Goal: Task Accomplishment & Management: Complete application form

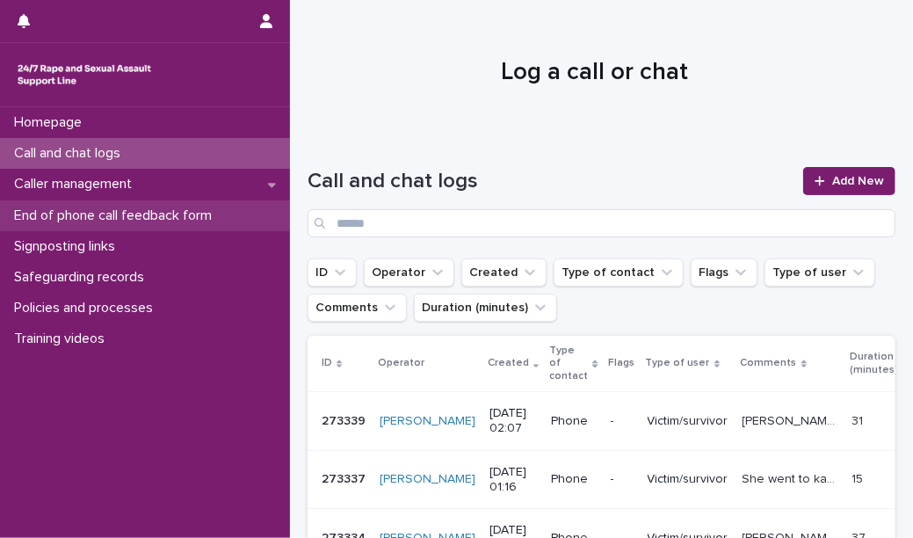
click at [190, 221] on p "End of phone call feedback form" at bounding box center [116, 215] width 219 height 17
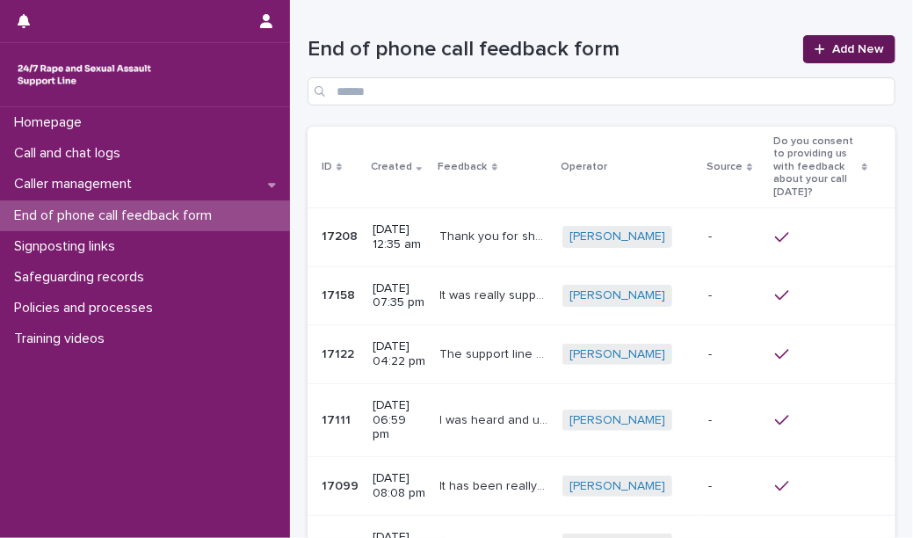
click at [843, 47] on span "Add New" at bounding box center [858, 49] width 52 height 12
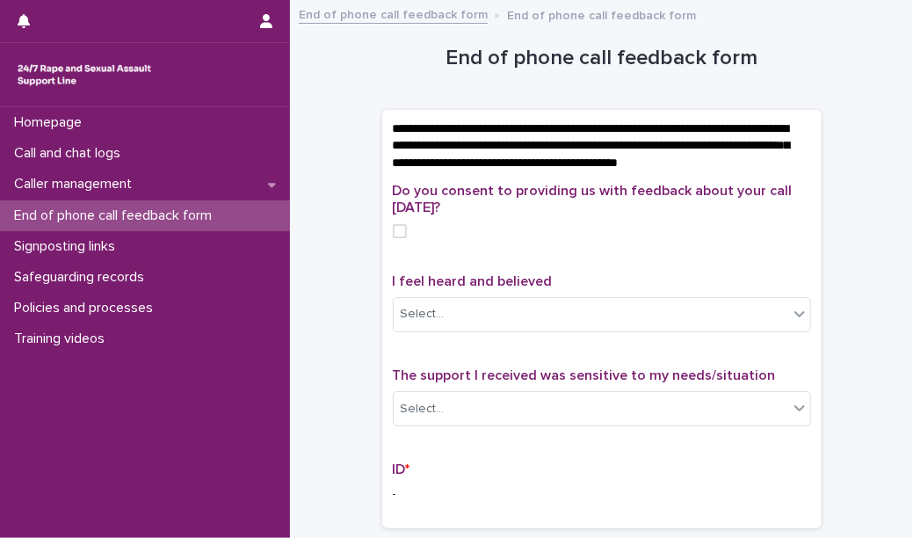
click at [481, 288] on span "I feel heard and believed" at bounding box center [473, 281] width 160 height 14
copy span "I feel heard and believed"
click at [394, 238] on span at bounding box center [400, 231] width 14 height 14
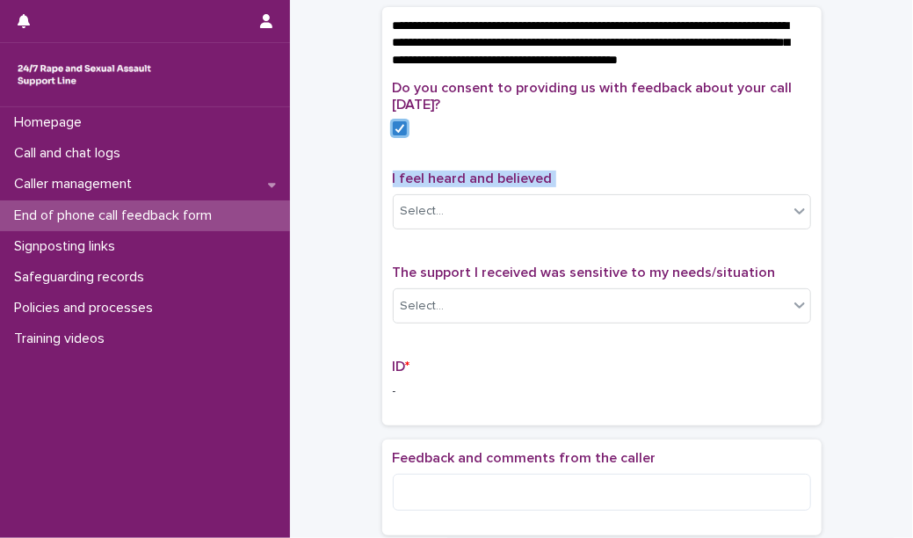
scroll to position [111, 0]
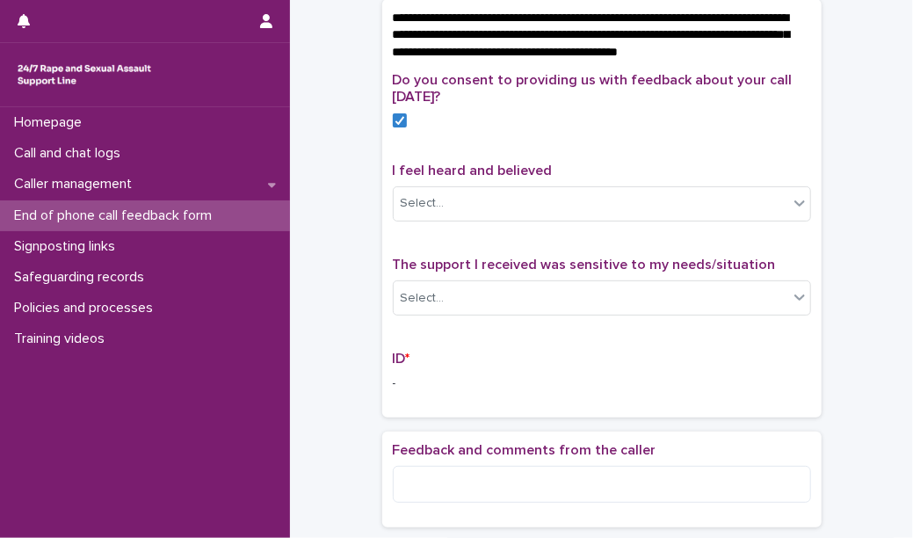
click at [460, 271] on span "The support I received was sensitive to my needs/situation" at bounding box center [584, 264] width 383 height 14
copy span "The support I received was sensitive to my needs/situation"
click at [481, 360] on div "Do you consent to providing us with feedback about your call [DATE]? I feel hea…" at bounding box center [602, 239] width 418 height 335
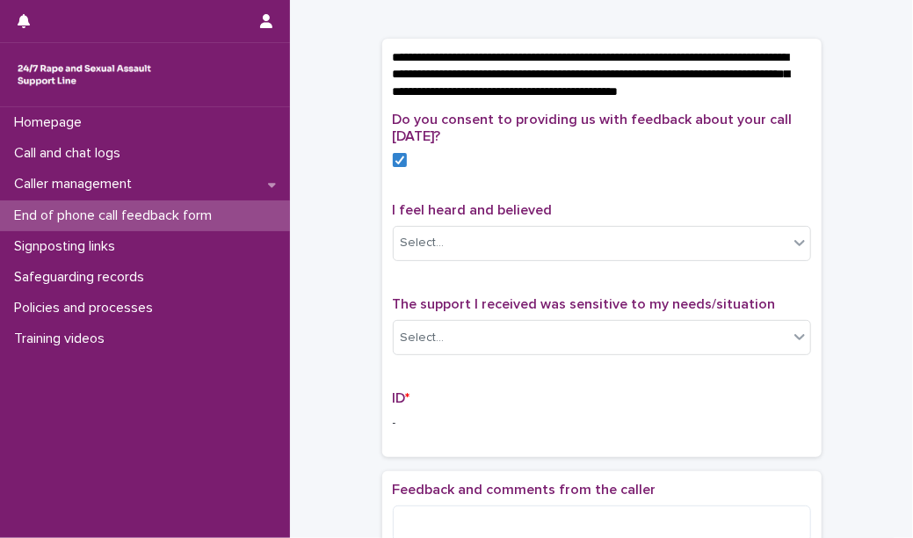
scroll to position [65, 0]
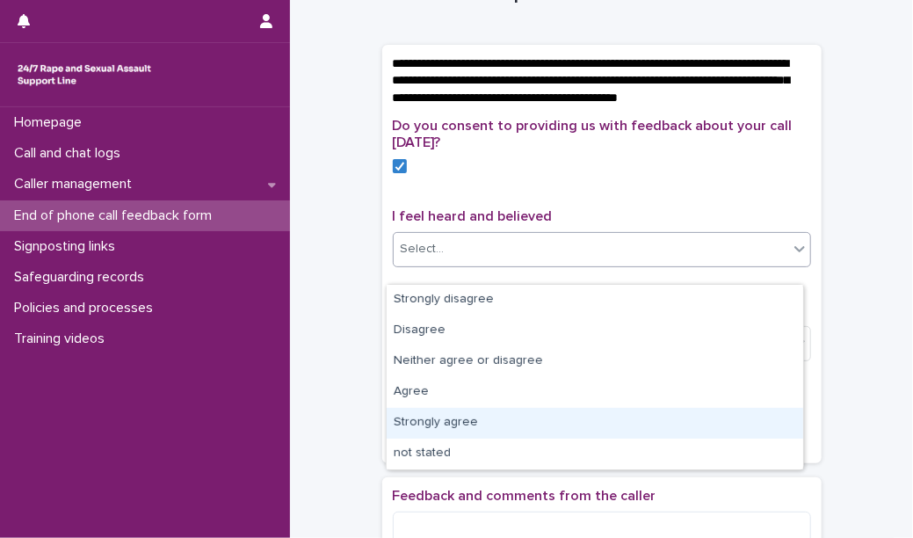
drag, startPoint x: 473, startPoint y: 263, endPoint x: 446, endPoint y: 403, distance: 143.0
click at [441, 421] on body "**********" at bounding box center [456, 269] width 913 height 538
click at [441, 421] on div "Strongly agree" at bounding box center [595, 423] width 416 height 31
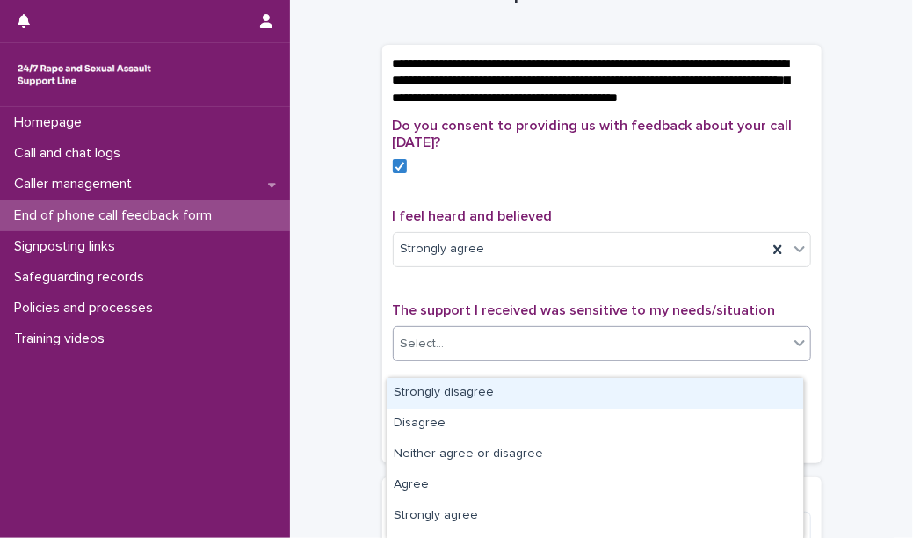
click at [463, 355] on div "Select..." at bounding box center [591, 343] width 394 height 29
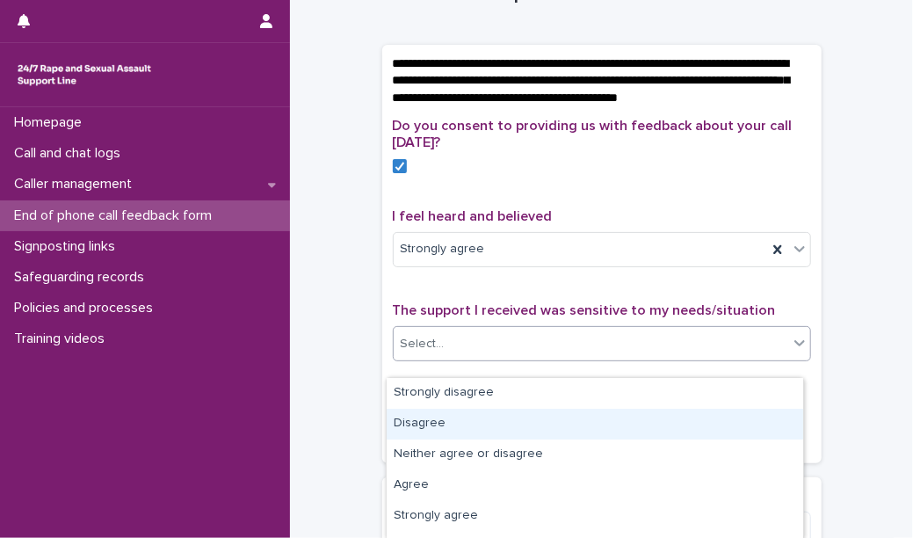
scroll to position [24, 0]
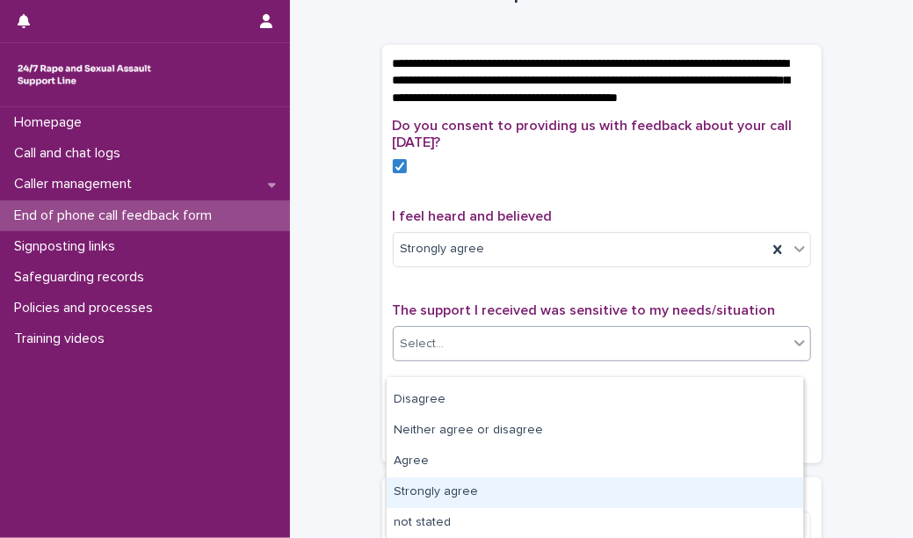
click at [457, 484] on div "Strongly agree" at bounding box center [595, 492] width 416 height 31
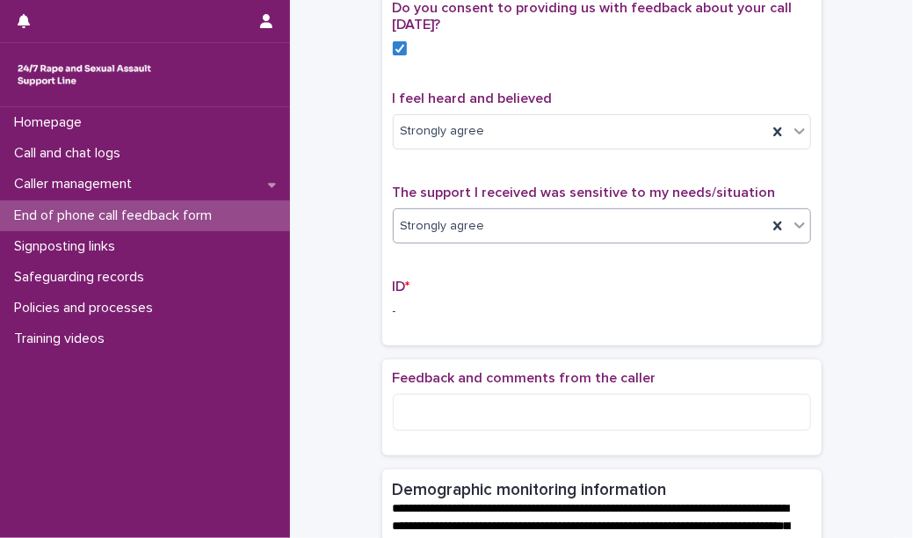
scroll to position [193, 0]
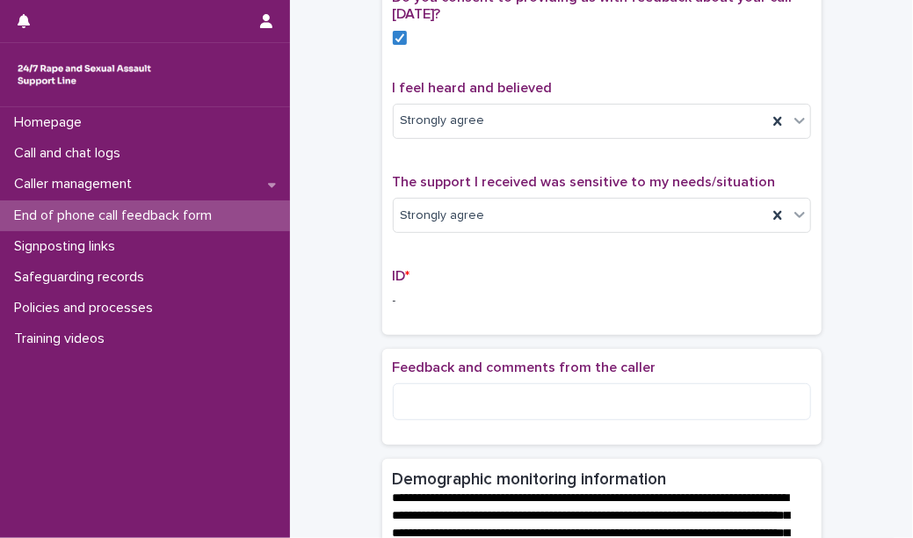
click at [481, 374] on span "Feedback and comments from the caller" at bounding box center [525, 367] width 264 height 14
click at [456, 374] on span "Feedback and comments from the caller" at bounding box center [525, 367] width 264 height 14
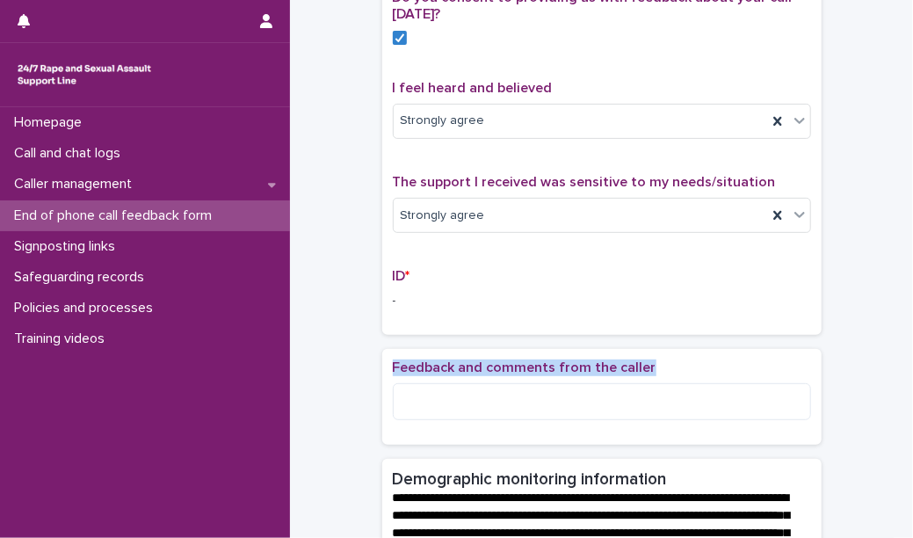
click at [456, 374] on span "Feedback and comments from the caller" at bounding box center [525, 367] width 264 height 14
copy span "Feedback and comments from the caller"
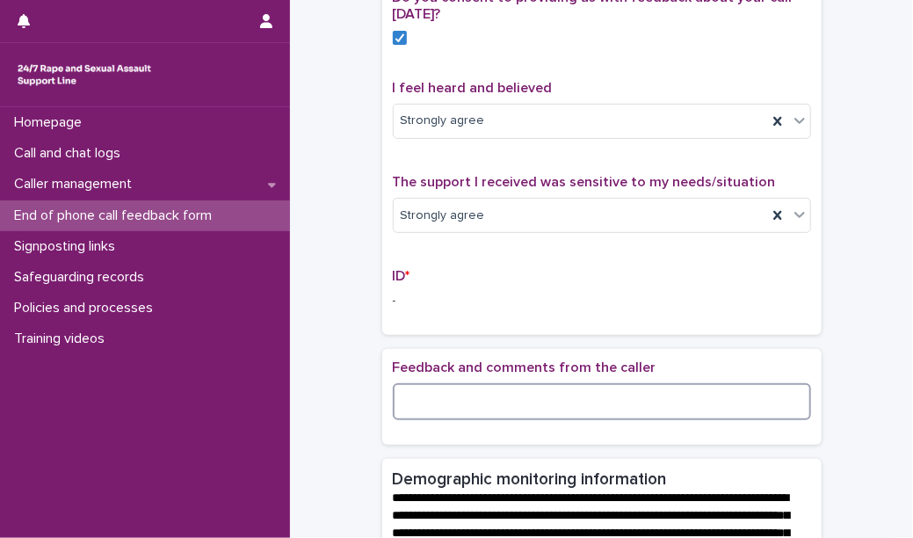
click at [445, 417] on textarea at bounding box center [602, 401] width 418 height 37
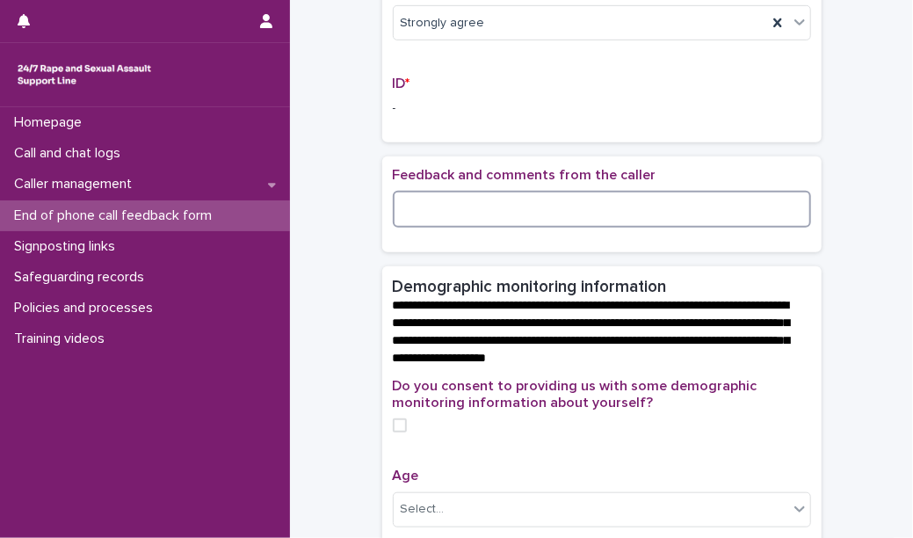
scroll to position [387, 0]
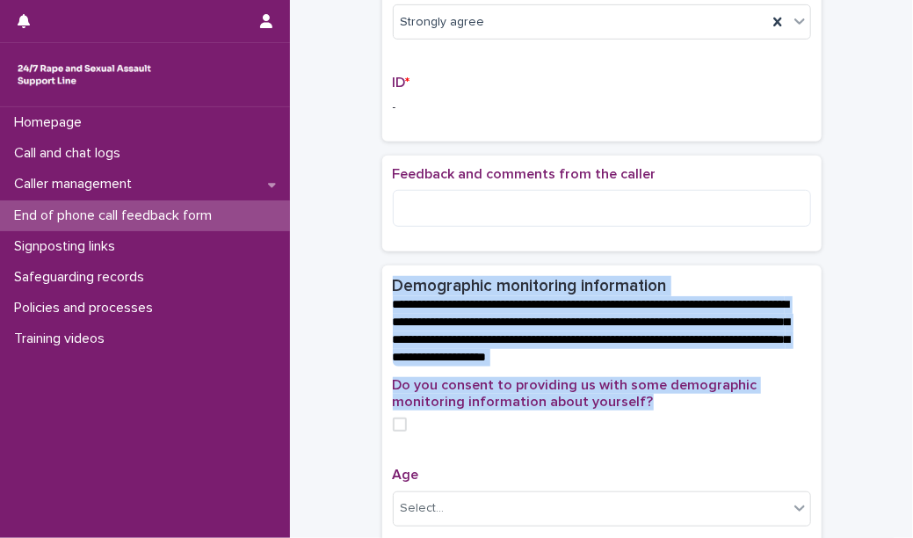
drag, startPoint x: 629, startPoint y: 419, endPoint x: 381, endPoint y: 292, distance: 278.6
copy section "**********"
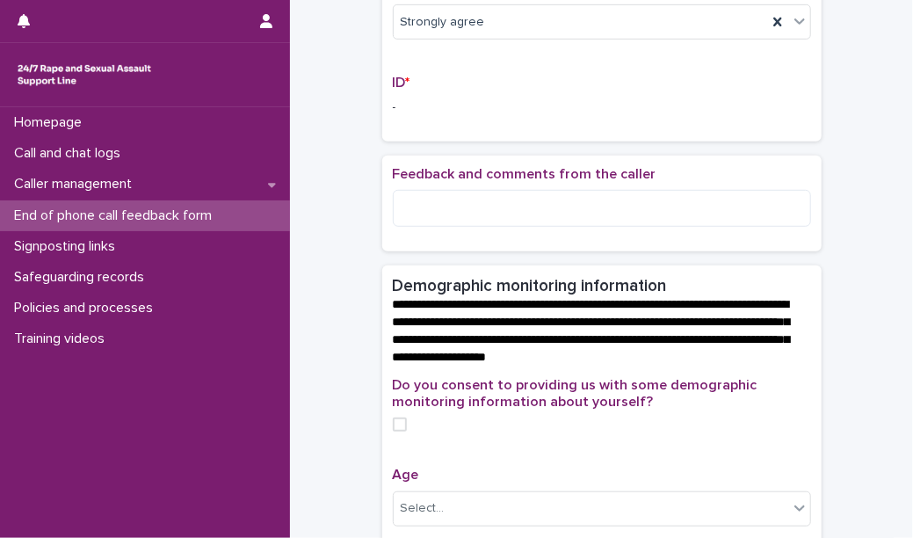
click at [466, 431] on label at bounding box center [602, 424] width 418 height 14
click at [394, 429] on icon at bounding box center [399, 424] width 11 height 9
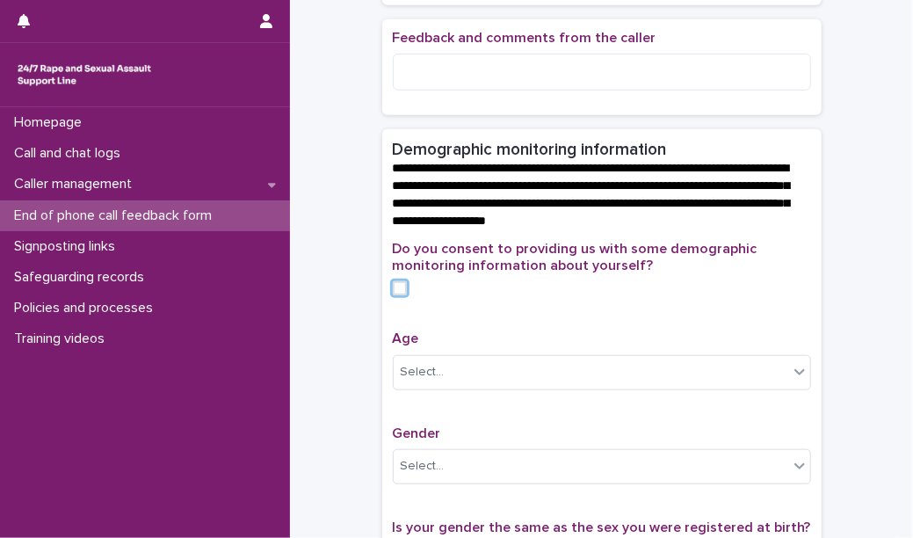
scroll to position [523, 0]
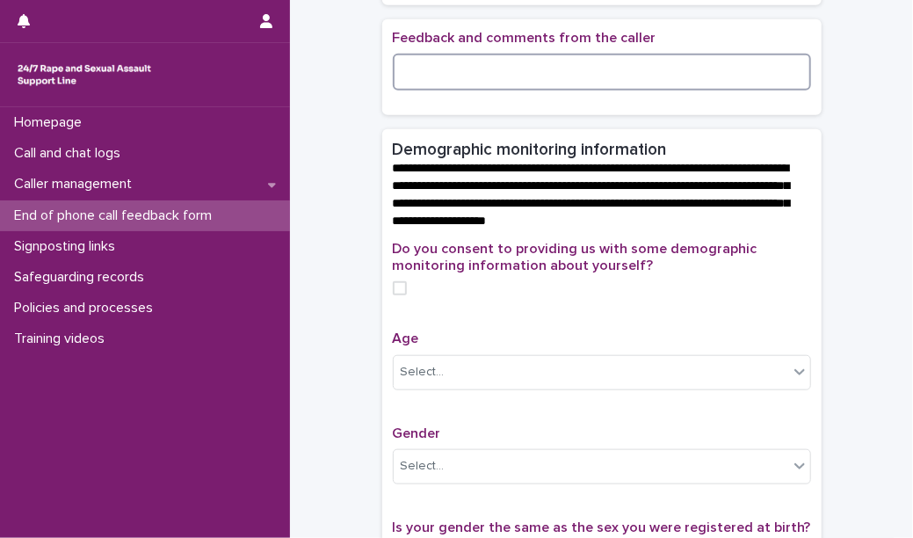
click at [409, 90] on textarea at bounding box center [602, 72] width 418 height 37
paste textarea "**********"
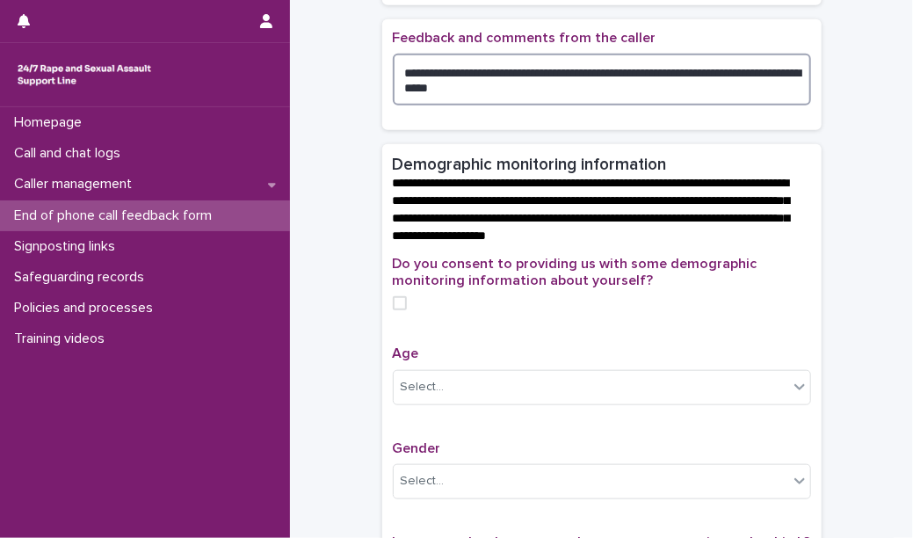
click at [400, 91] on textarea "**********" at bounding box center [602, 80] width 418 height 52
type textarea "**********"
click at [394, 310] on span at bounding box center [400, 303] width 14 height 14
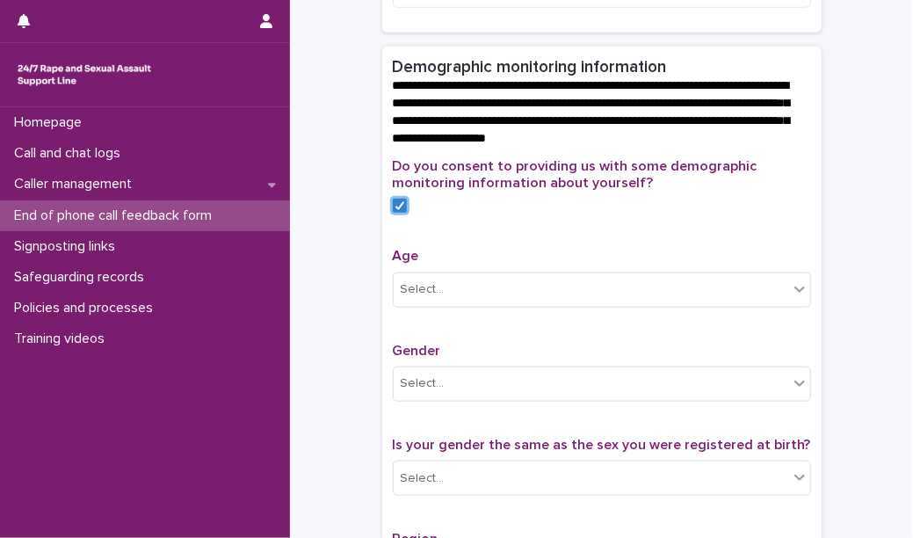
scroll to position [622, 0]
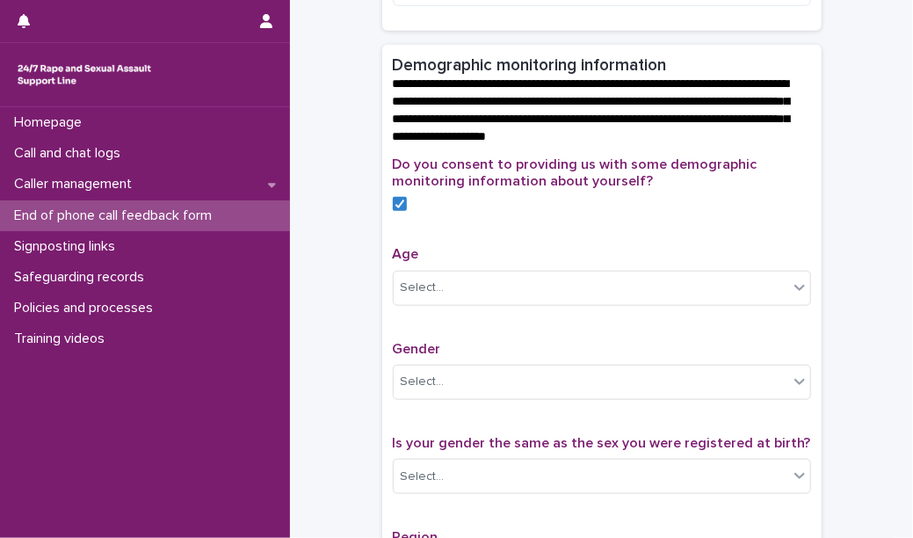
click at [397, 261] on span "Age" at bounding box center [406, 254] width 26 height 14
copy span "Age"
click at [404, 356] on span "Gender" at bounding box center [417, 349] width 48 height 14
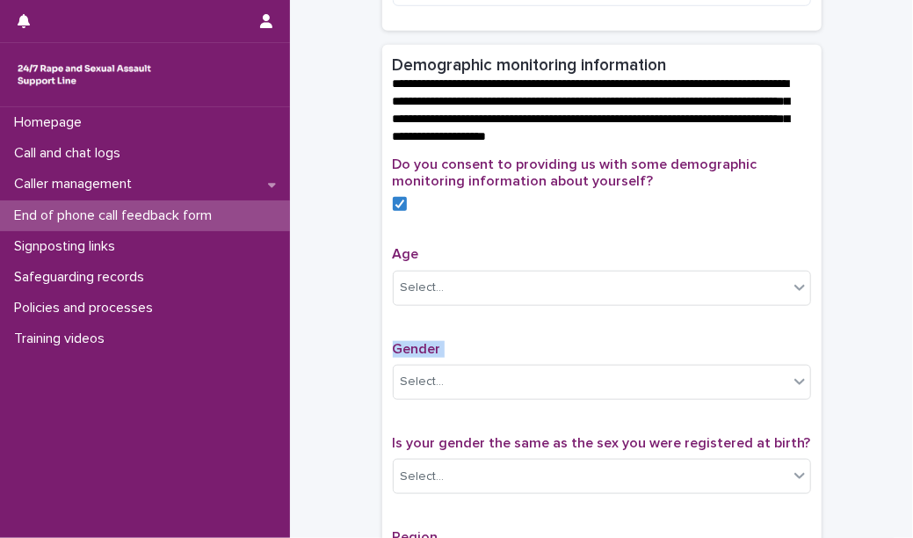
click at [404, 356] on span "Gender" at bounding box center [417, 349] width 48 height 14
copy span "Gender"
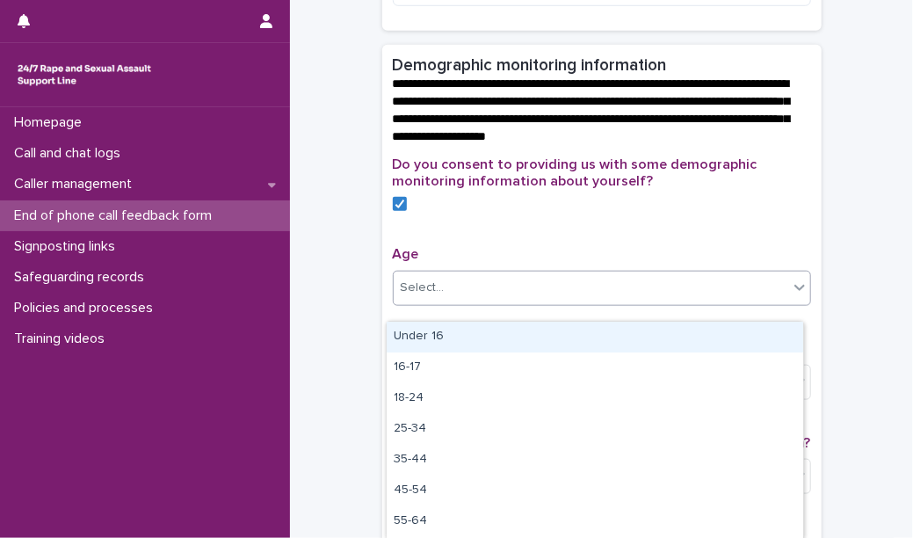
click at [459, 302] on div "Select..." at bounding box center [591, 287] width 394 height 29
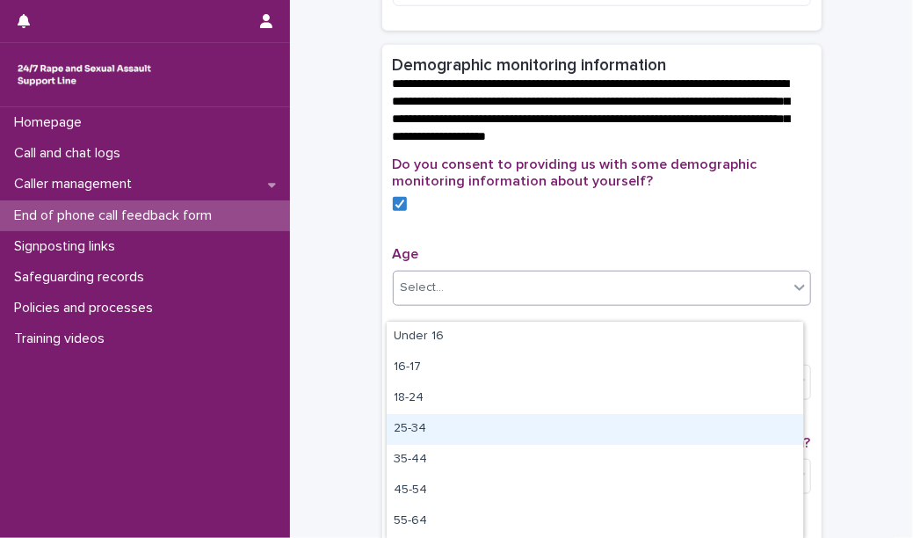
click at [447, 420] on div "25-34" at bounding box center [595, 429] width 416 height 31
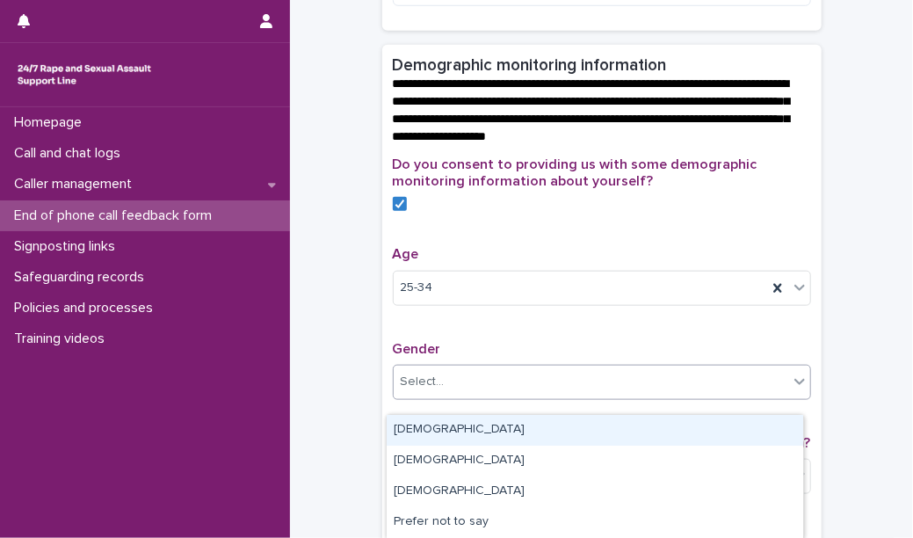
click at [409, 391] on div "Select..." at bounding box center [423, 382] width 44 height 18
click at [417, 427] on div "[DEMOGRAPHIC_DATA]" at bounding box center [595, 430] width 416 height 31
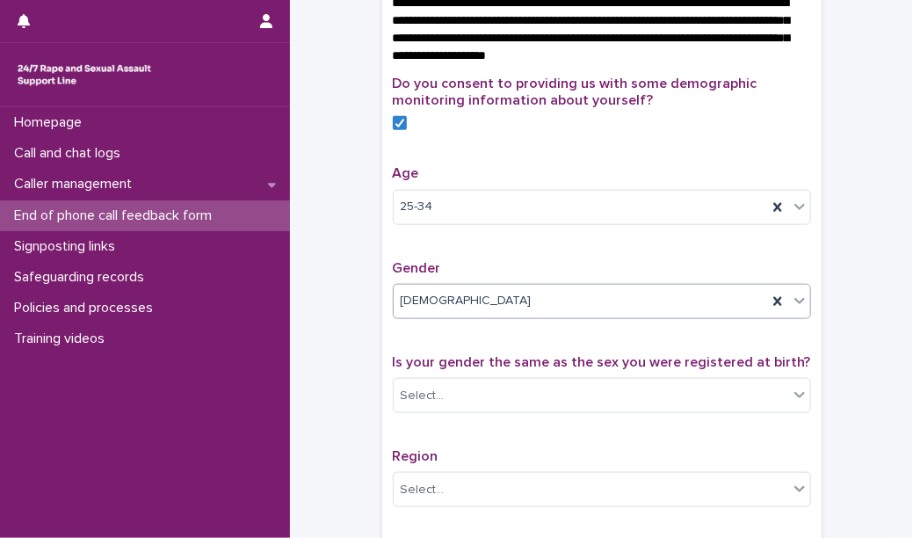
scroll to position [704, 0]
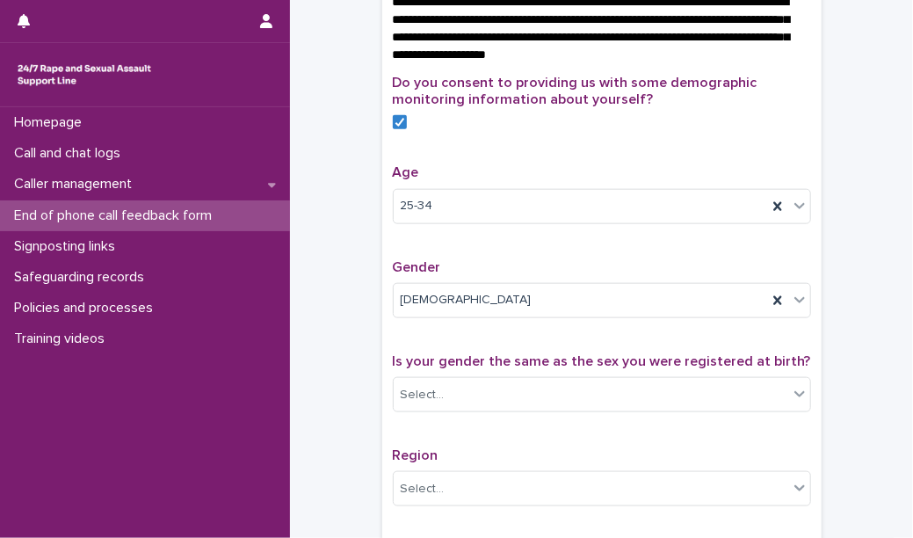
click at [449, 368] on span "Is your gender the same as the sex you were registered at birth?" at bounding box center [602, 361] width 418 height 14
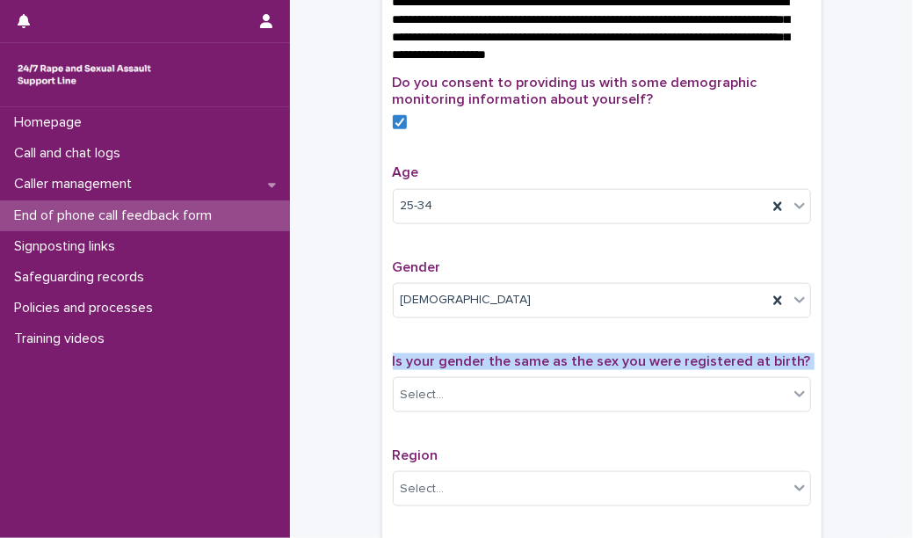
click at [449, 368] on span "Is your gender the same as the sex you were registered at birth?" at bounding box center [602, 361] width 418 height 14
copy span "Is your gender the same as the sex you were registered at birth?"
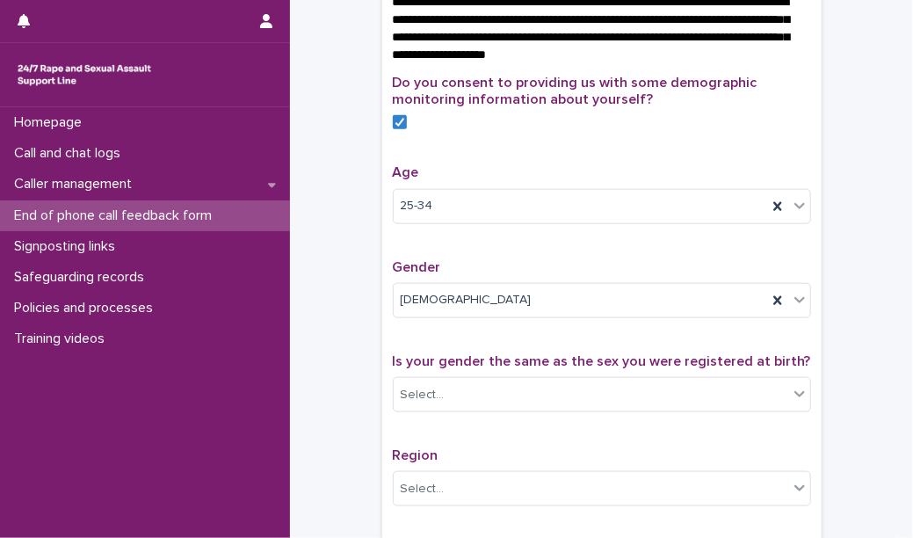
click at [408, 462] on span "Region" at bounding box center [416, 455] width 46 height 14
copy span "Region"
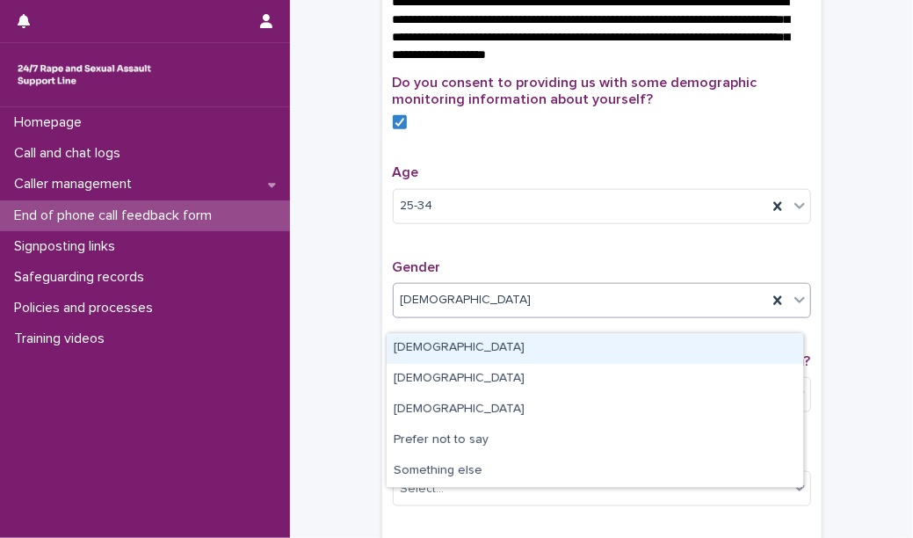
click at [466, 307] on div "[DEMOGRAPHIC_DATA]" at bounding box center [580, 300] width 373 height 29
click at [459, 349] on div "[DEMOGRAPHIC_DATA]" at bounding box center [595, 348] width 416 height 31
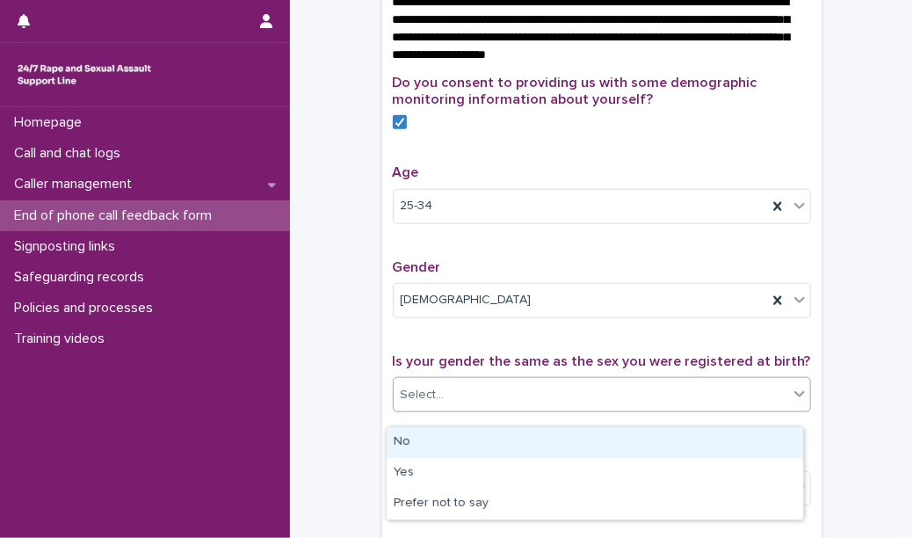
click at [440, 409] on div "Select..." at bounding box center [591, 394] width 394 height 29
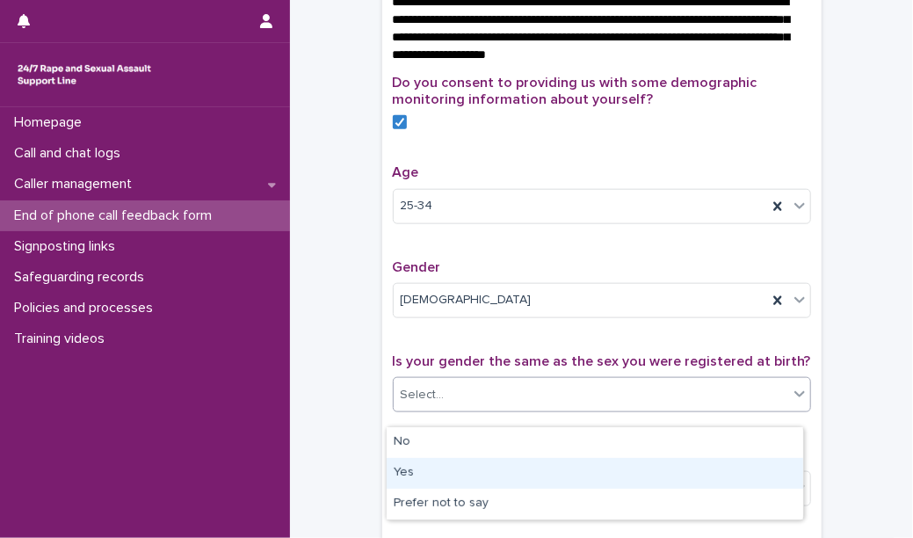
click at [441, 462] on div "Yes" at bounding box center [595, 473] width 416 height 31
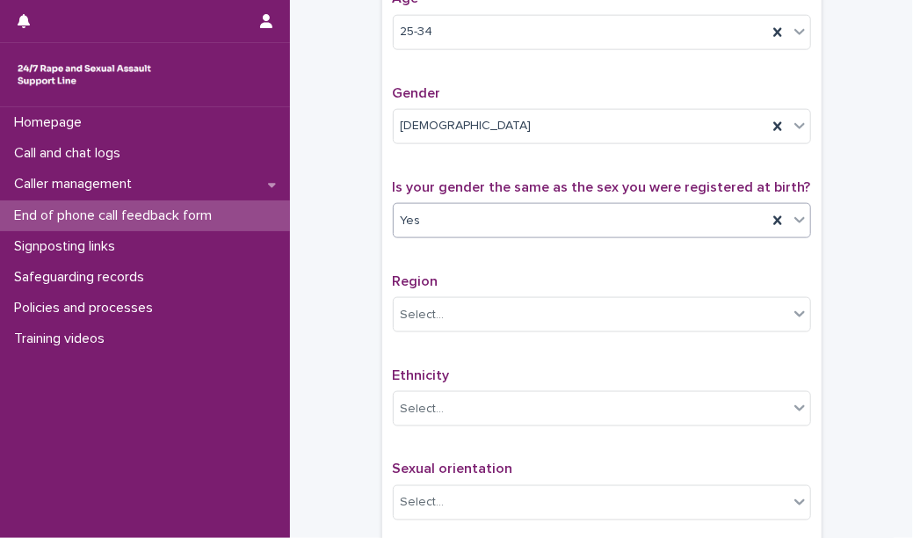
scroll to position [879, 0]
click at [421, 381] on span "Ethnicity" at bounding box center [421, 374] width 57 height 14
copy span "Ethnicity"
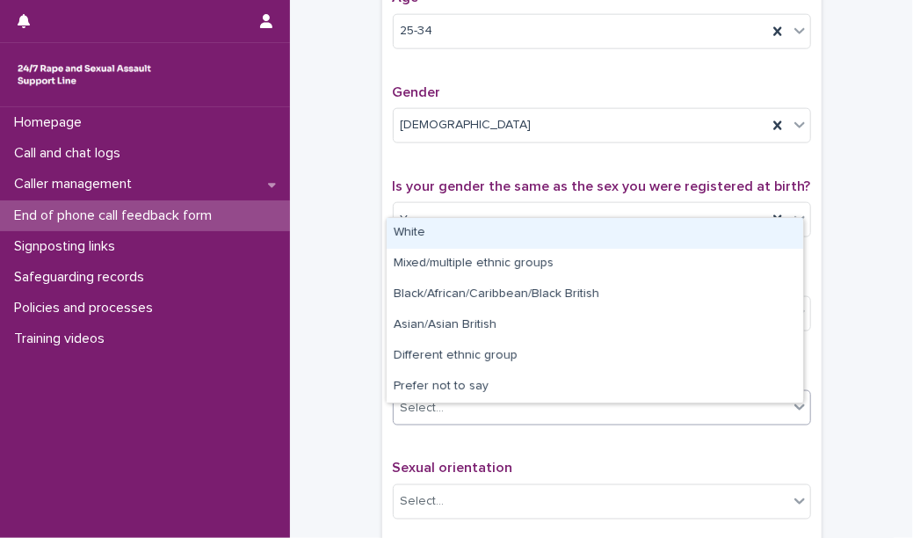
click at [451, 425] on div "Select..." at bounding box center [602, 407] width 418 height 35
click at [439, 228] on div "White" at bounding box center [595, 233] width 416 height 31
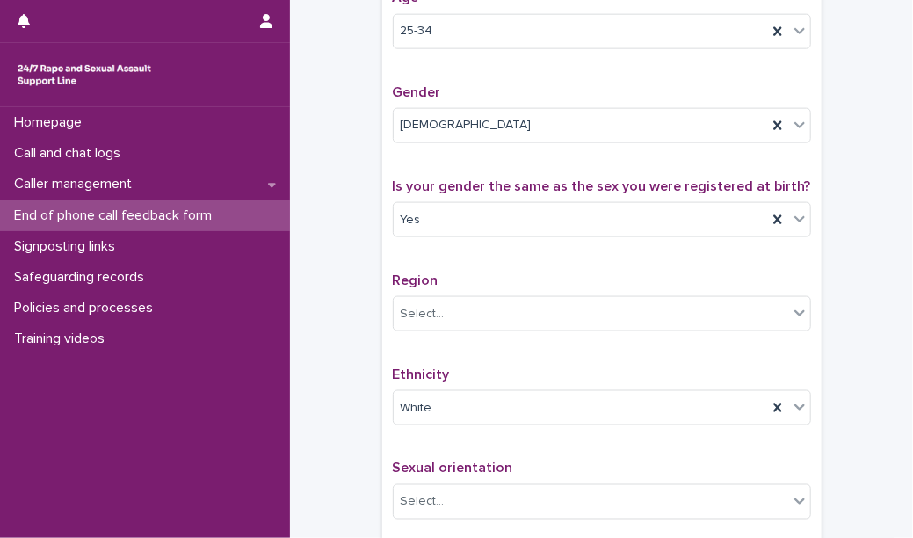
click at [423, 472] on div "Do you consent to providing us with some demographic monitoring information abo…" at bounding box center [602, 264] width 418 height 728
click at [459, 475] on span "Sexual orientation" at bounding box center [453, 468] width 120 height 14
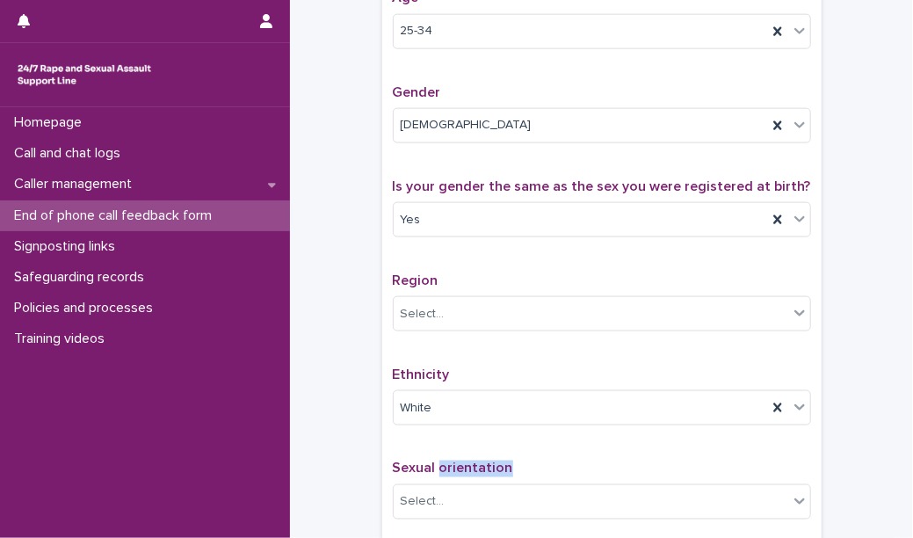
click at [459, 475] on span "Sexual orientation" at bounding box center [453, 468] width 120 height 14
click at [544, 477] on p "Sexual orientation" at bounding box center [602, 468] width 418 height 17
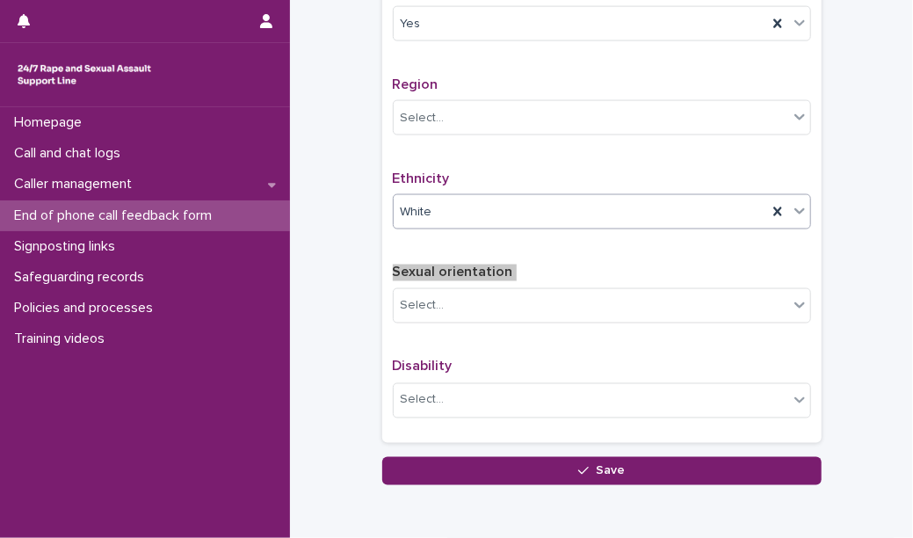
scroll to position [1076, 0]
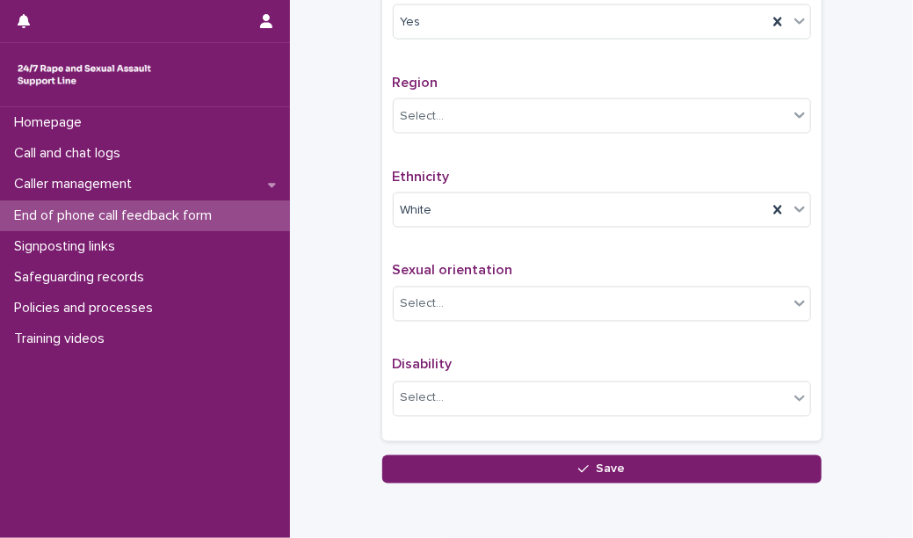
click at [421, 372] on span "Disability" at bounding box center [423, 365] width 60 height 14
copy span "Disability"
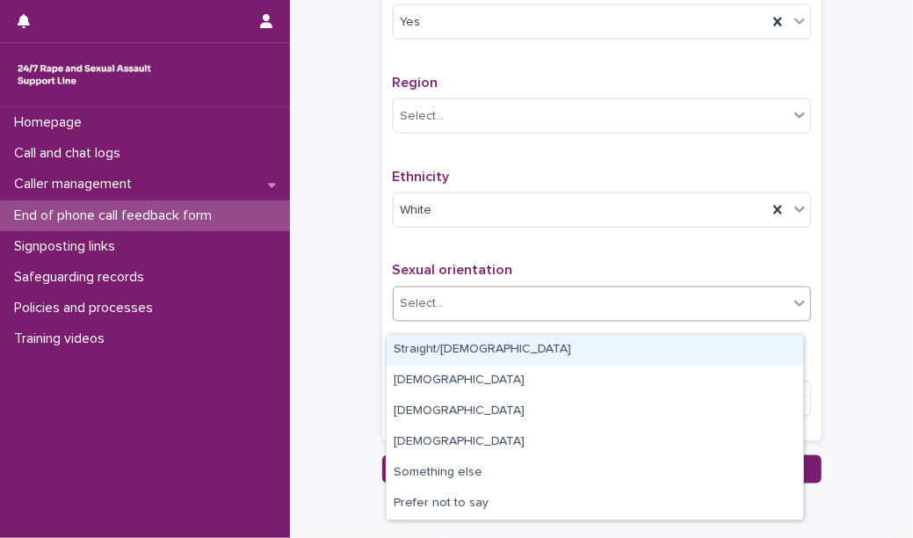
click at [453, 306] on div "Select..." at bounding box center [591, 304] width 394 height 29
click at [474, 353] on div "Straight/[DEMOGRAPHIC_DATA]" at bounding box center [595, 350] width 416 height 31
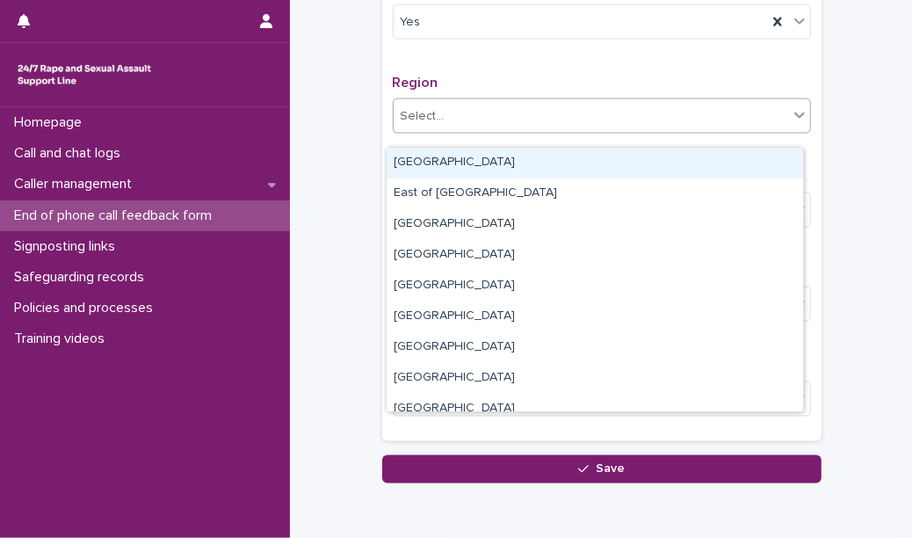
click at [491, 125] on div "Select..." at bounding box center [591, 116] width 394 height 29
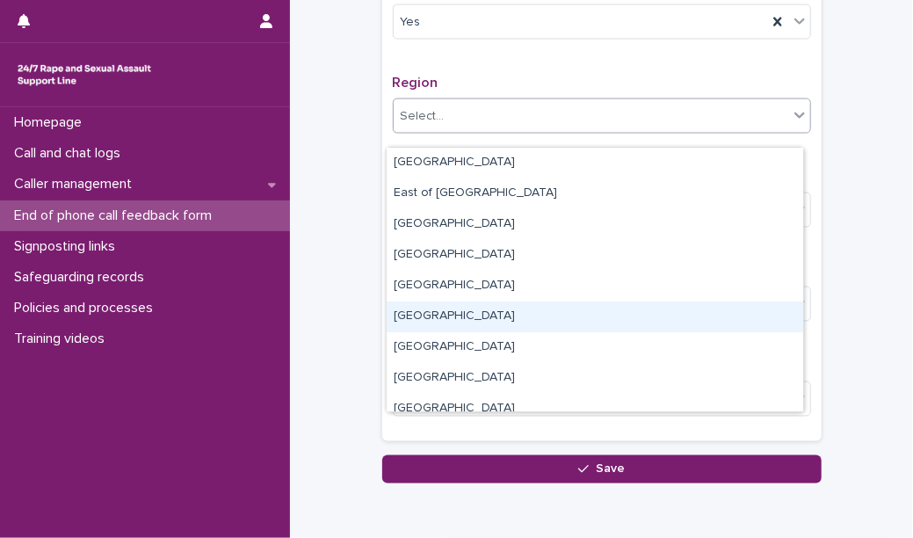
click at [480, 319] on div "[GEOGRAPHIC_DATA]" at bounding box center [595, 316] width 416 height 31
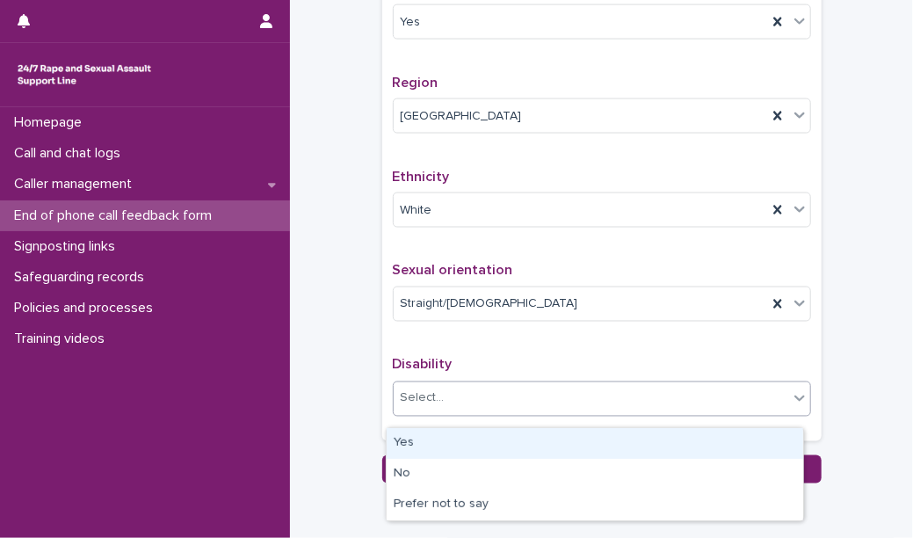
click at [495, 413] on div "Select..." at bounding box center [591, 398] width 394 height 29
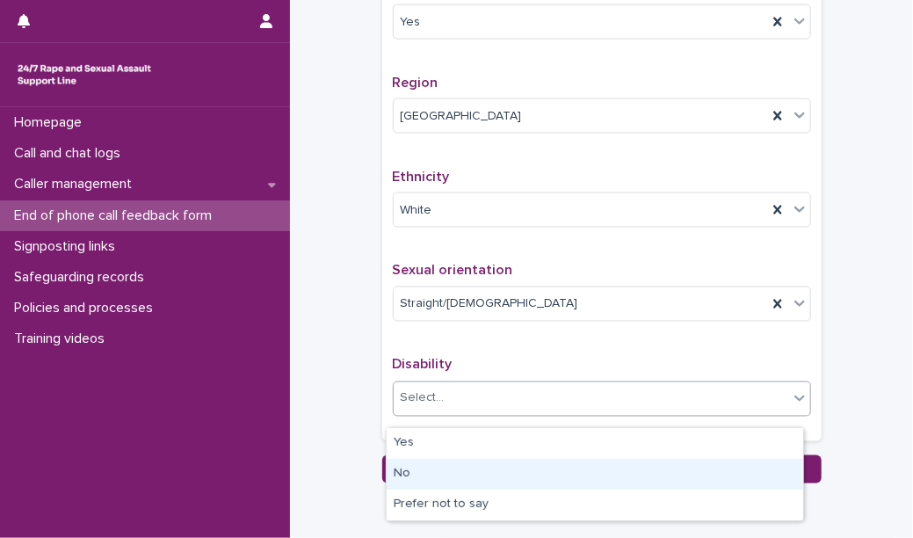
click at [467, 465] on div "No" at bounding box center [595, 474] width 416 height 31
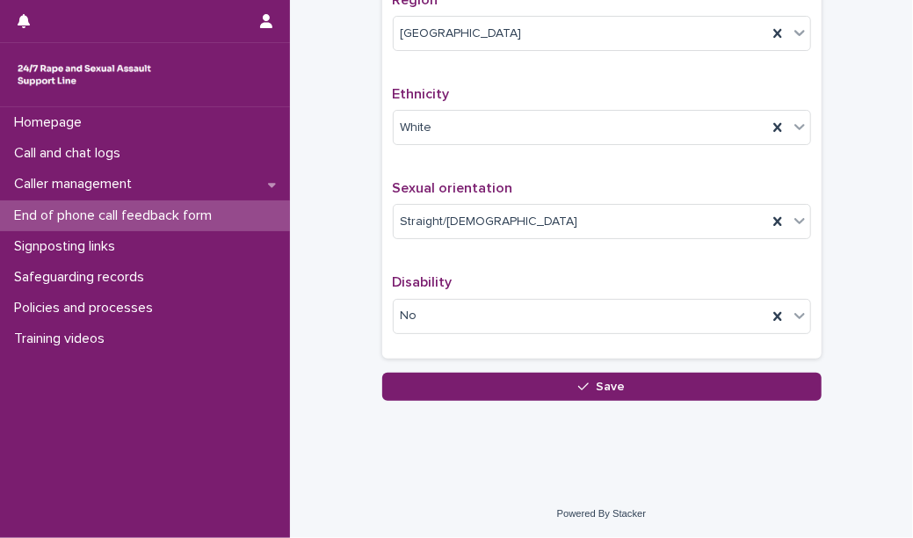
scroll to position [1168, 0]
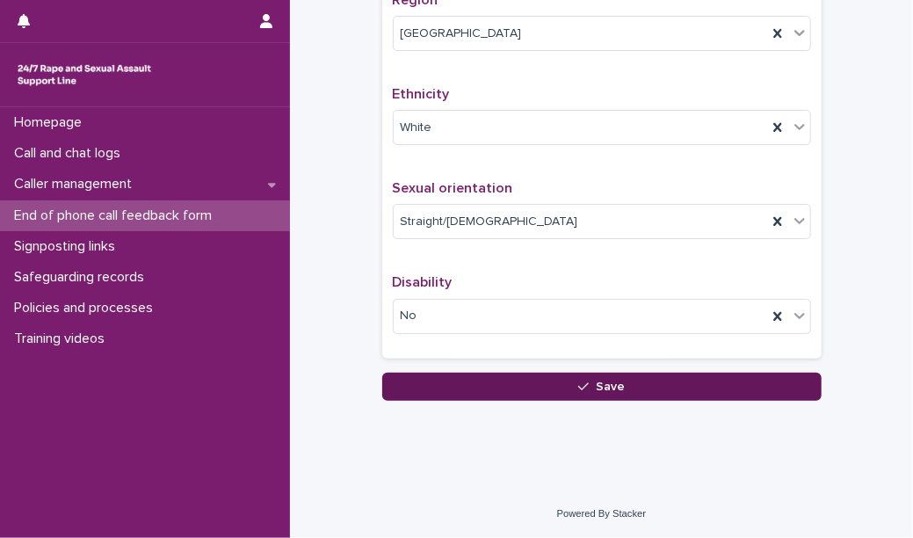
click at [637, 386] on button "Save" at bounding box center [601, 387] width 439 height 28
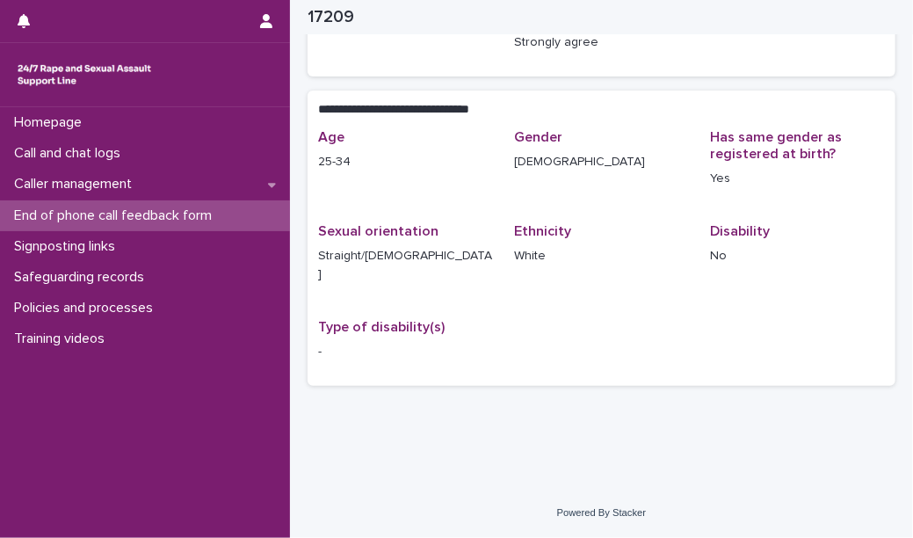
scroll to position [289, 0]
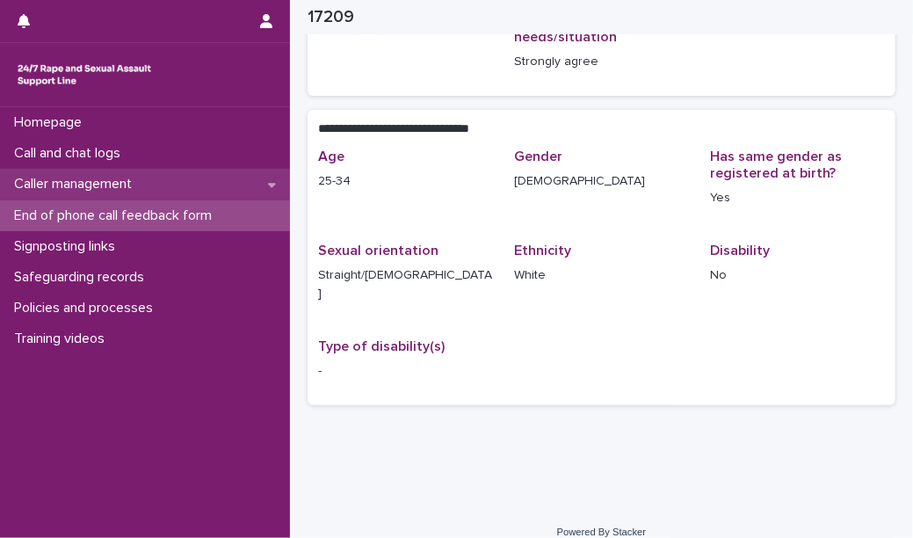
click at [156, 175] on div "Caller management" at bounding box center [145, 184] width 290 height 31
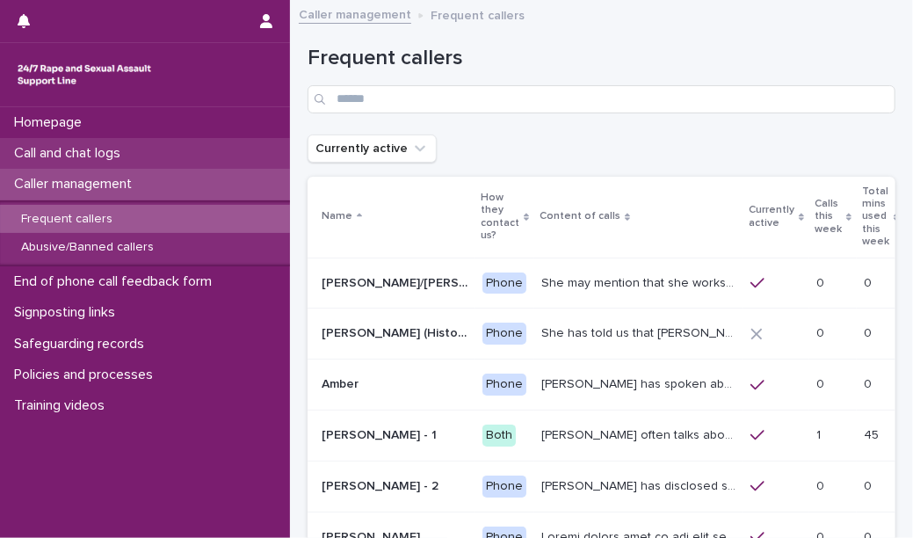
click at [138, 155] on div "Call and chat logs" at bounding box center [145, 153] width 290 height 31
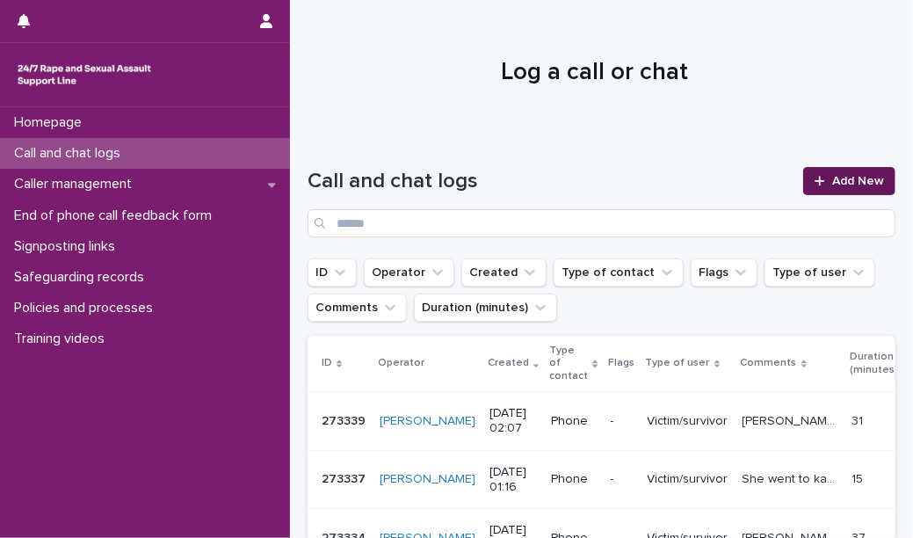
click at [850, 182] on span "Add New" at bounding box center [858, 181] width 52 height 12
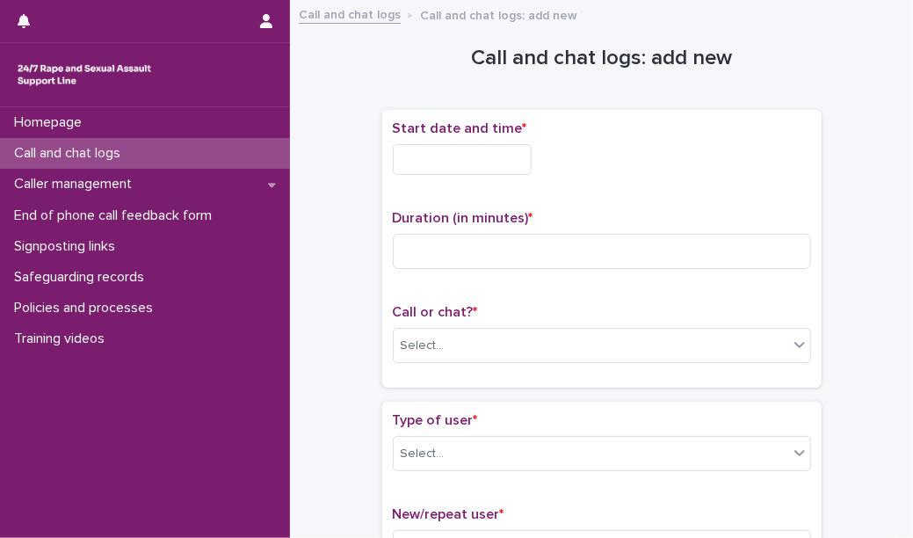
click at [457, 141] on div "Start date and time *" at bounding box center [602, 154] width 418 height 69
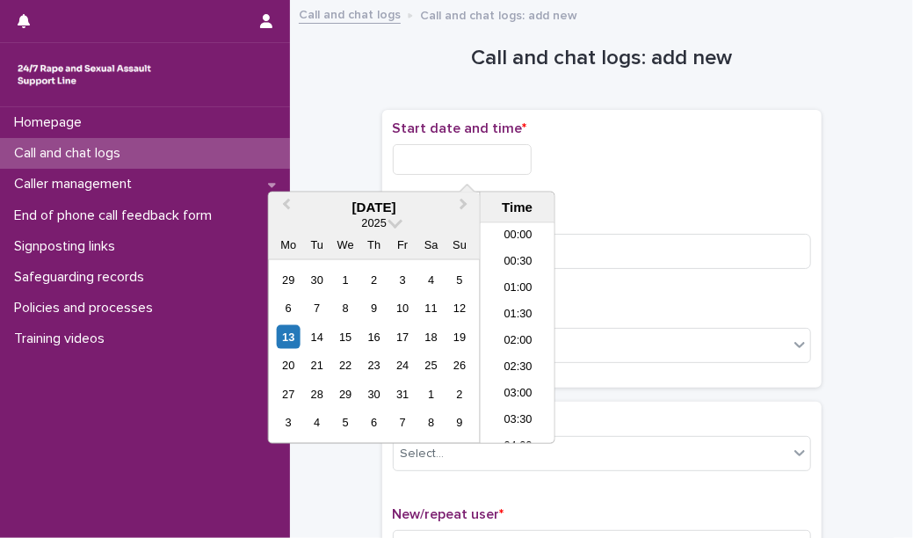
click at [464, 153] on input "text" at bounding box center [462, 159] width 139 height 31
click at [519, 309] on li "04:00" at bounding box center [518, 306] width 75 height 26
type input "**********"
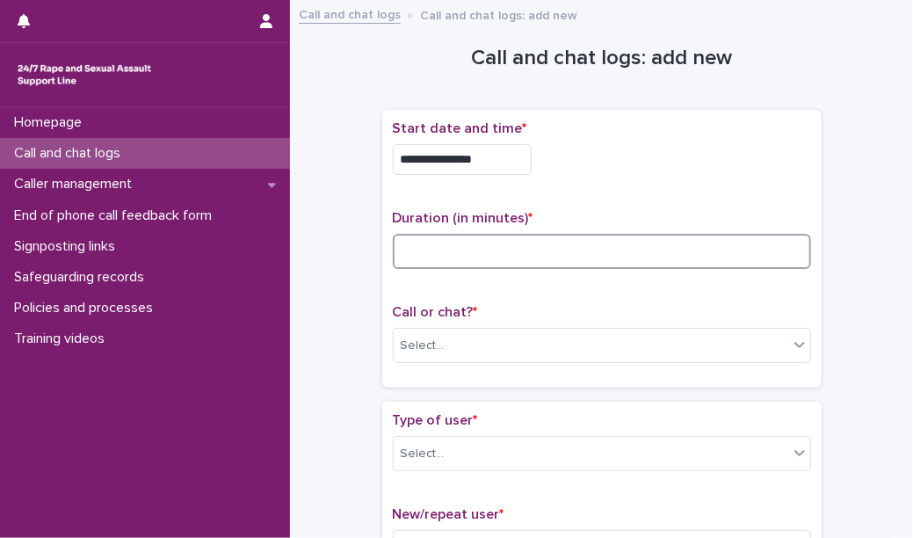
click at [482, 260] on input at bounding box center [602, 251] width 418 height 35
type input "**"
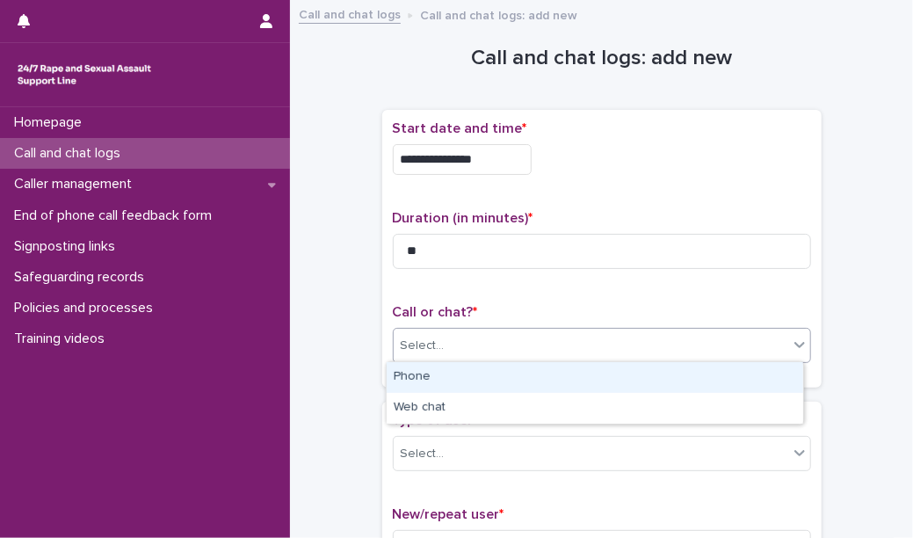
click at [516, 349] on div "Select..." at bounding box center [591, 345] width 394 height 29
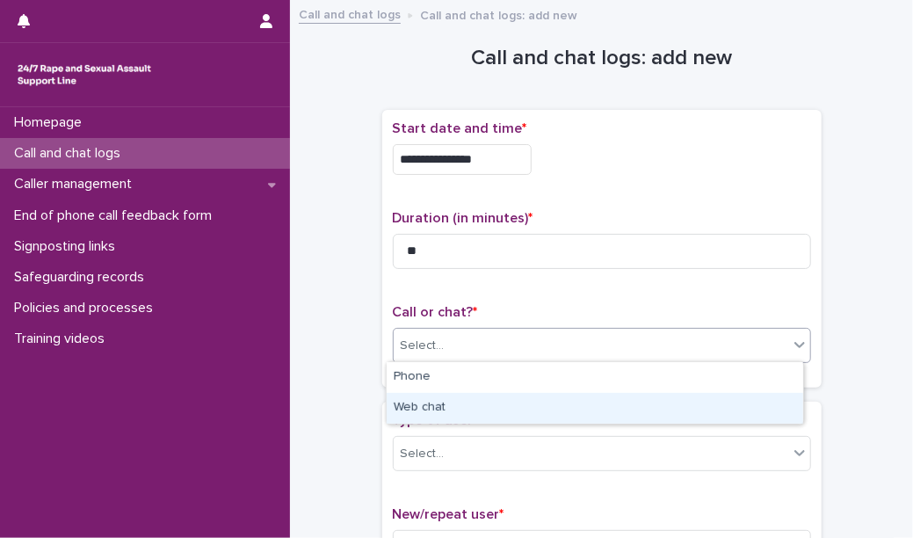
click at [522, 399] on div "Web chat" at bounding box center [595, 408] width 416 height 31
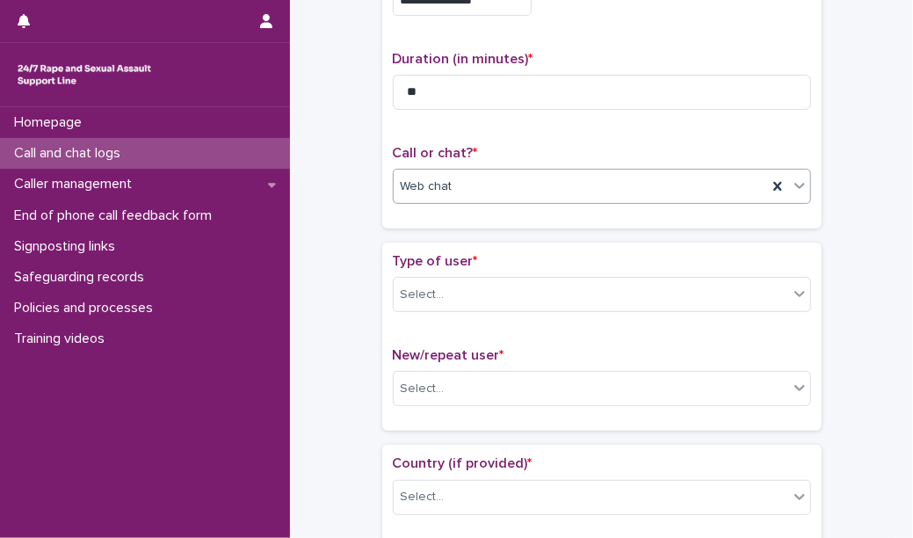
scroll to position [166, 0]
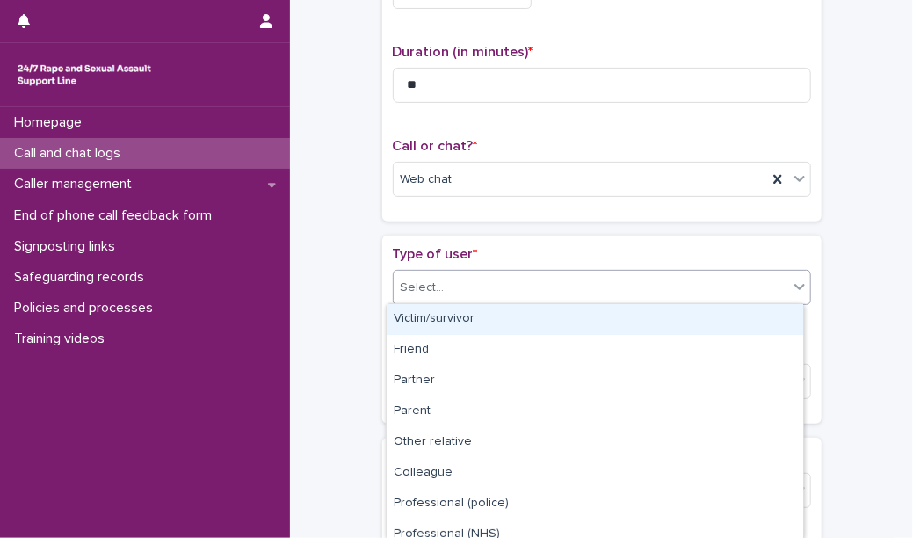
click at [539, 292] on div "Select..." at bounding box center [591, 287] width 394 height 29
click at [553, 329] on div "Victim/survivor" at bounding box center [595, 319] width 416 height 31
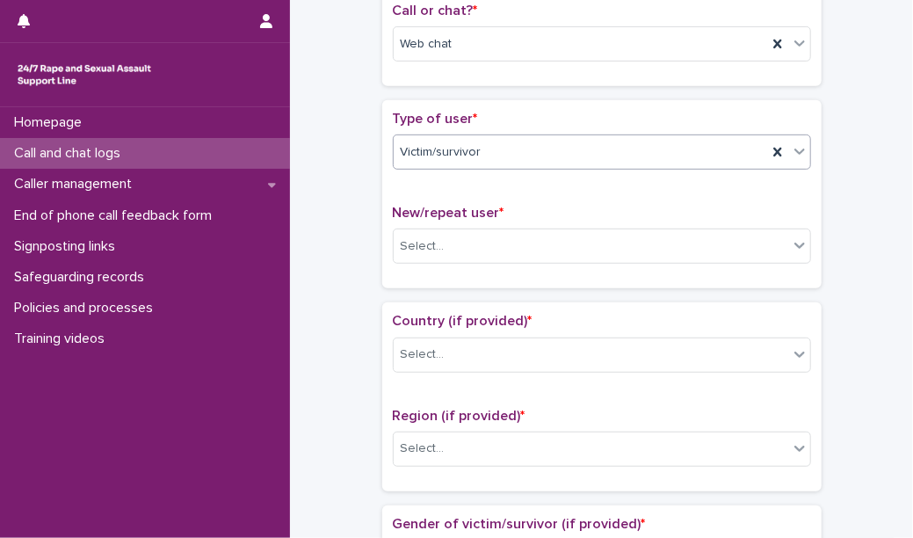
scroll to position [310, 0]
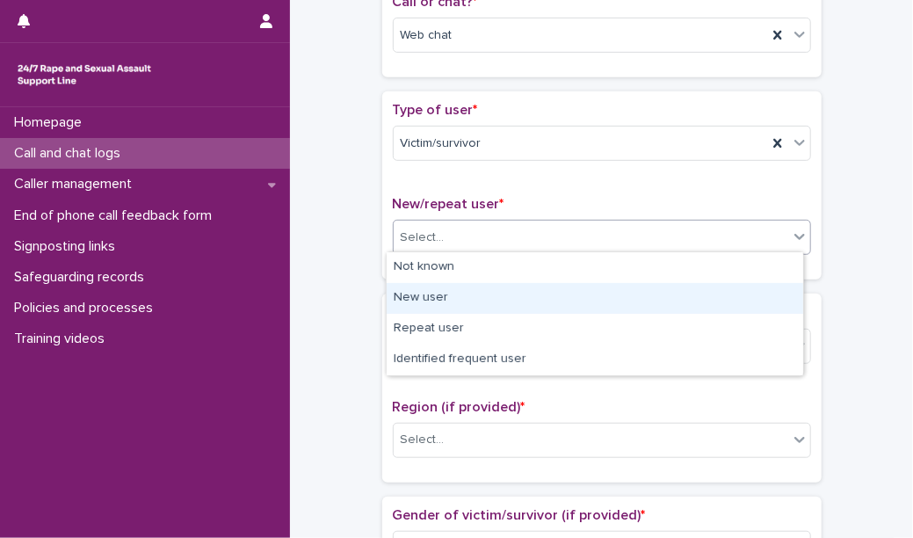
drag, startPoint x: 565, startPoint y: 230, endPoint x: 551, endPoint y: 278, distance: 50.3
click at [548, 297] on body "**********" at bounding box center [456, 269] width 913 height 538
click at [548, 297] on div "New user" at bounding box center [595, 298] width 416 height 31
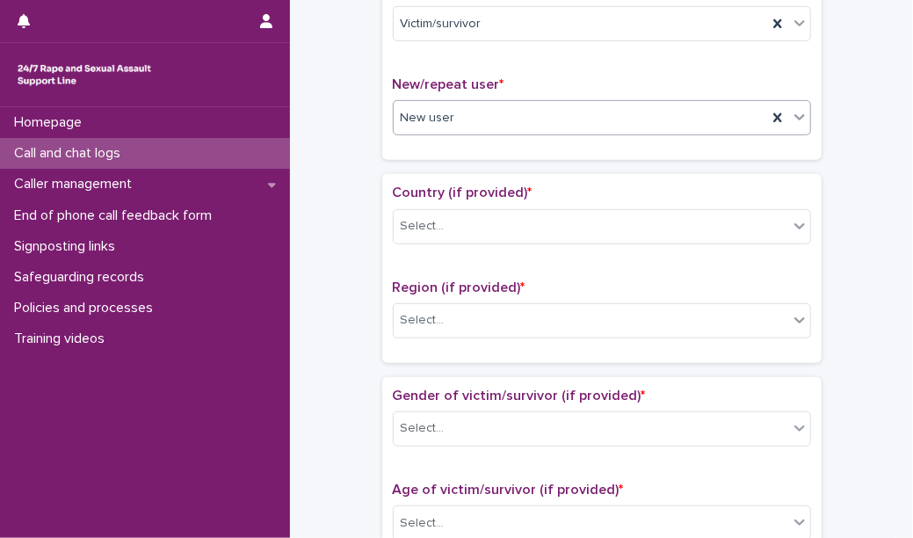
scroll to position [435, 0]
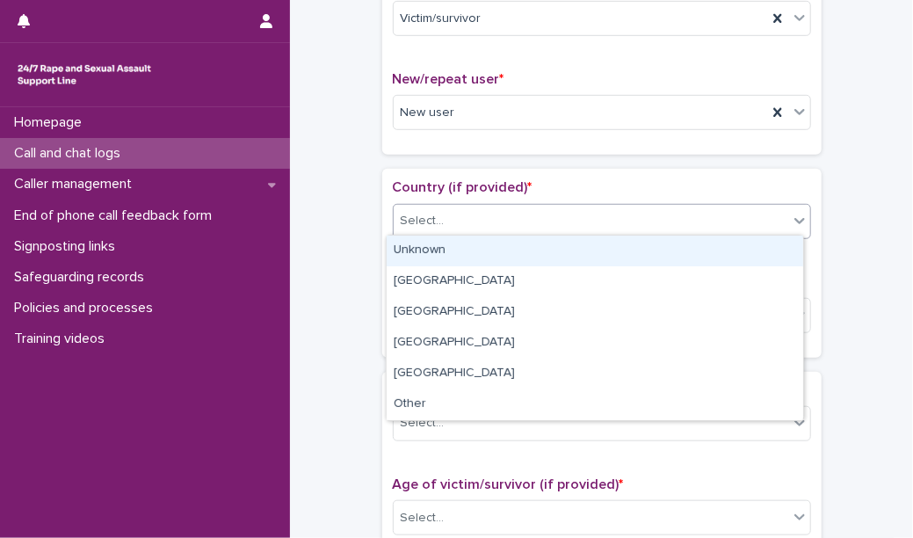
click at [545, 212] on div "Select..." at bounding box center [591, 220] width 394 height 29
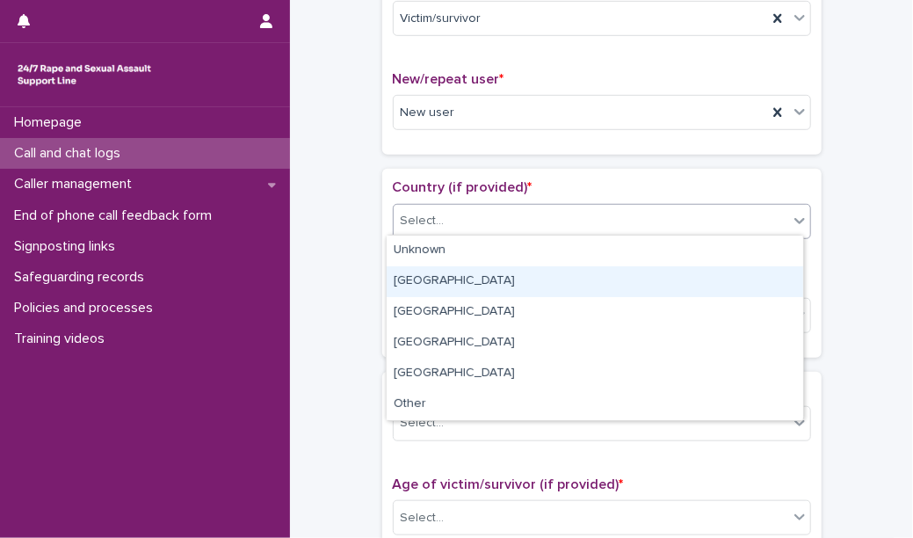
click at [525, 287] on div "[GEOGRAPHIC_DATA]" at bounding box center [595, 281] width 416 height 31
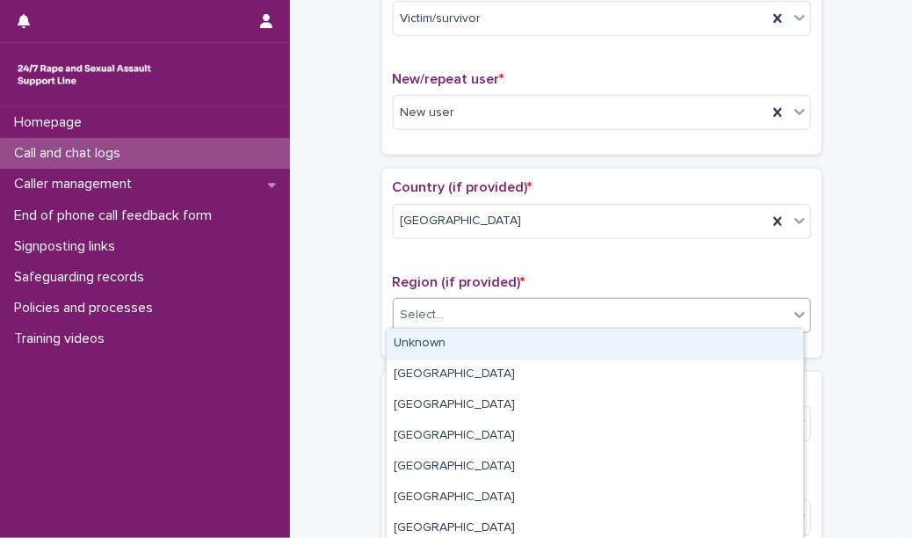
click at [521, 315] on div "Select..." at bounding box center [591, 314] width 394 height 29
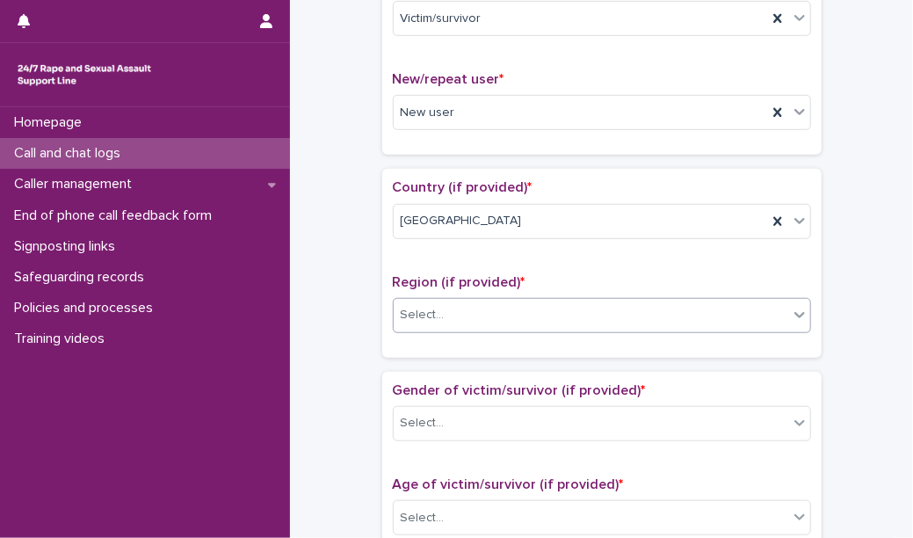
click at [459, 306] on div "Select..." at bounding box center [591, 314] width 394 height 29
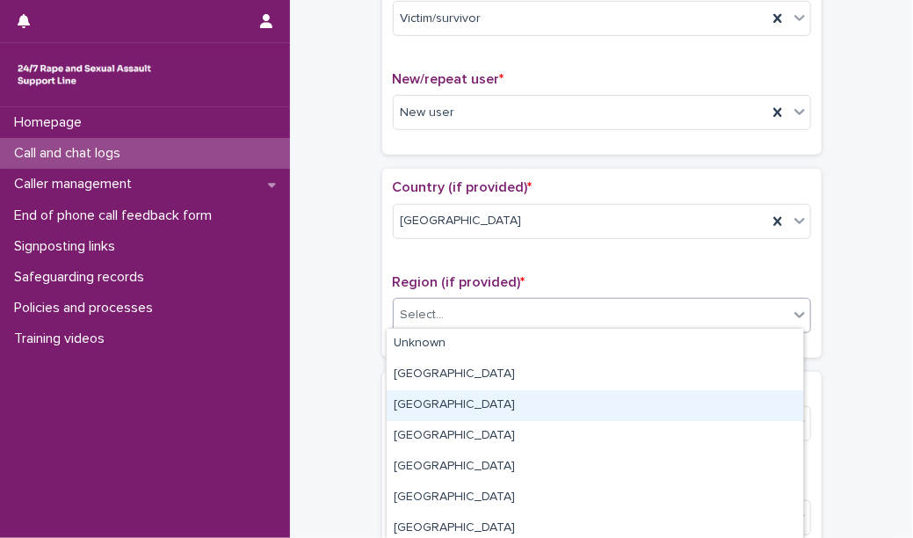
click at [481, 412] on div "[GEOGRAPHIC_DATA]" at bounding box center [595, 405] width 416 height 31
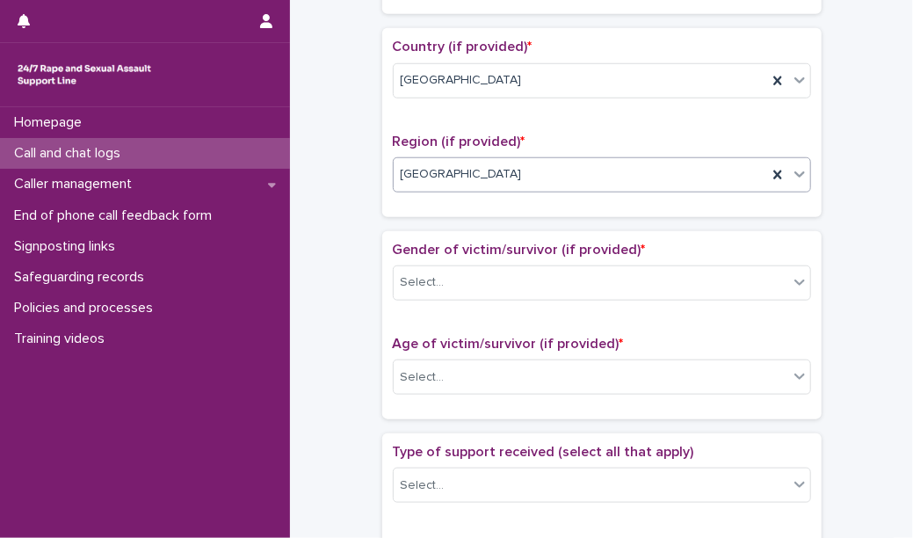
scroll to position [582, 0]
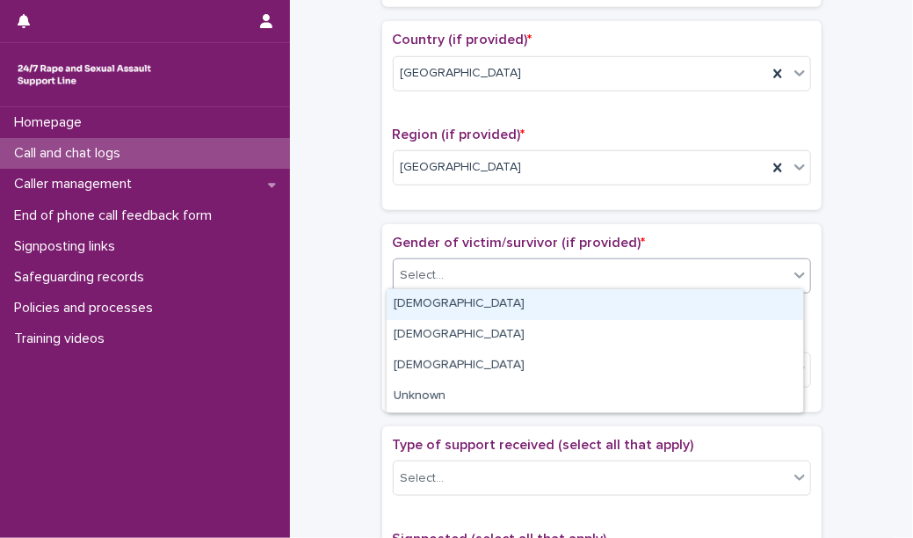
drag, startPoint x: 473, startPoint y: 268, endPoint x: 470, endPoint y: 304, distance: 36.1
click at [470, 304] on body "**********" at bounding box center [456, 269] width 913 height 538
click at [470, 304] on div "[DEMOGRAPHIC_DATA]" at bounding box center [595, 304] width 416 height 31
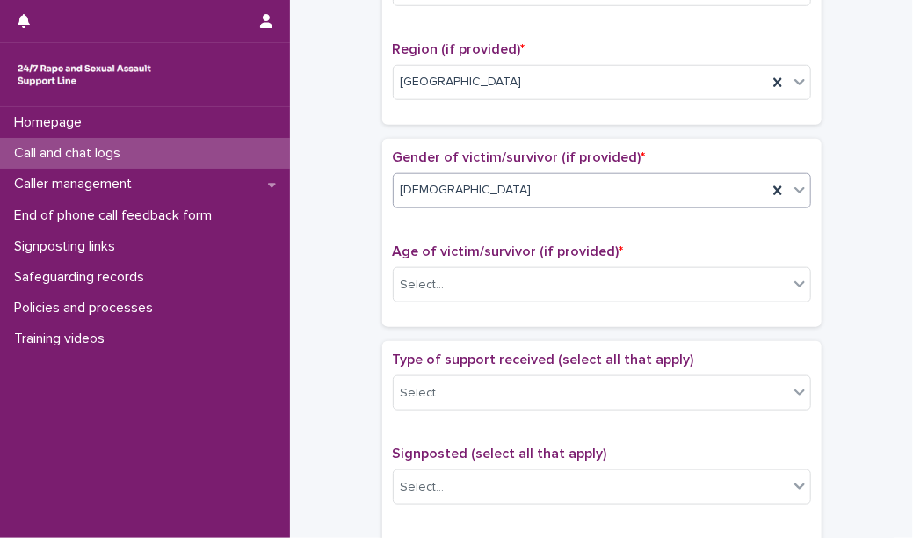
scroll to position [678, 0]
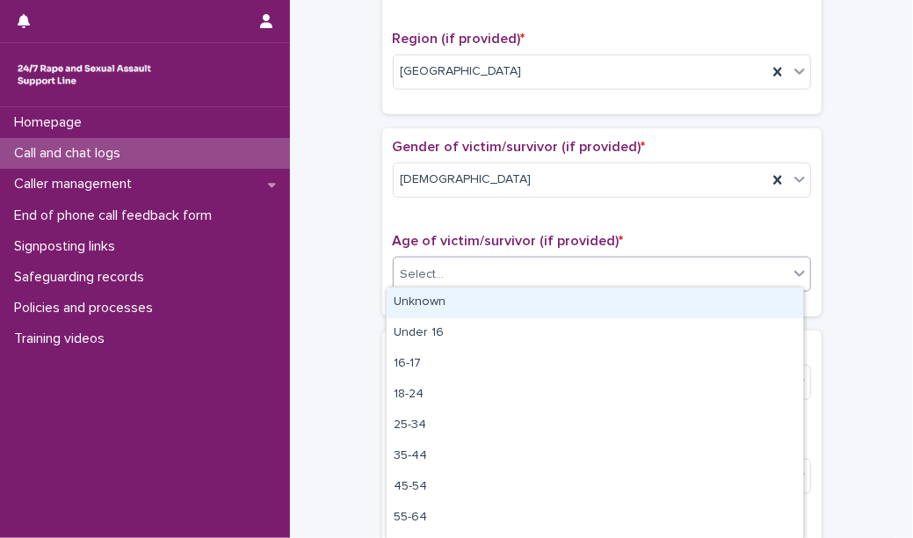
click at [475, 264] on div "Select..." at bounding box center [591, 274] width 394 height 29
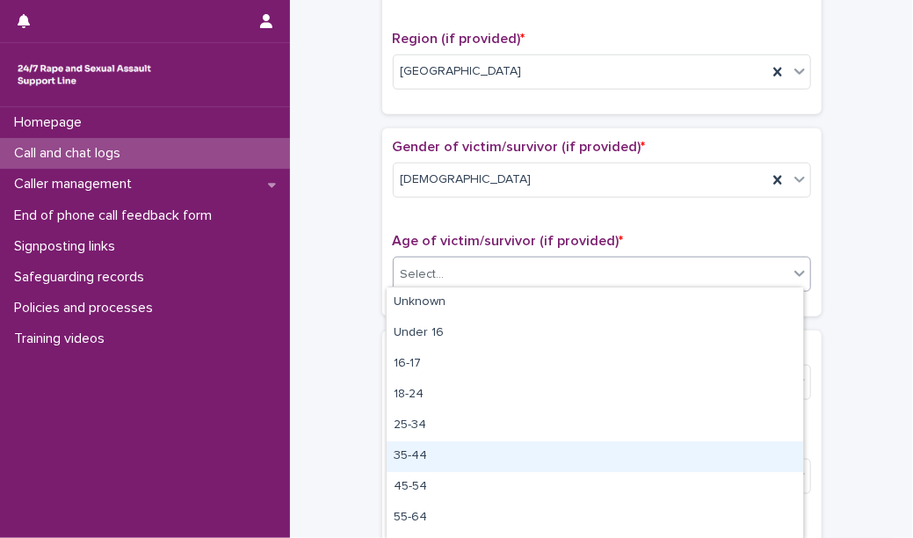
click at [430, 456] on div "35-44" at bounding box center [595, 456] width 416 height 31
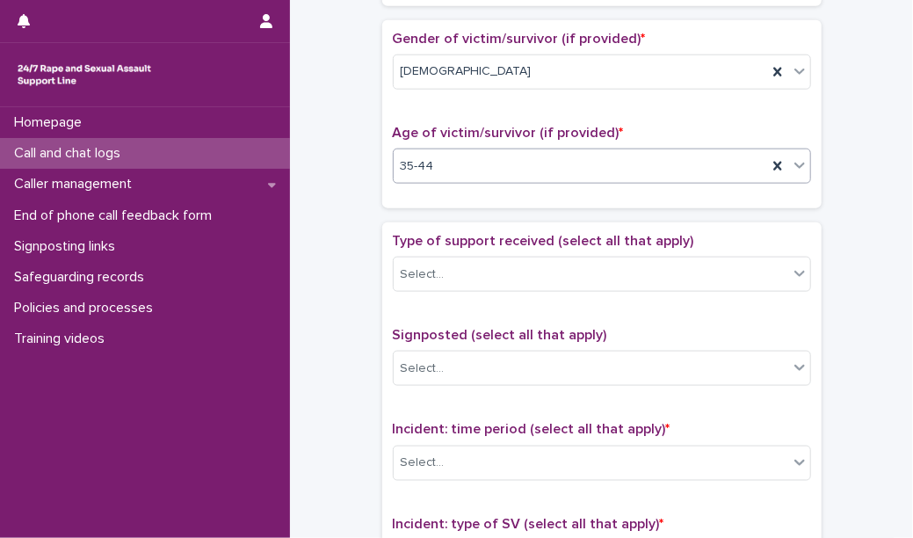
scroll to position [806, 0]
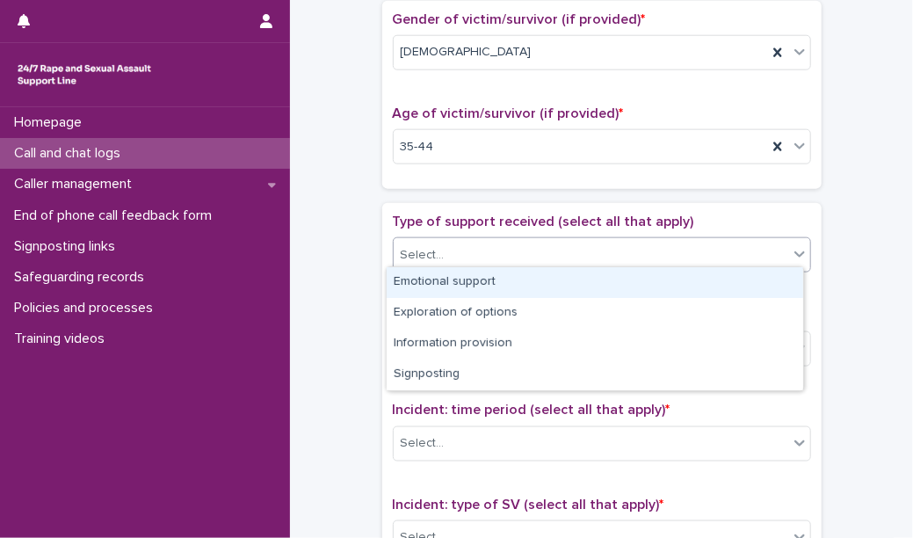
drag, startPoint x: 462, startPoint y: 247, endPoint x: 455, endPoint y: 285, distance: 38.4
click at [455, 285] on body "**********" at bounding box center [456, 269] width 913 height 538
click at [455, 285] on div "Emotional support" at bounding box center [595, 282] width 416 height 31
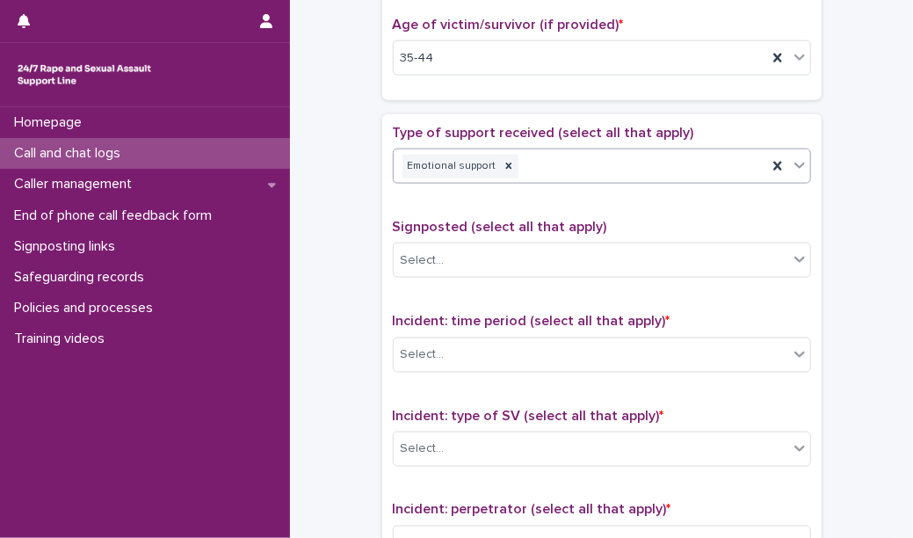
scroll to position [908, 0]
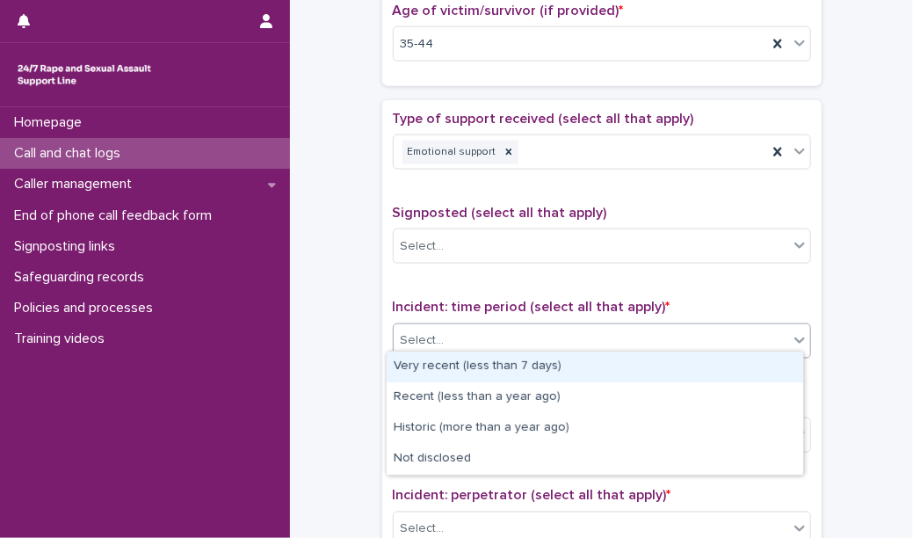
click at [456, 338] on div "Select..." at bounding box center [591, 340] width 394 height 29
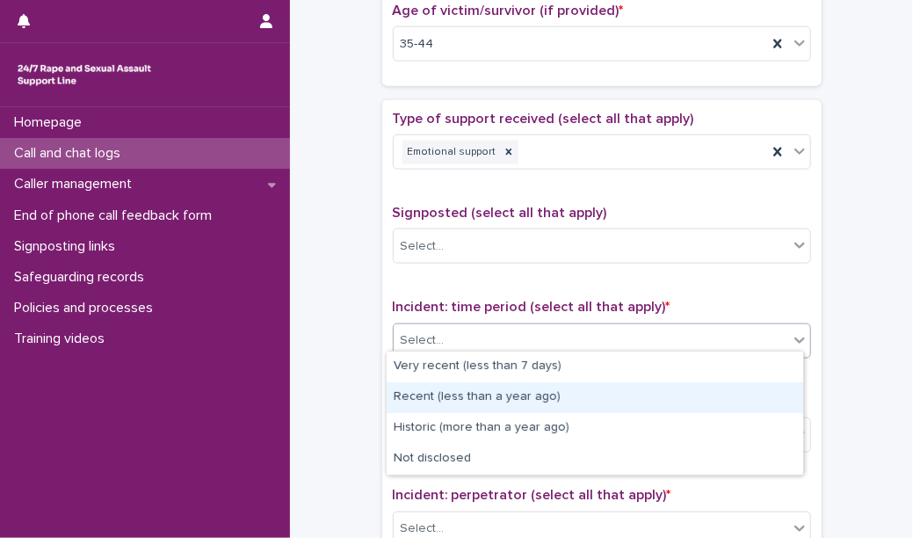
click at [459, 385] on div "Recent (less than a year ago)" at bounding box center [595, 397] width 416 height 31
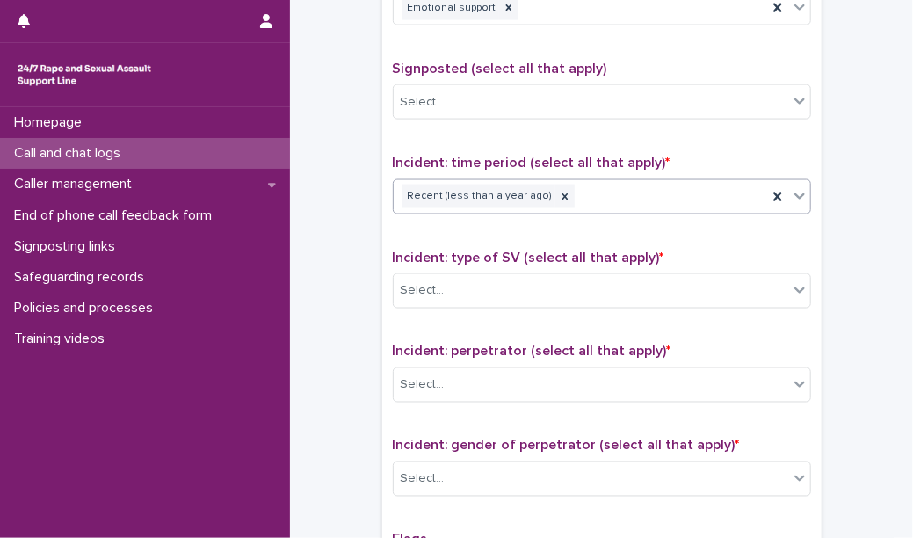
scroll to position [1054, 0]
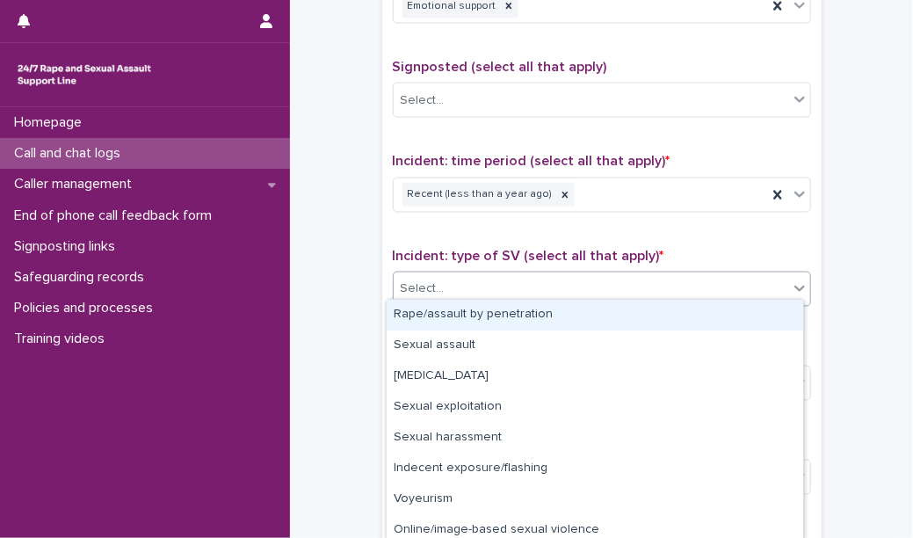
click at [466, 286] on div "Select..." at bounding box center [591, 288] width 394 height 29
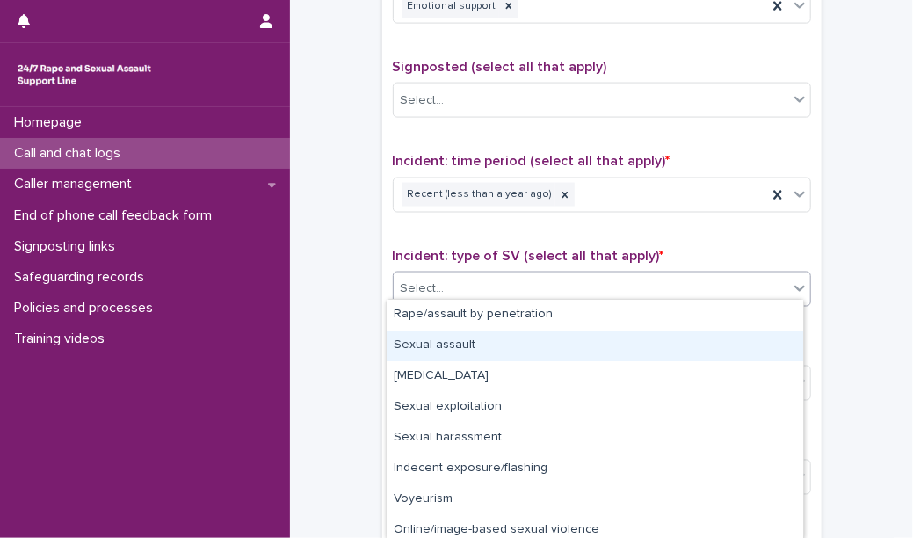
click at [480, 331] on div "Sexual assault" at bounding box center [595, 345] width 416 height 31
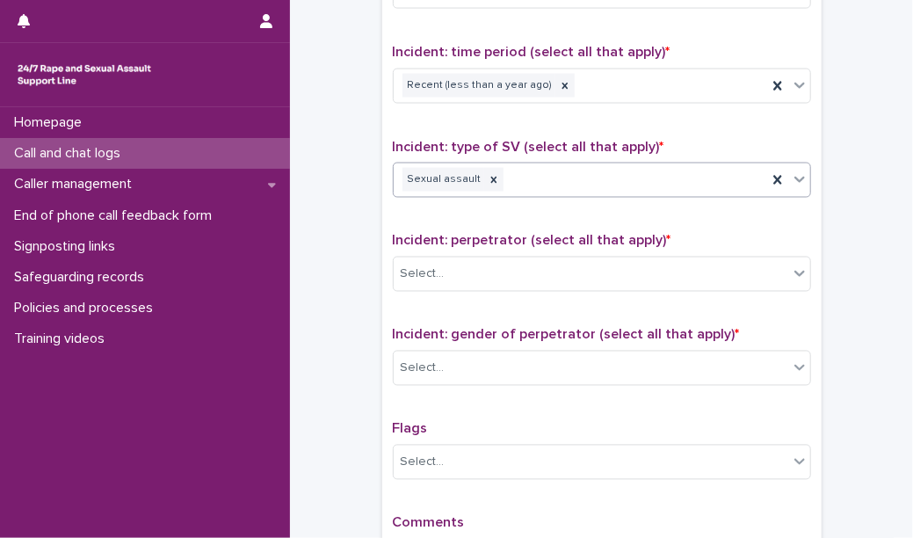
scroll to position [1170, 0]
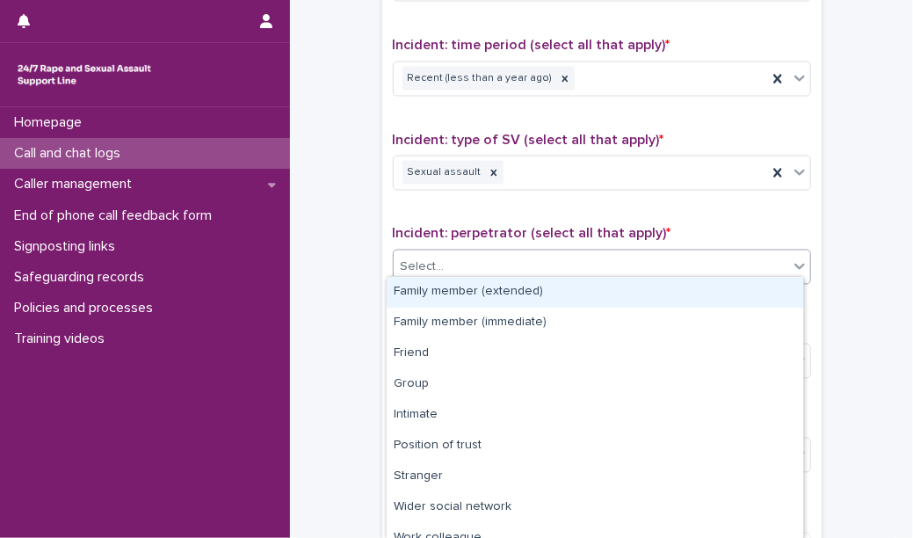
click at [495, 446] on body "**********" at bounding box center [456, 269] width 913 height 538
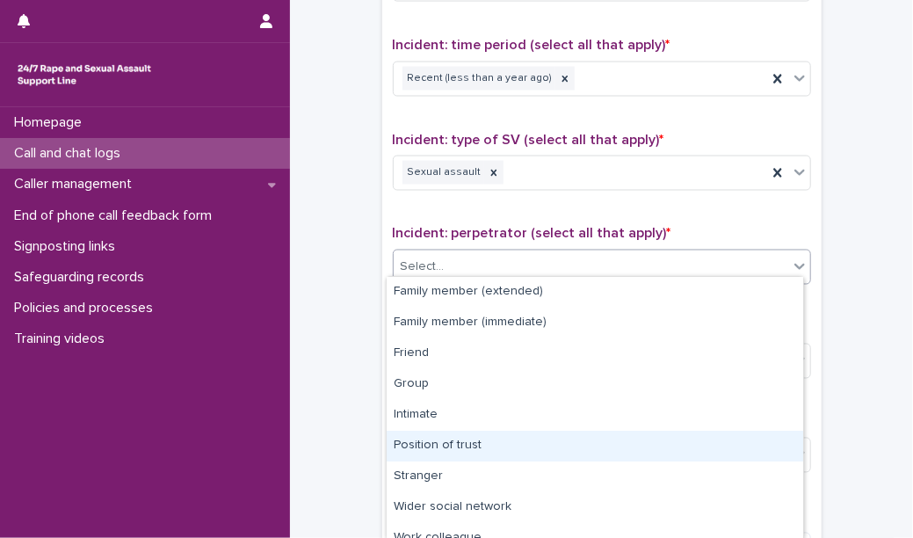
scroll to position [76, 0]
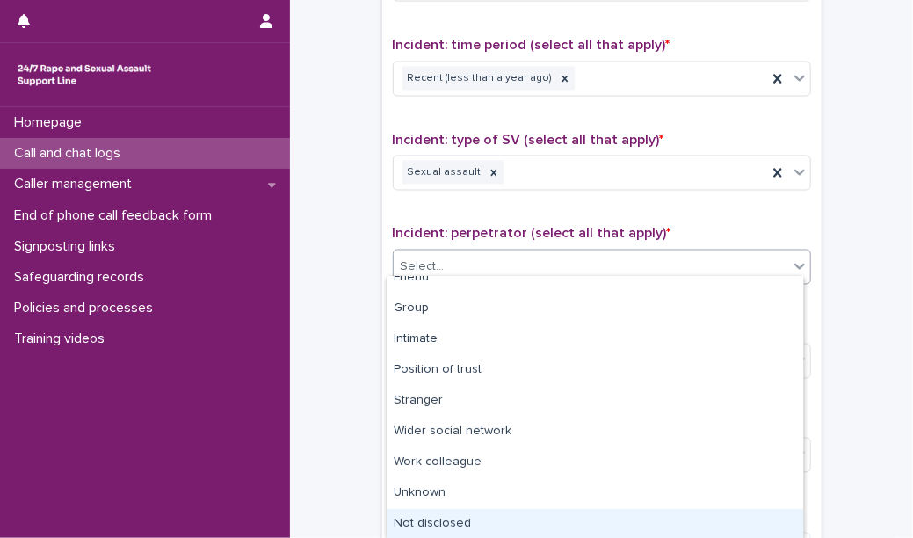
click at [478, 515] on div "Not disclosed" at bounding box center [595, 524] width 416 height 31
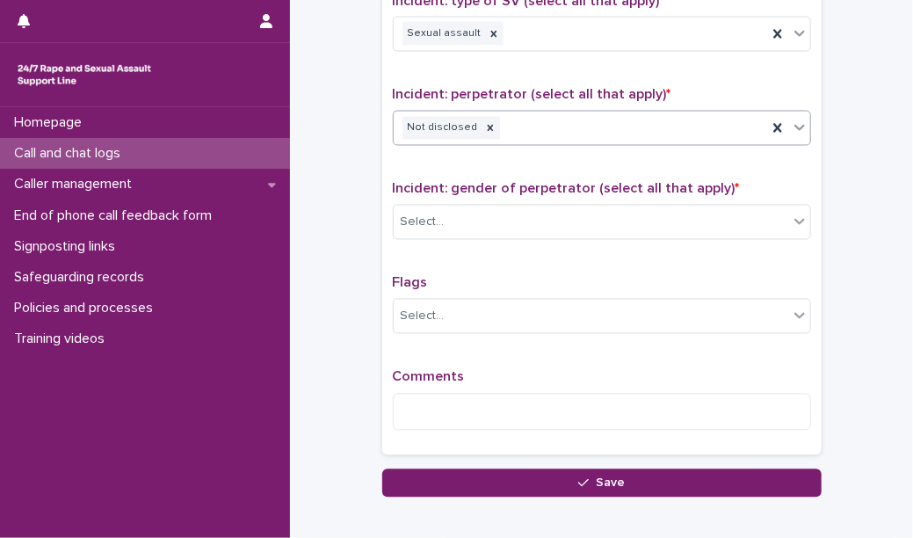
scroll to position [1311, 0]
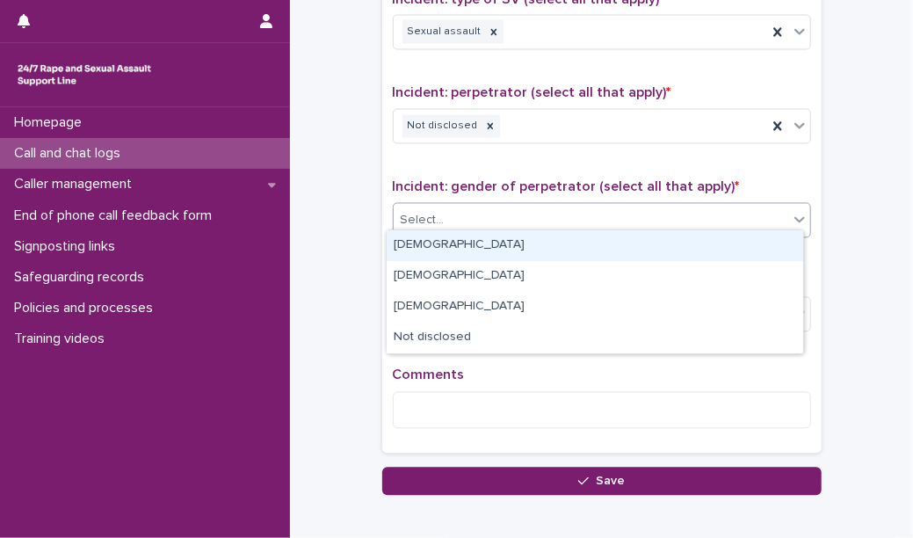
click at [503, 208] on div "Select..." at bounding box center [591, 220] width 394 height 29
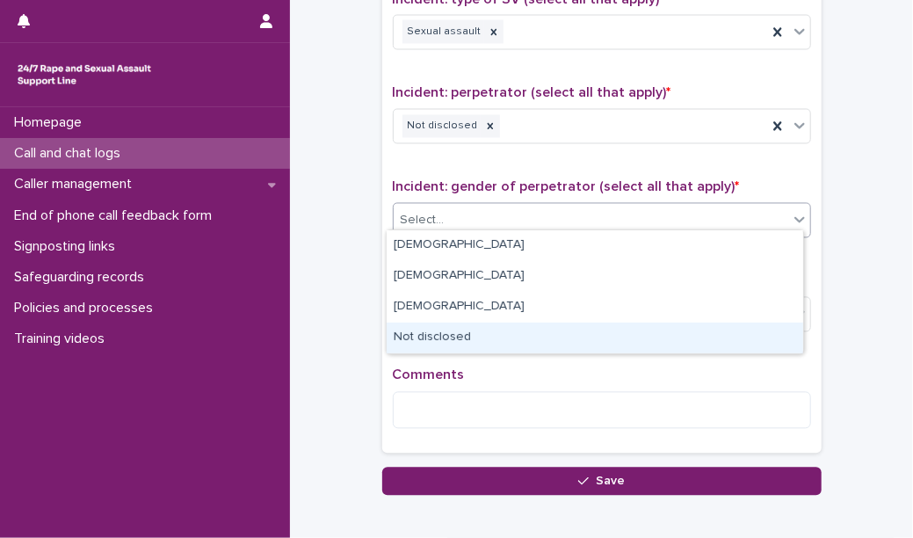
click at [476, 329] on div "Not disclosed" at bounding box center [595, 337] width 416 height 31
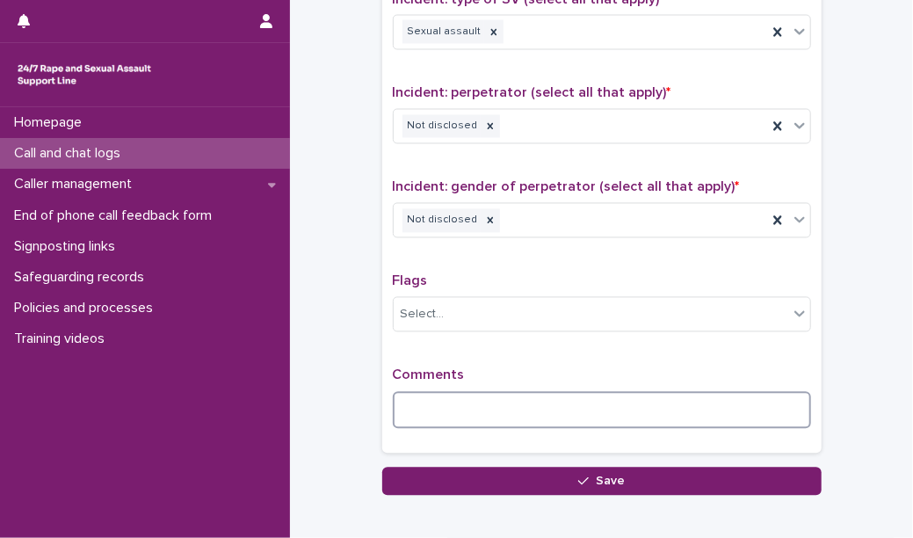
click at [449, 404] on textarea at bounding box center [602, 410] width 418 height 37
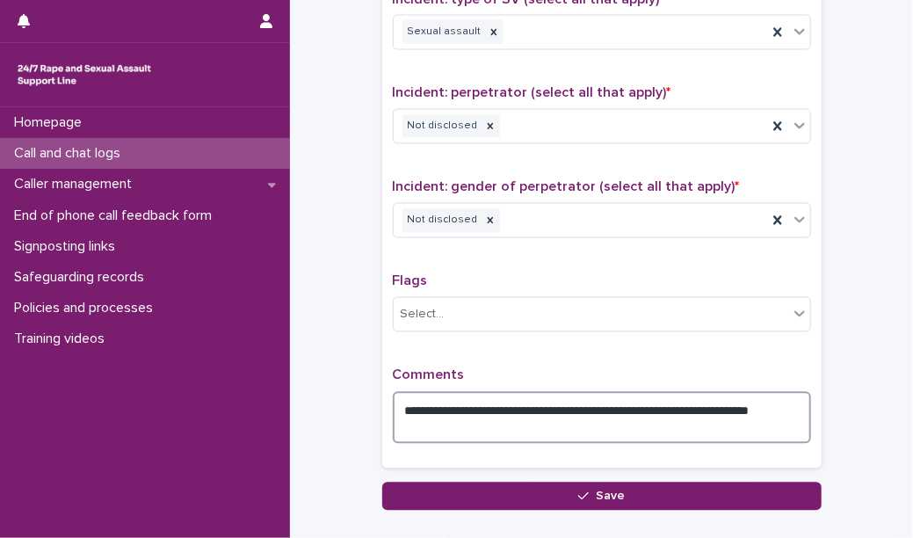
click at [479, 416] on textarea "**********" at bounding box center [602, 418] width 418 height 52
click at [468, 414] on textarea "**********" at bounding box center [602, 418] width 418 height 52
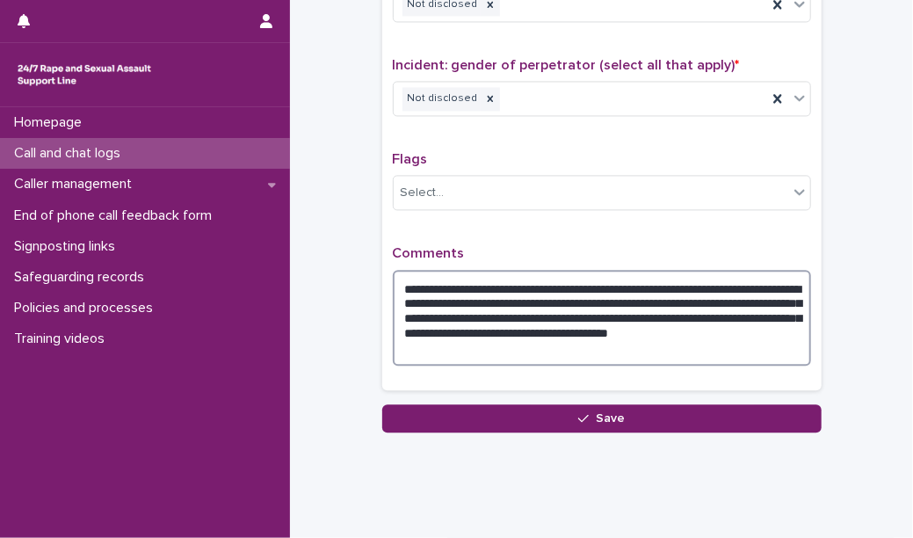
scroll to position [1436, 0]
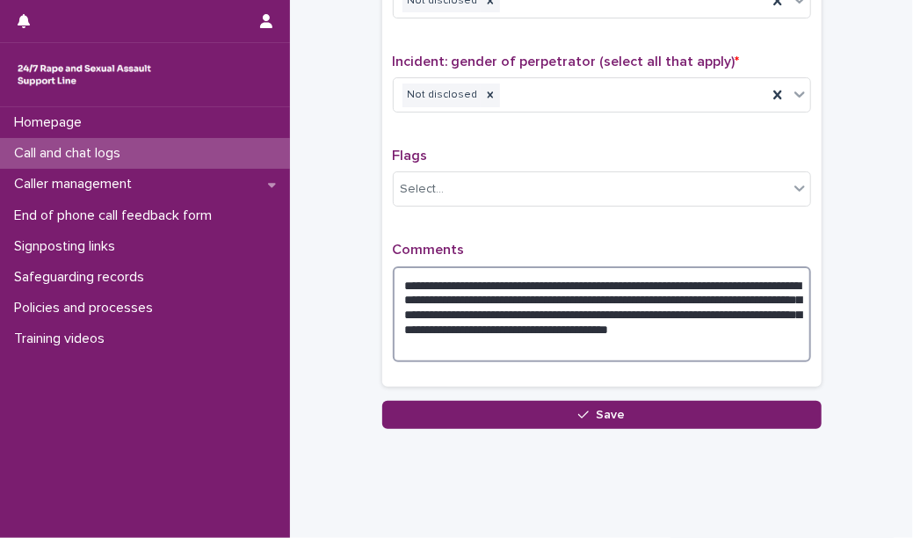
click at [752, 322] on textarea "**********" at bounding box center [602, 314] width 418 height 96
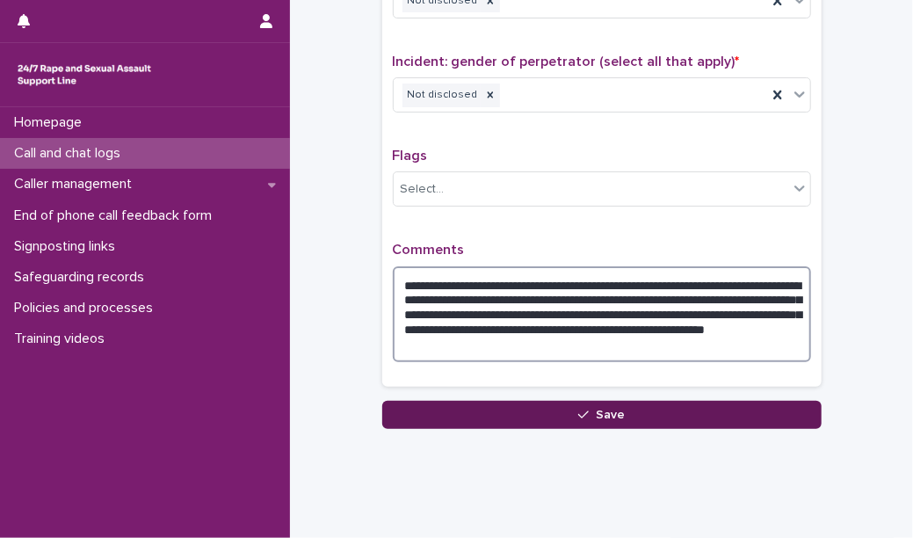
type textarea "**********"
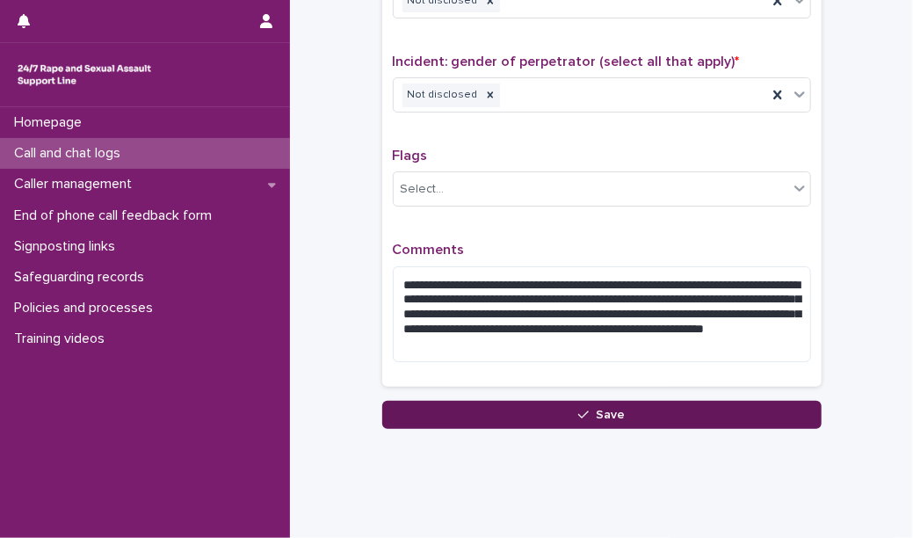
click at [669, 401] on button "Save" at bounding box center [601, 415] width 439 height 28
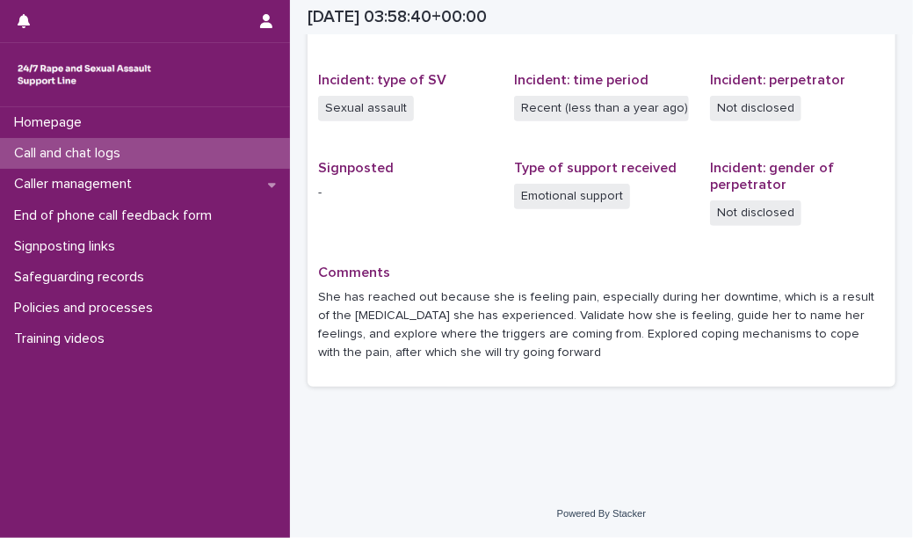
scroll to position [415, 0]
click at [258, 156] on div "Call and chat logs" at bounding box center [145, 153] width 290 height 31
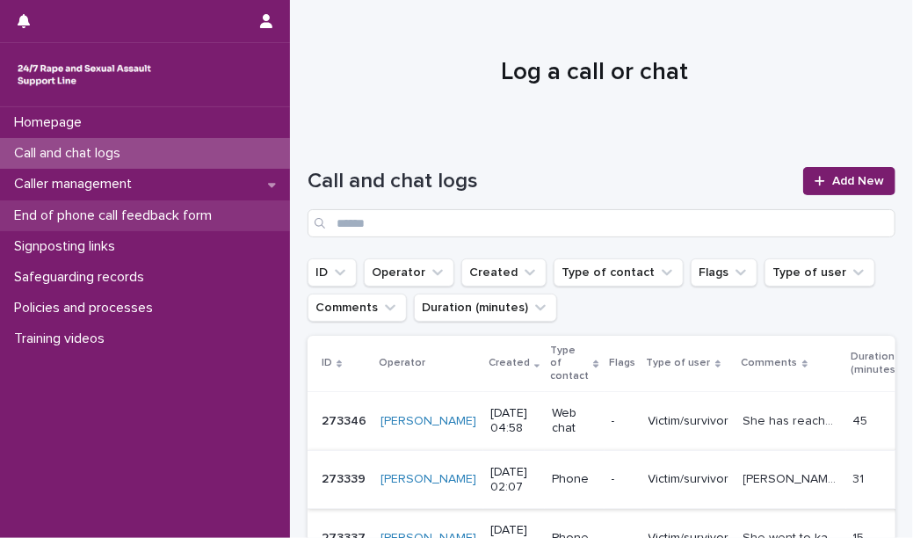
click at [148, 220] on p "End of phone call feedback form" at bounding box center [116, 215] width 219 height 17
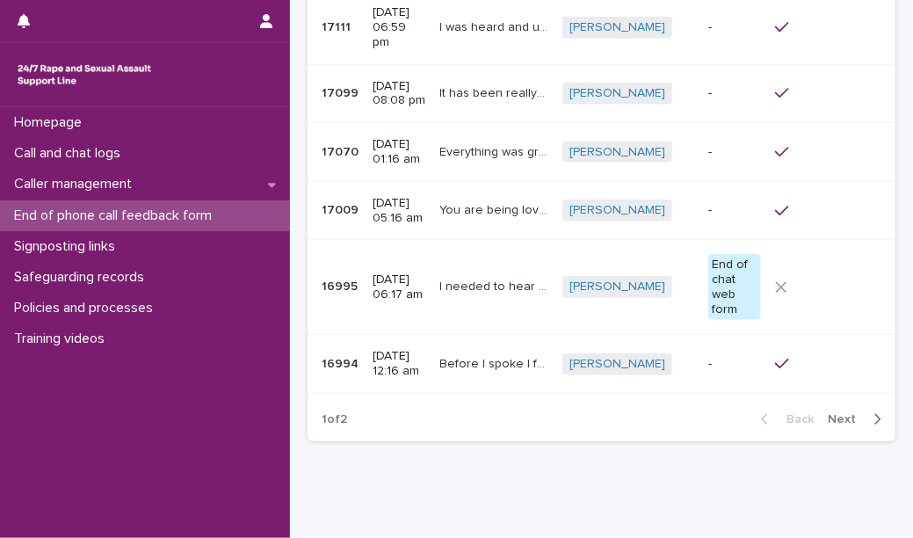
scroll to position [471, 0]
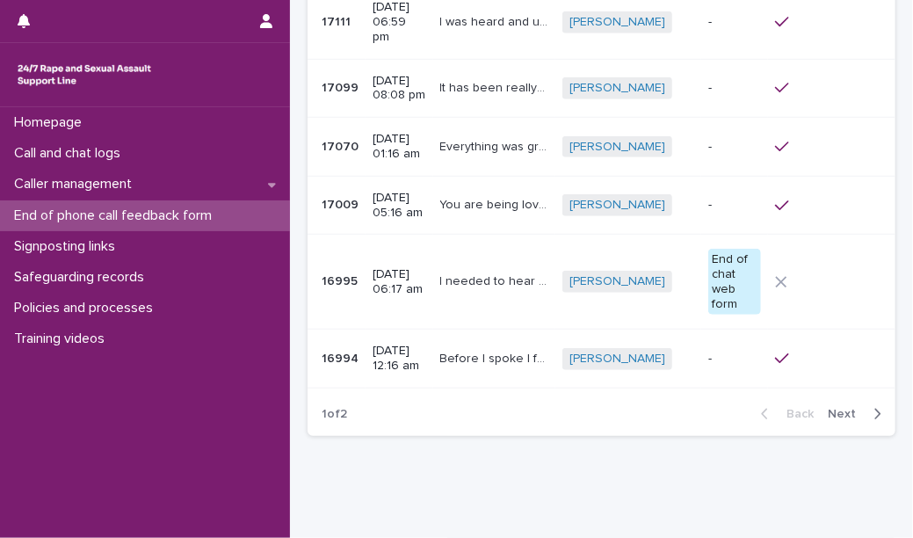
click at [828, 408] on span "Next" at bounding box center [847, 414] width 39 height 12
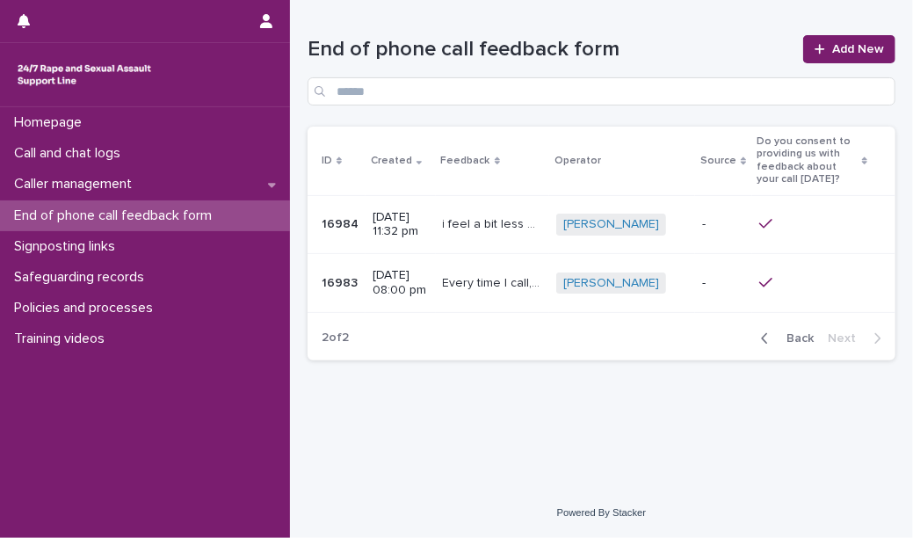
click at [796, 347] on div "Back Next" at bounding box center [821, 338] width 148 height 44
click at [768, 339] on icon "button" at bounding box center [765, 338] width 8 height 16
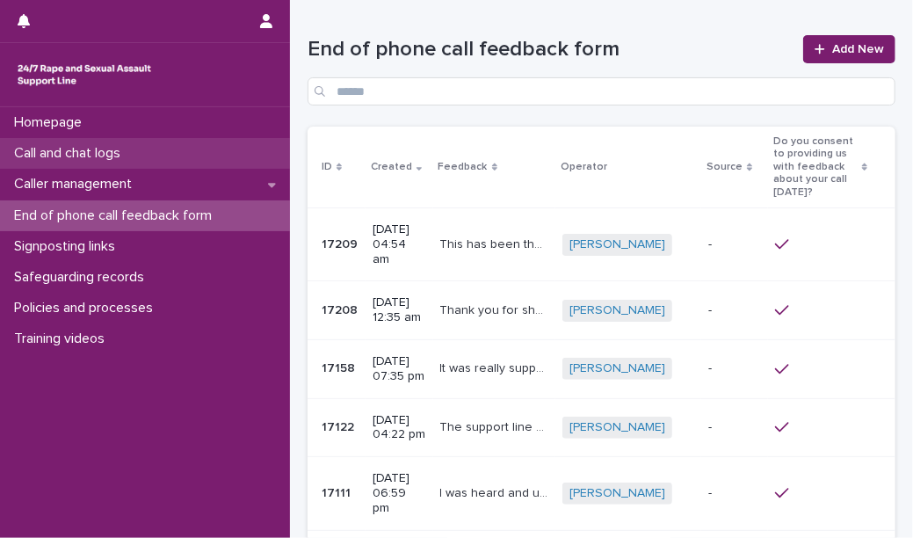
click at [152, 142] on div "Call and chat logs" at bounding box center [145, 153] width 290 height 31
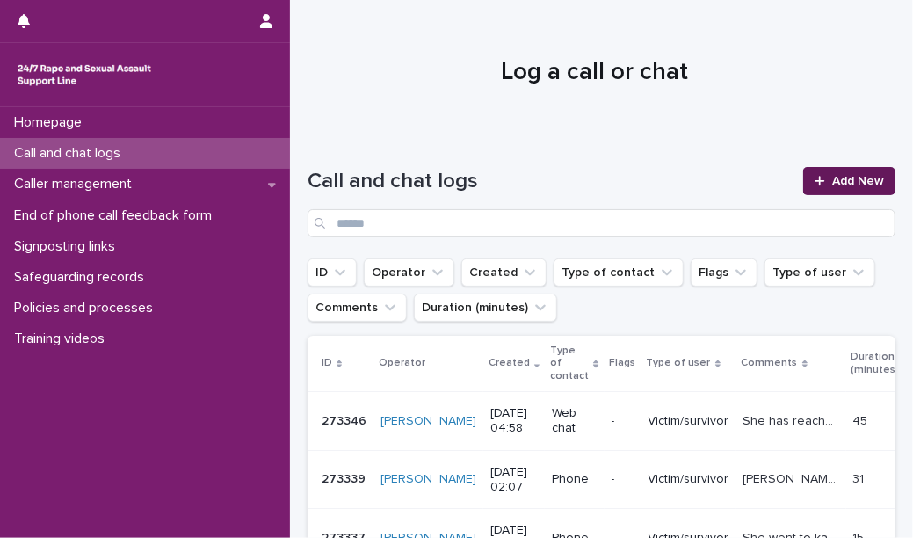
click at [836, 178] on span "Add New" at bounding box center [858, 181] width 52 height 12
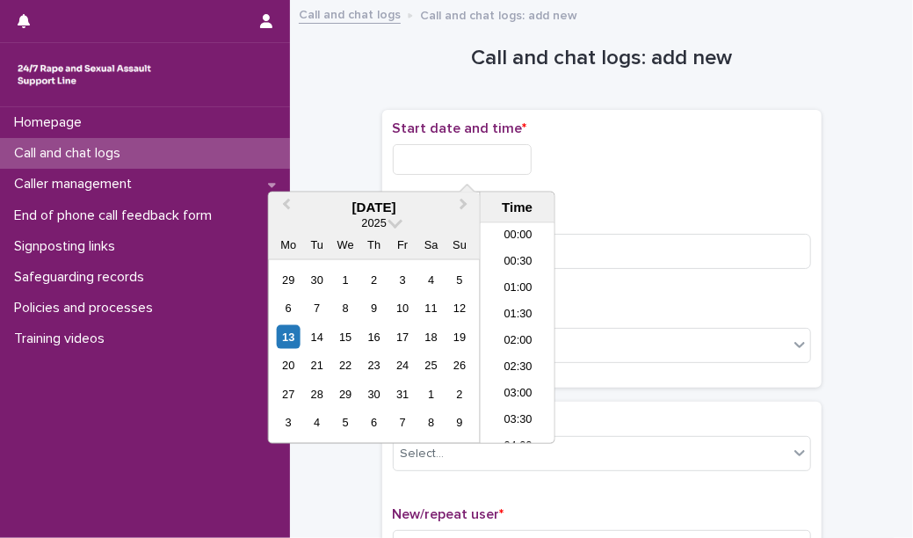
scroll to position [193, 0]
click at [500, 156] on input "text" at bounding box center [462, 159] width 139 height 31
click at [515, 299] on li "05:00" at bounding box center [518, 306] width 75 height 26
type input "**********"
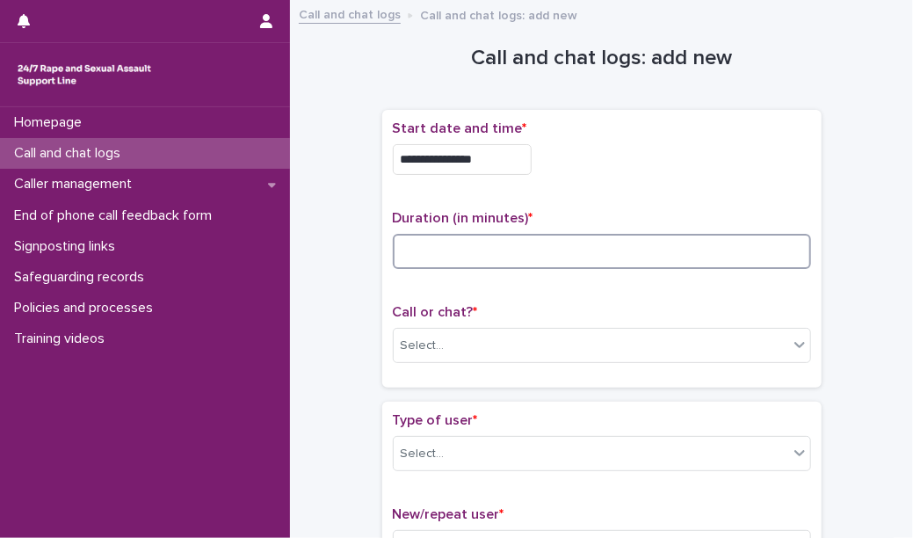
click at [515, 246] on input at bounding box center [602, 251] width 418 height 35
type input "**"
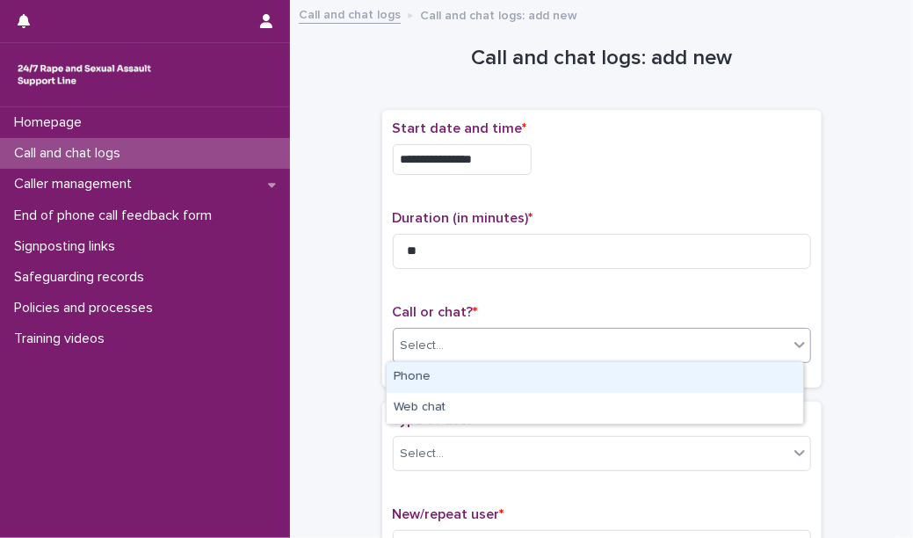
click at [519, 328] on div "Select..." at bounding box center [602, 345] width 418 height 35
click at [517, 373] on div "Phone" at bounding box center [595, 377] width 416 height 31
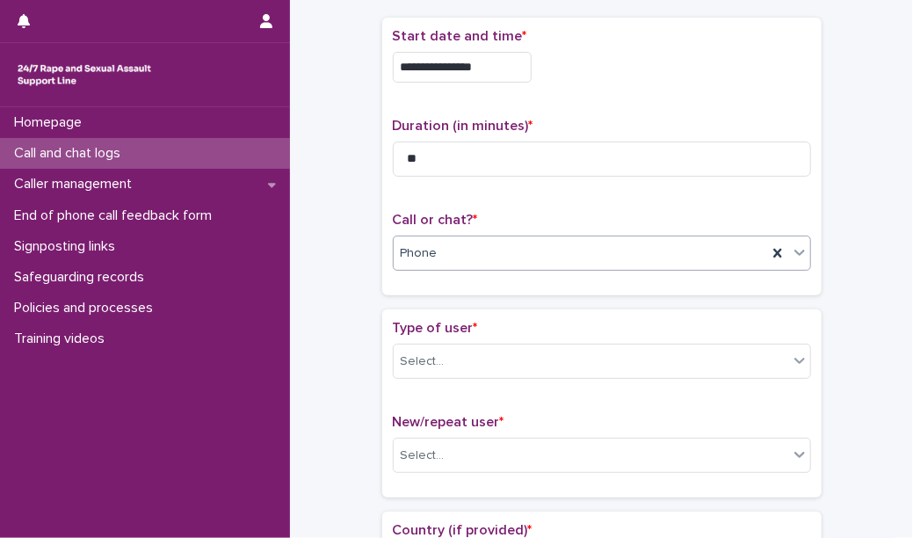
scroll to position [107, 0]
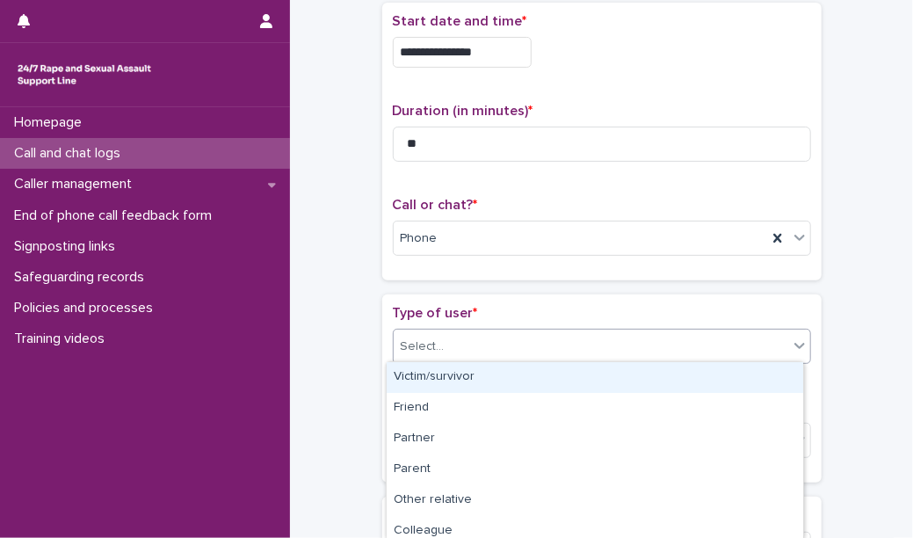
click at [514, 358] on div "Select..." at bounding box center [602, 346] width 418 height 35
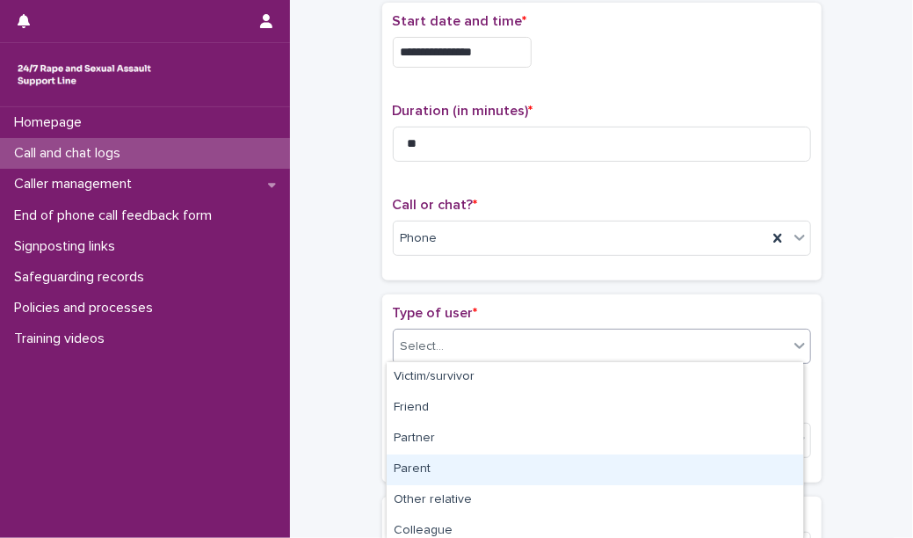
click at [496, 466] on div "Parent" at bounding box center [595, 469] width 416 height 31
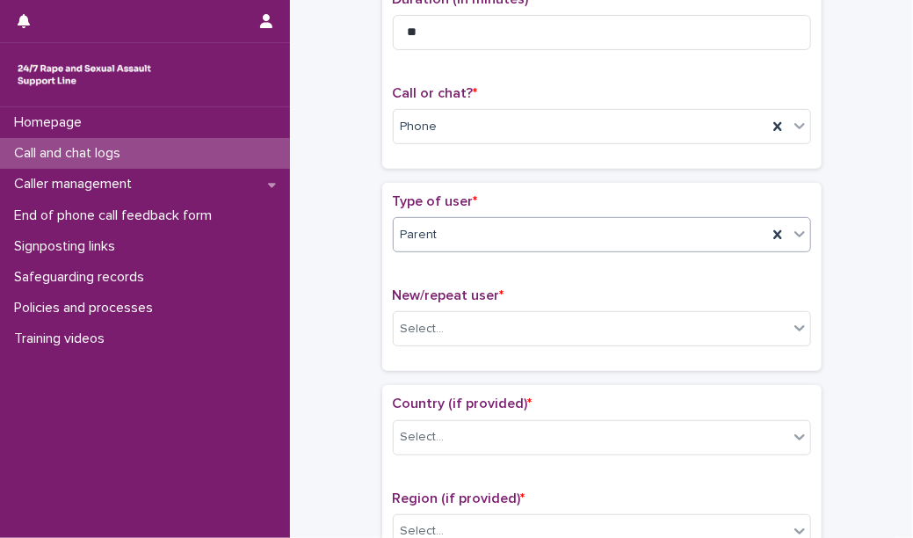
scroll to position [226, 0]
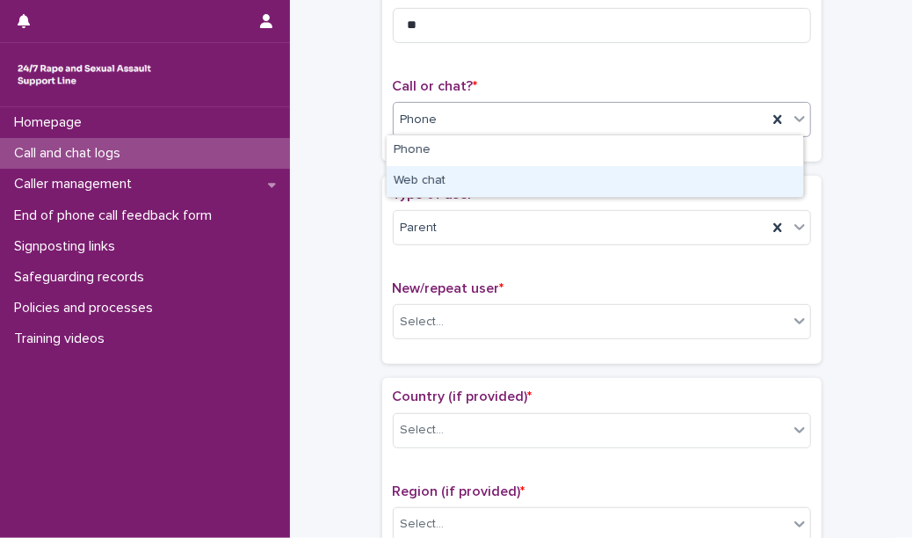
drag, startPoint x: 486, startPoint y: 106, endPoint x: 467, endPoint y: 186, distance: 82.0
click at [467, 186] on body "**********" at bounding box center [456, 269] width 913 height 538
click at [467, 186] on div "Web chat" at bounding box center [595, 181] width 416 height 31
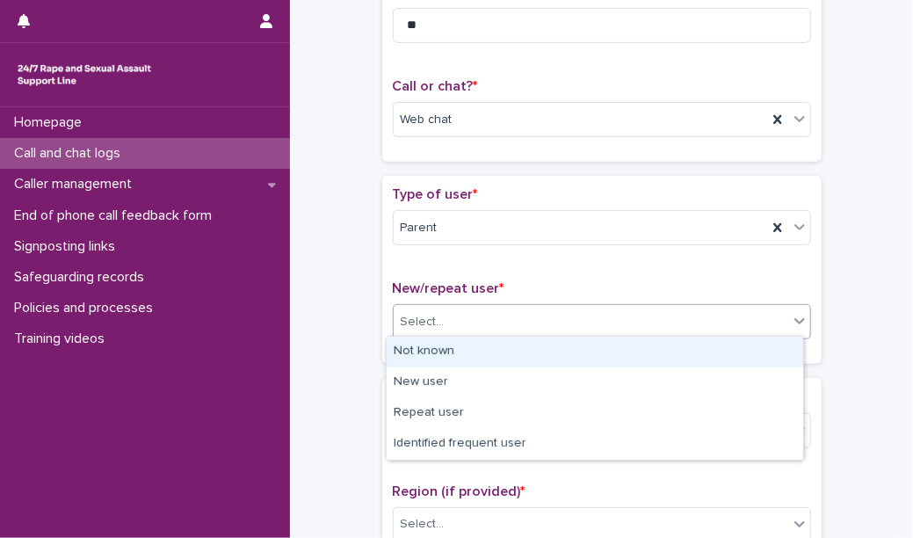
click at [477, 315] on div "Select..." at bounding box center [591, 321] width 394 height 29
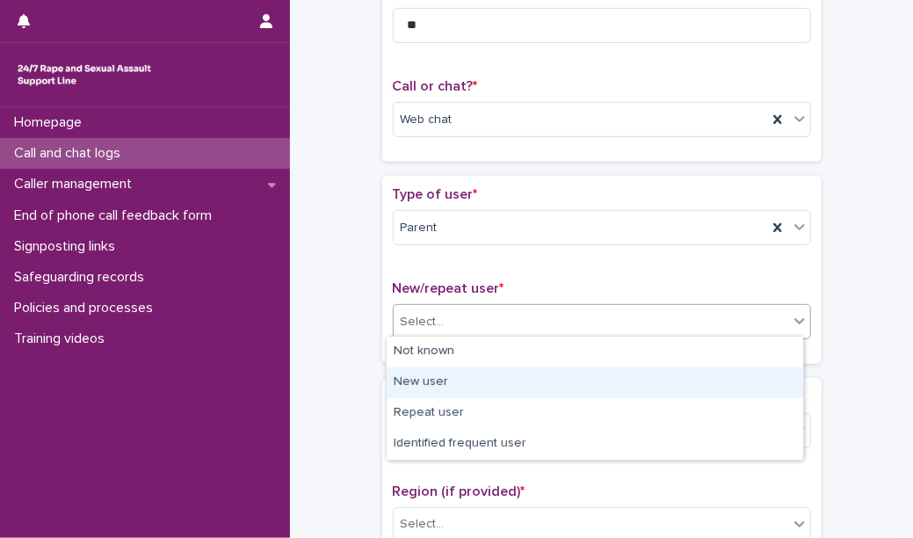
click at [486, 382] on div "New user" at bounding box center [595, 382] width 416 height 31
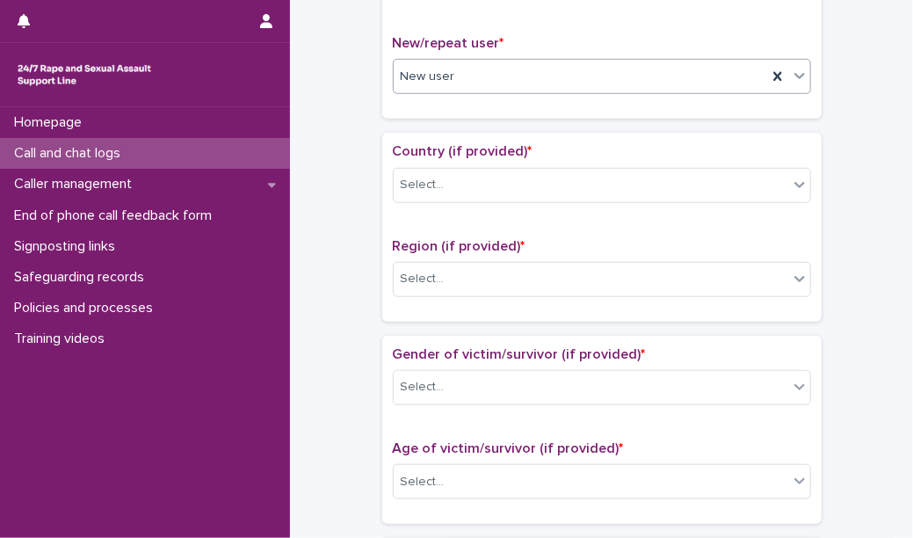
scroll to position [474, 0]
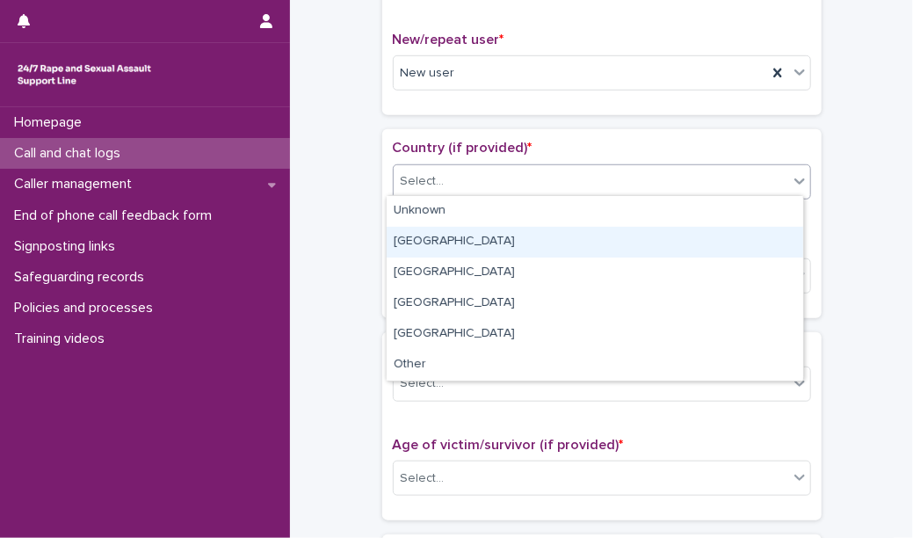
drag, startPoint x: 523, startPoint y: 174, endPoint x: 510, endPoint y: 242, distance: 69.6
click at [510, 242] on body "**********" at bounding box center [456, 269] width 913 height 538
click at [510, 242] on div "[GEOGRAPHIC_DATA]" at bounding box center [595, 242] width 416 height 31
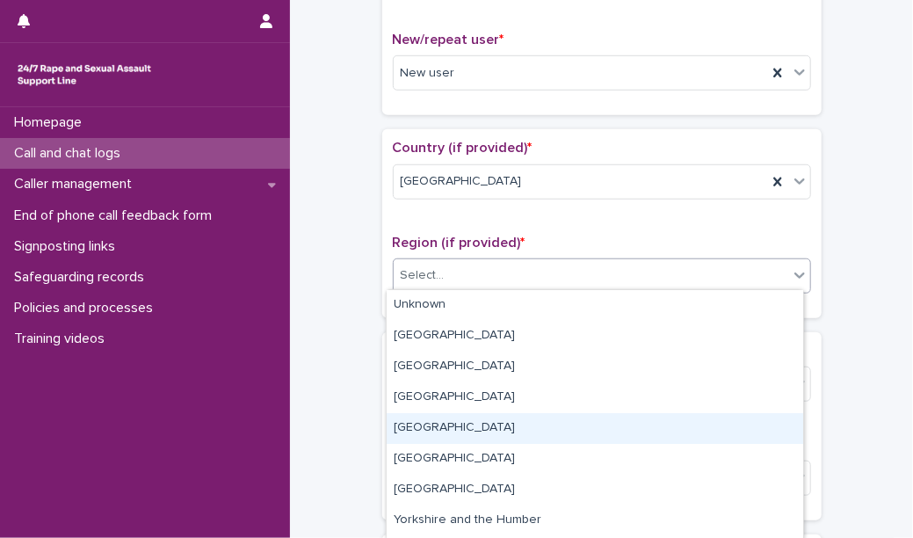
click at [475, 473] on body "**********" at bounding box center [456, 269] width 913 height 538
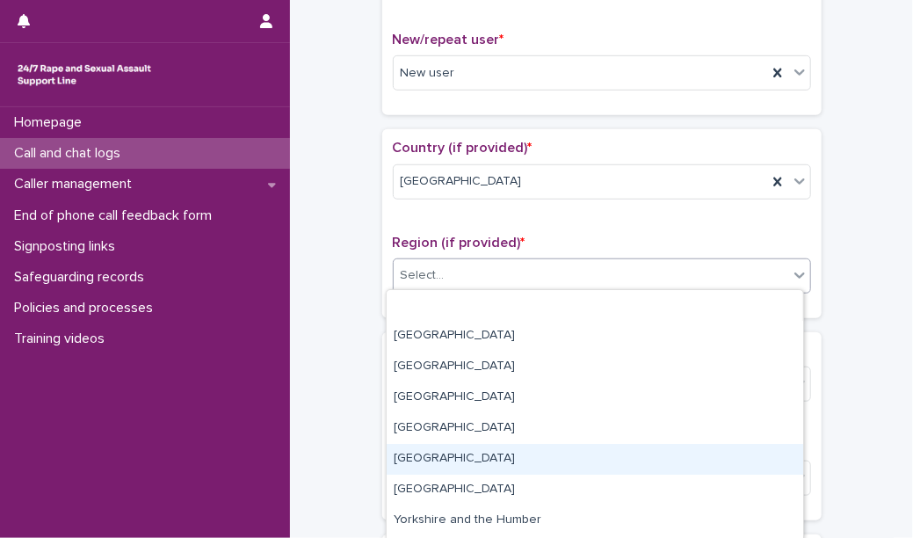
scroll to position [89, 0]
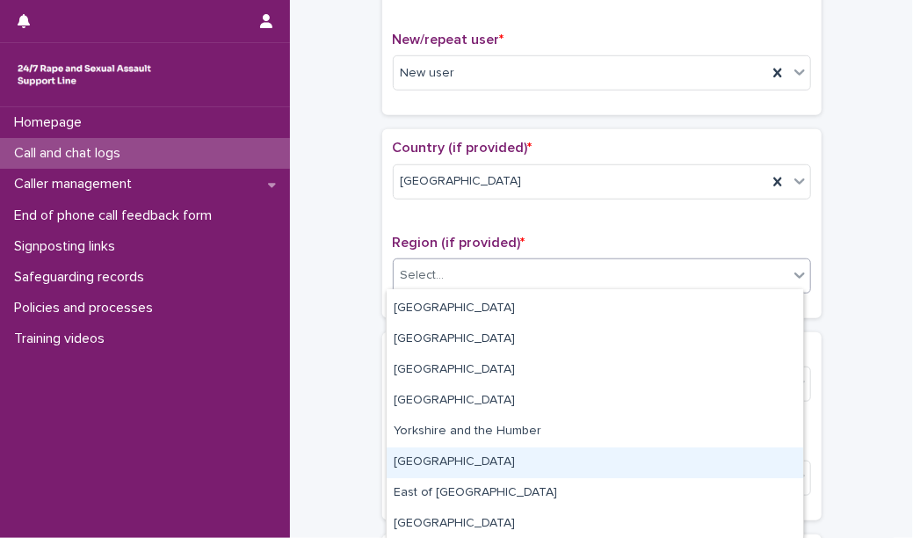
click at [485, 461] on div "[GEOGRAPHIC_DATA]" at bounding box center [595, 462] width 416 height 31
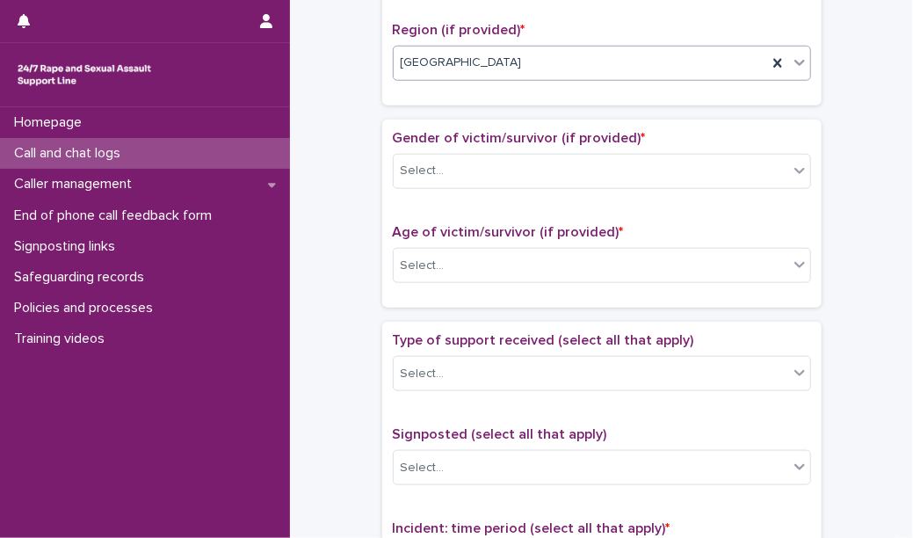
scroll to position [696, 0]
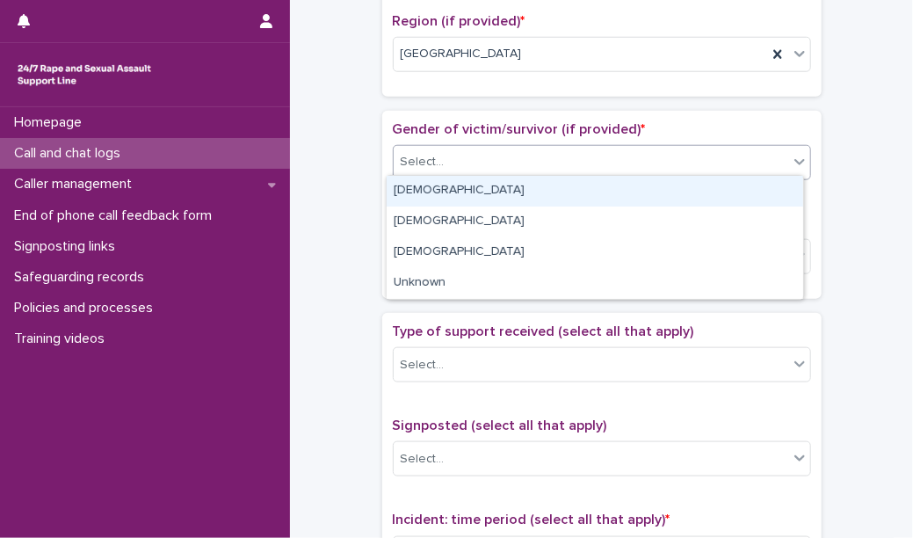
drag, startPoint x: 523, startPoint y: 152, endPoint x: 509, endPoint y: 194, distance: 44.5
click at [509, 194] on body "**********" at bounding box center [456, 269] width 913 height 538
click at [509, 194] on div "[DEMOGRAPHIC_DATA]" at bounding box center [595, 191] width 416 height 31
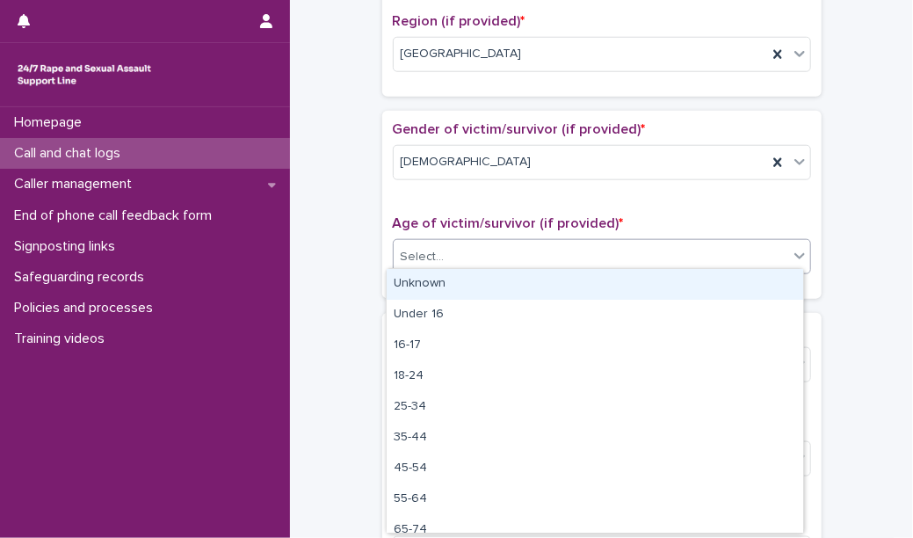
click at [501, 250] on div "Select..." at bounding box center [591, 256] width 394 height 29
click at [491, 283] on div "Unknown" at bounding box center [595, 284] width 416 height 31
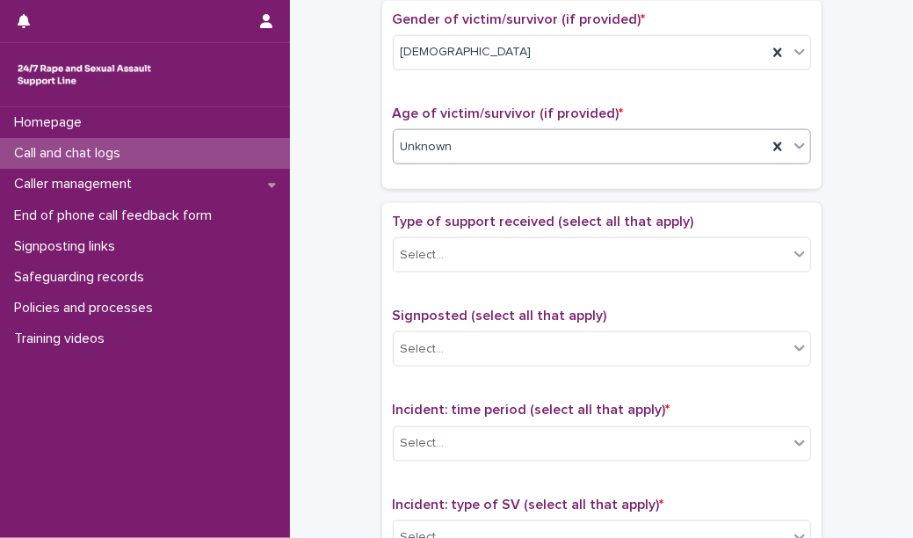
scroll to position [819, 0]
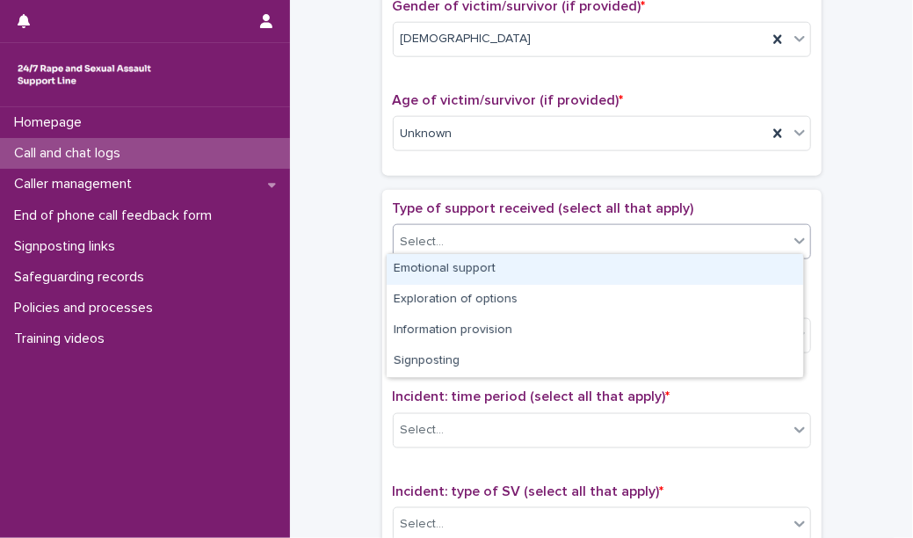
drag, startPoint x: 527, startPoint y: 236, endPoint x: 519, endPoint y: 266, distance: 30.9
click at [519, 266] on body "**********" at bounding box center [456, 269] width 913 height 538
click at [519, 266] on div "Emotional support" at bounding box center [595, 269] width 416 height 31
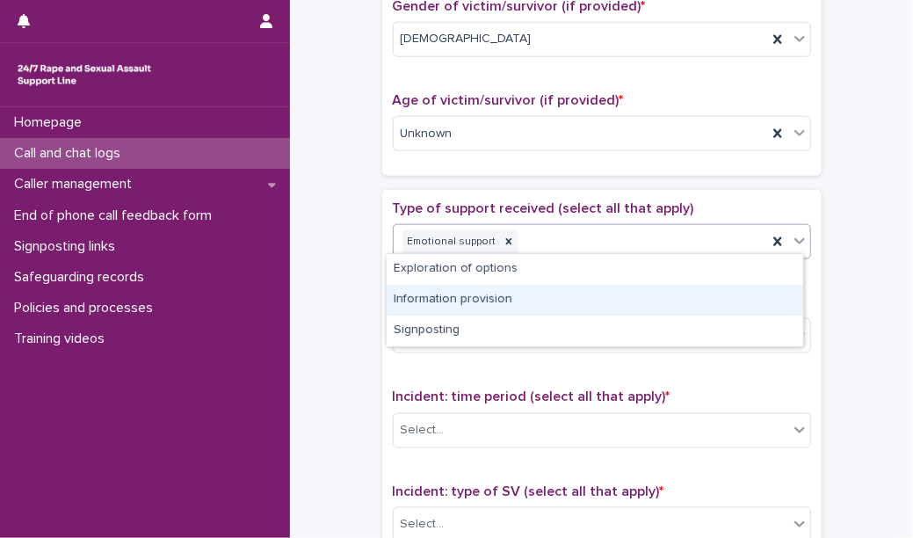
drag, startPoint x: 553, startPoint y: 228, endPoint x: 529, endPoint y: 300, distance: 77.0
click at [529, 300] on body "**********" at bounding box center [456, 269] width 913 height 538
click at [529, 300] on div "Information provision" at bounding box center [595, 300] width 416 height 31
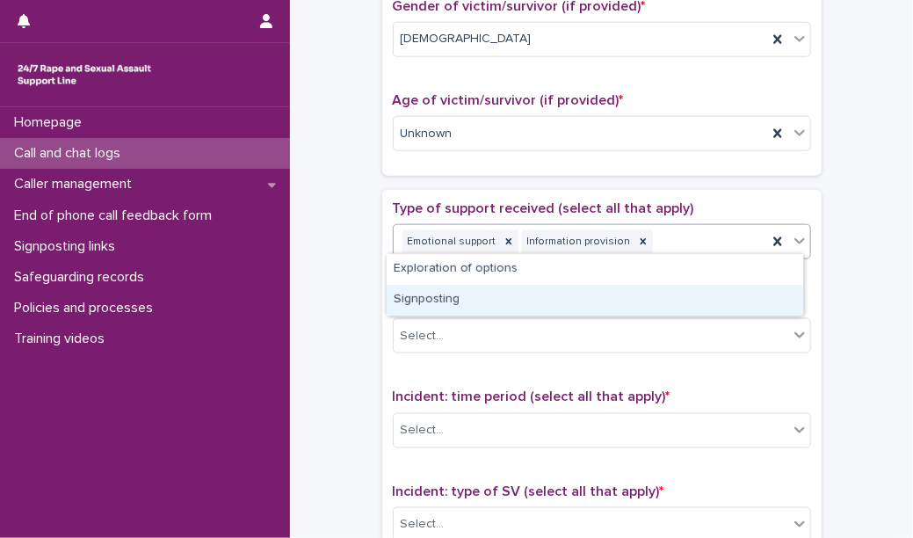
drag, startPoint x: 651, startPoint y: 235, endPoint x: 610, endPoint y: 300, distance: 77.0
click at [610, 300] on body "**********" at bounding box center [456, 269] width 913 height 538
click at [610, 300] on div "Signposting" at bounding box center [595, 300] width 416 height 31
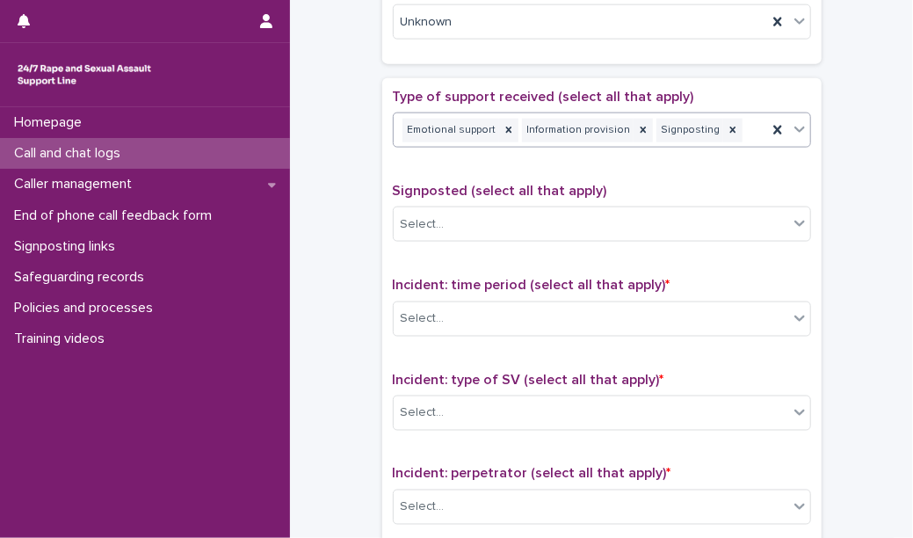
scroll to position [934, 0]
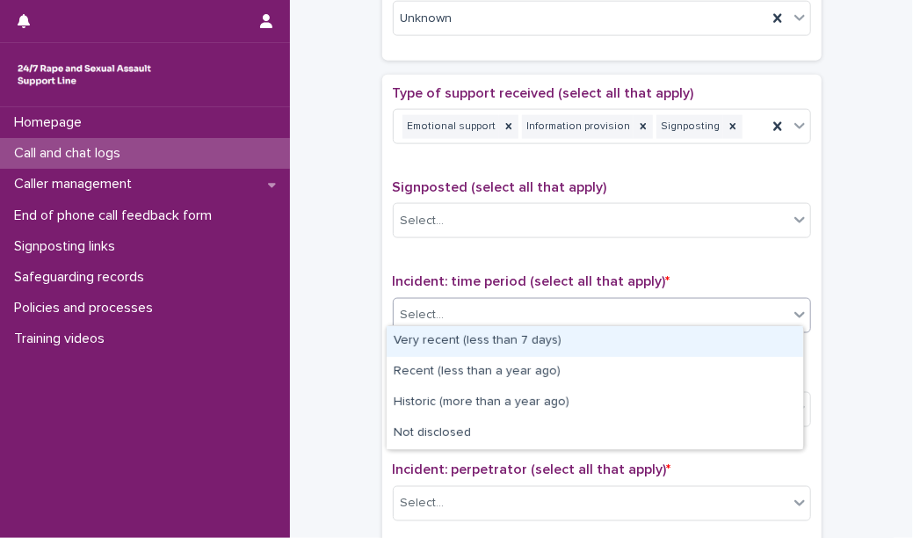
click at [574, 313] on div "Select..." at bounding box center [591, 314] width 394 height 29
click at [566, 339] on div "Very recent (less than 7 days)" at bounding box center [595, 341] width 416 height 31
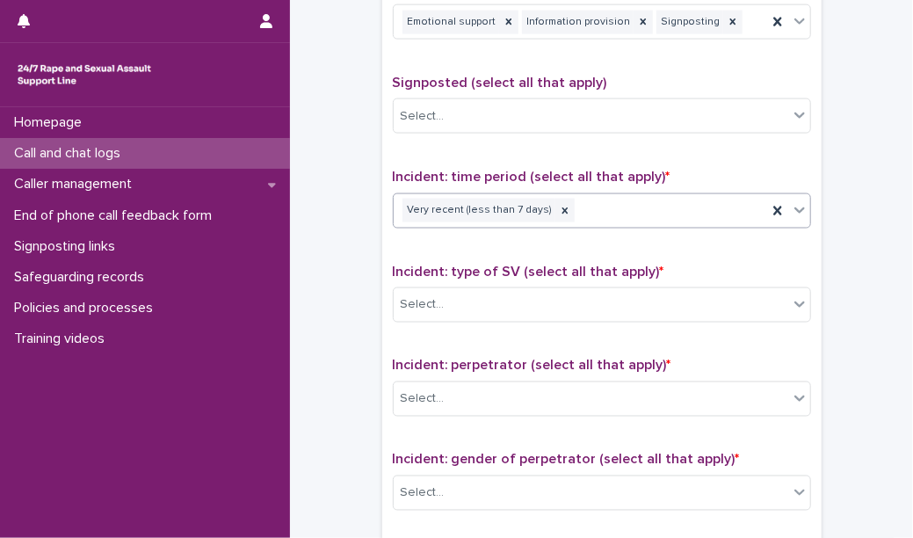
scroll to position [1076, 0]
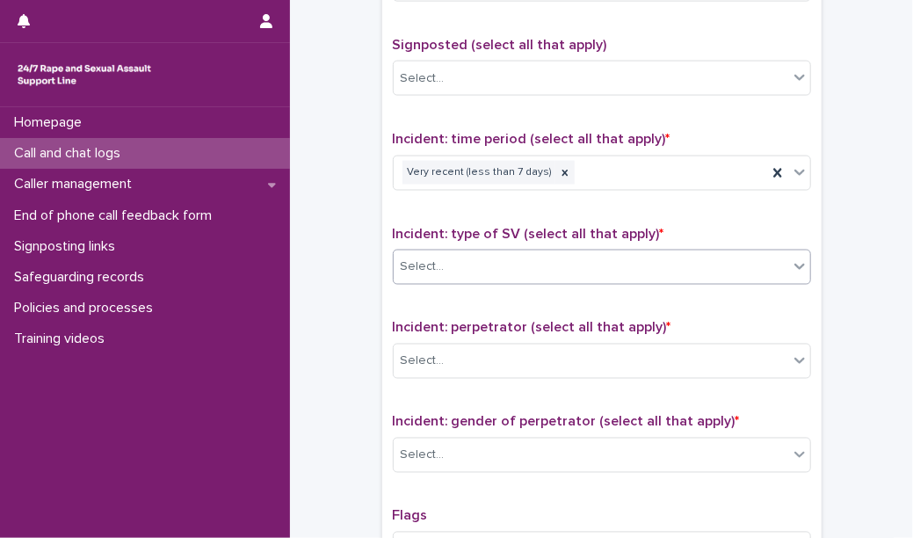
drag, startPoint x: 581, startPoint y: 239, endPoint x: 575, endPoint y: 253, distance: 15.3
click at [575, 253] on div "Incident: type of SV (select all that apply) * Select..." at bounding box center [602, 262] width 418 height 73
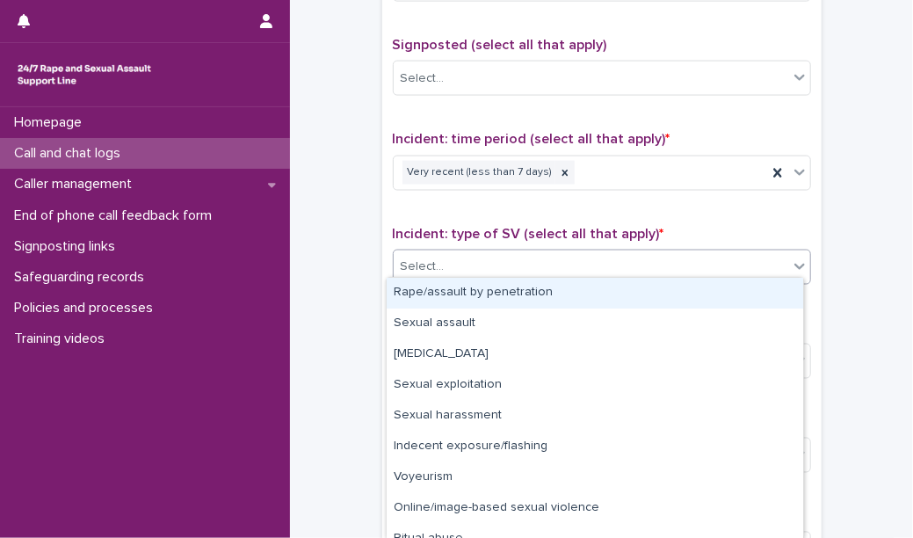
click at [575, 253] on div "Select..." at bounding box center [591, 266] width 394 height 29
click at [563, 293] on div "Rape/assault by penetration" at bounding box center [595, 293] width 416 height 31
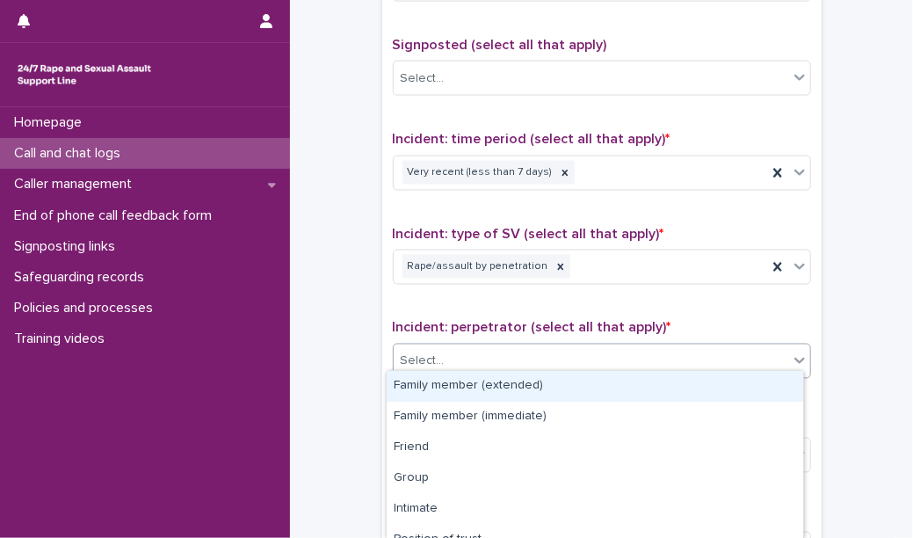
click at [539, 349] on div "Select..." at bounding box center [591, 361] width 394 height 29
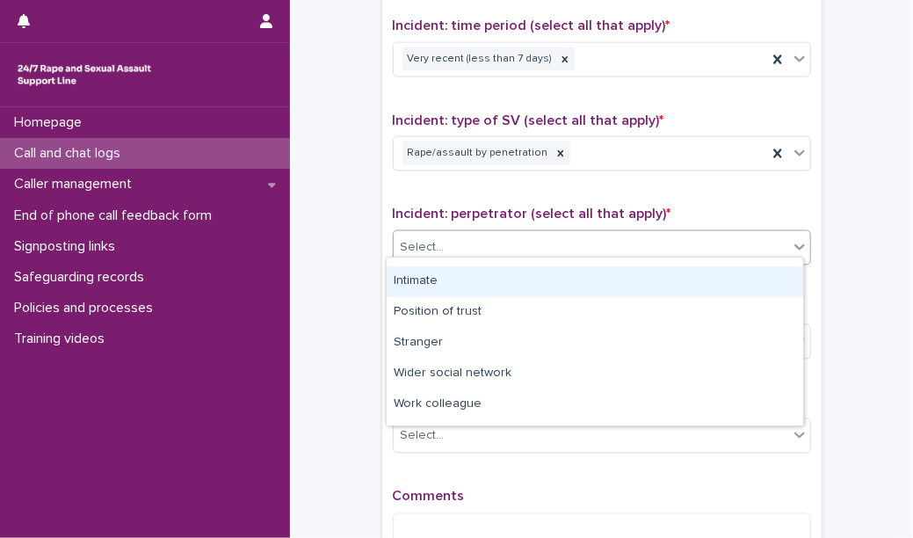
scroll to position [170, 0]
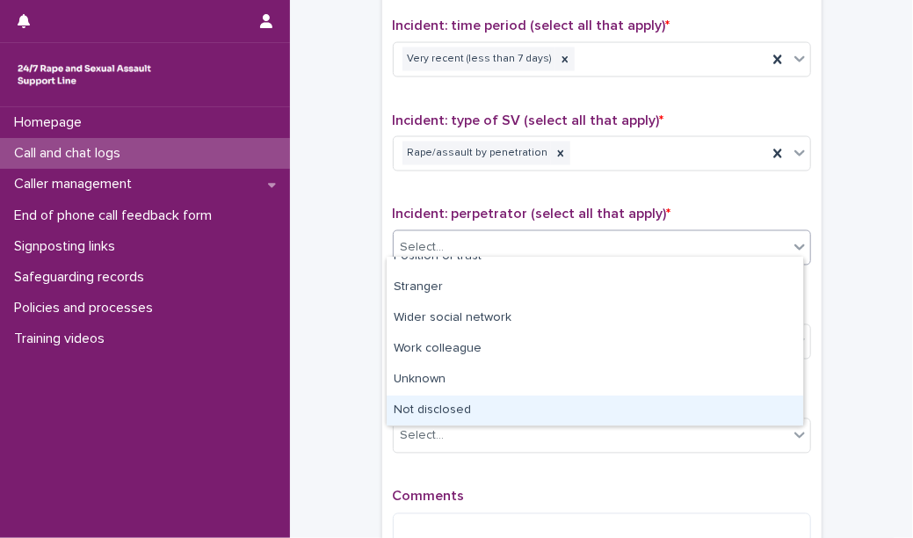
click at [521, 409] on div "Not disclosed" at bounding box center [595, 410] width 416 height 31
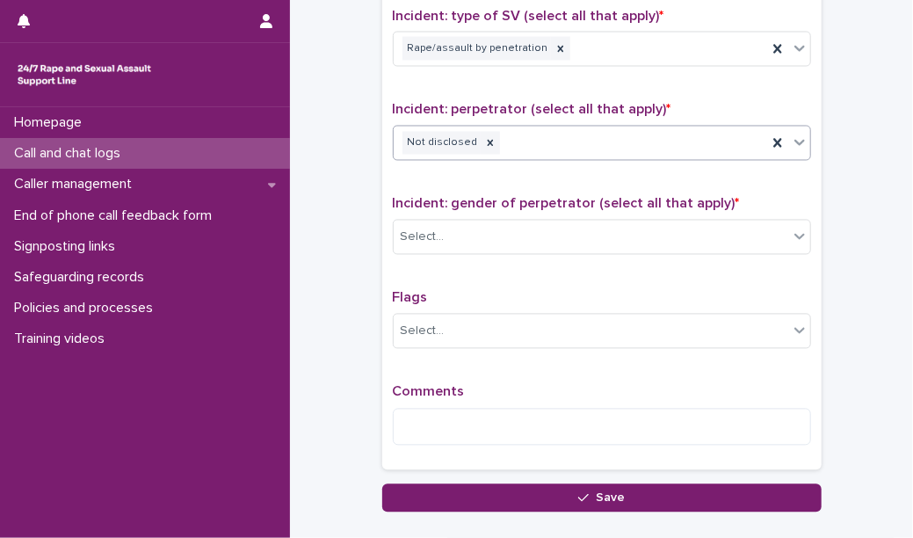
scroll to position [1299, 0]
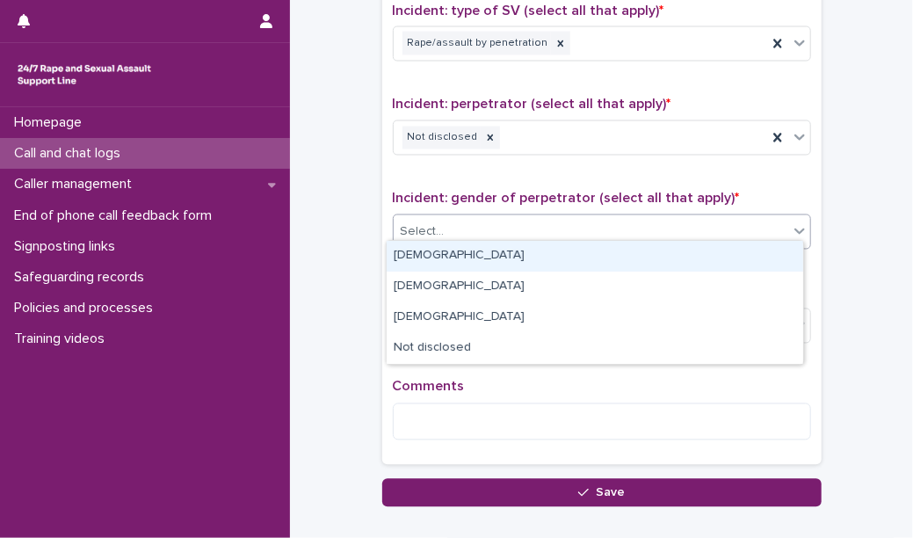
click at [522, 233] on div "Select..." at bounding box center [591, 232] width 394 height 29
click at [521, 250] on div "[DEMOGRAPHIC_DATA]" at bounding box center [595, 256] width 416 height 31
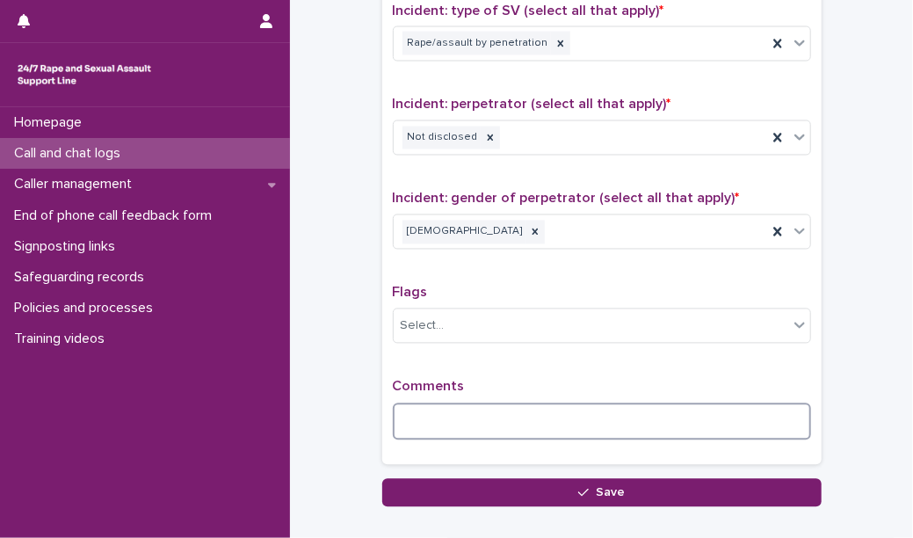
click at [478, 403] on textarea at bounding box center [602, 421] width 418 height 37
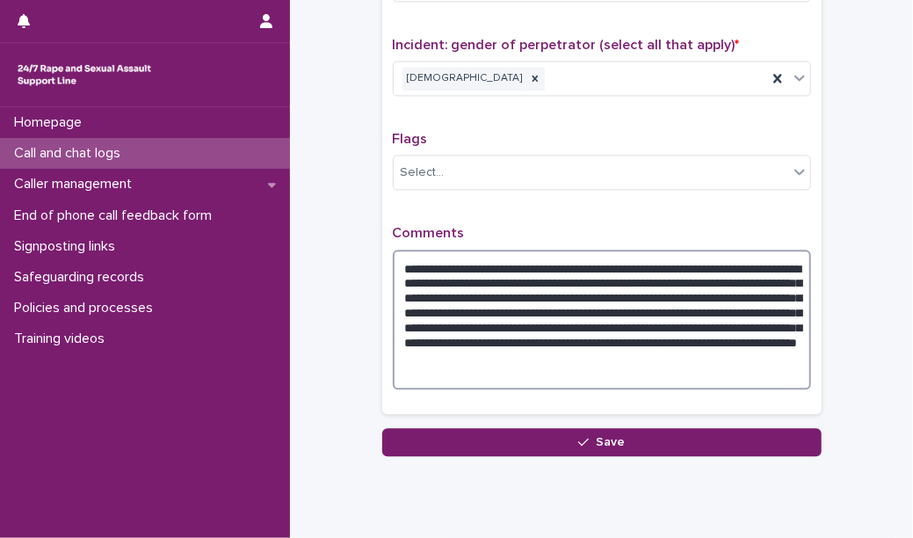
scroll to position [1460, 0]
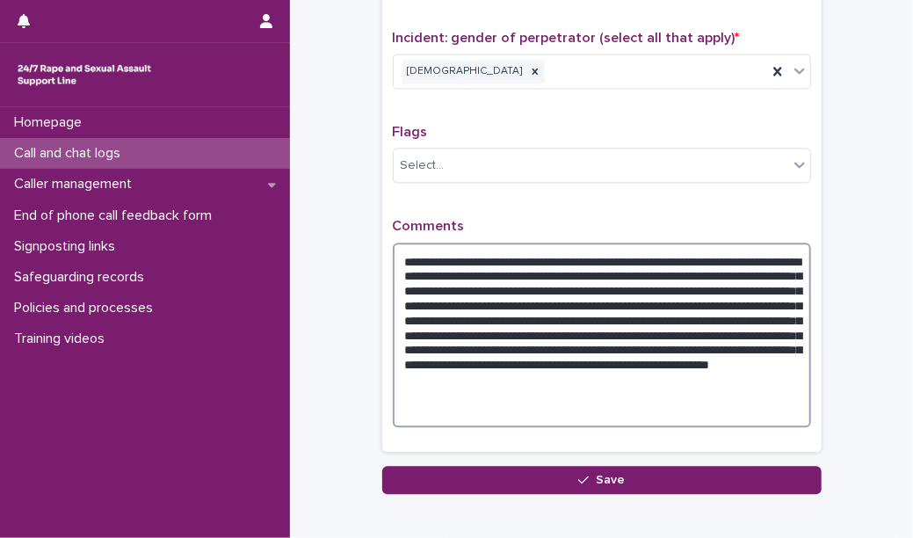
click at [433, 358] on textarea "**********" at bounding box center [602, 334] width 418 height 184
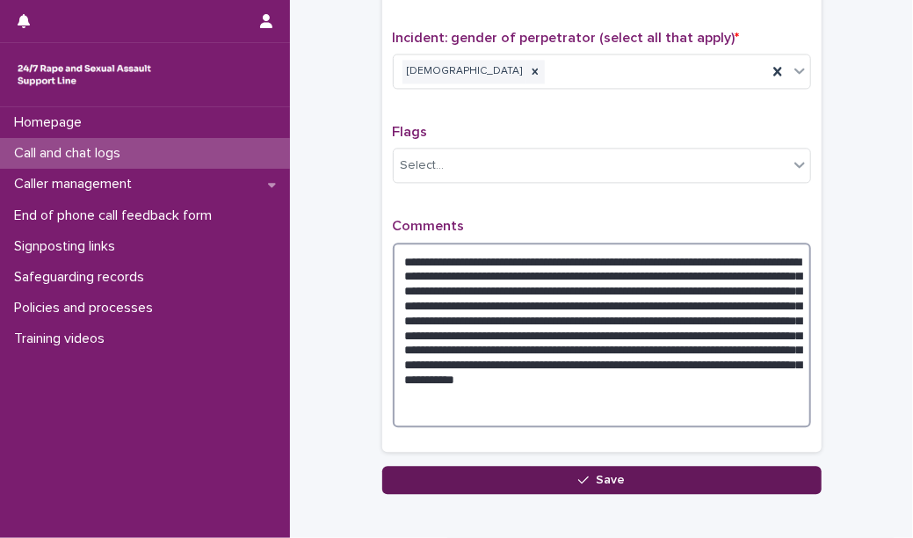
type textarea "**********"
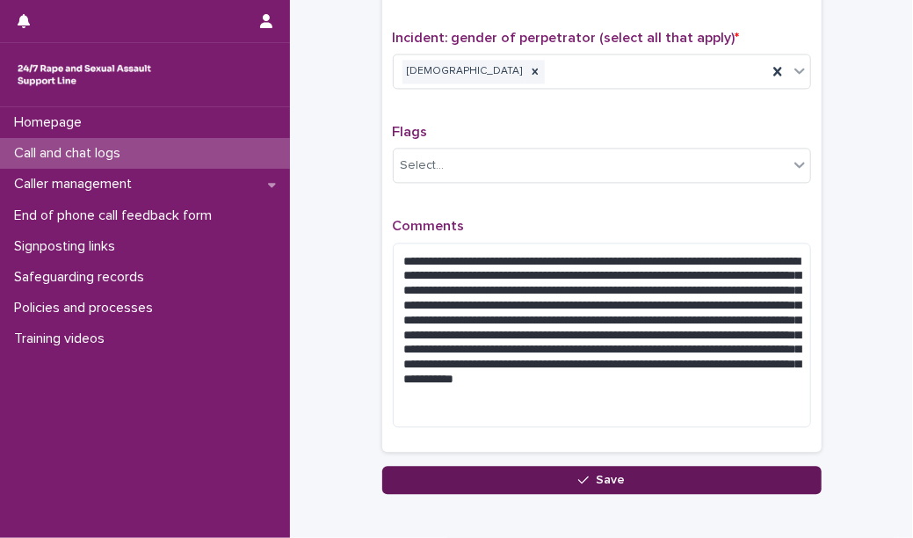
click at [578, 474] on icon "button" at bounding box center [583, 480] width 11 height 12
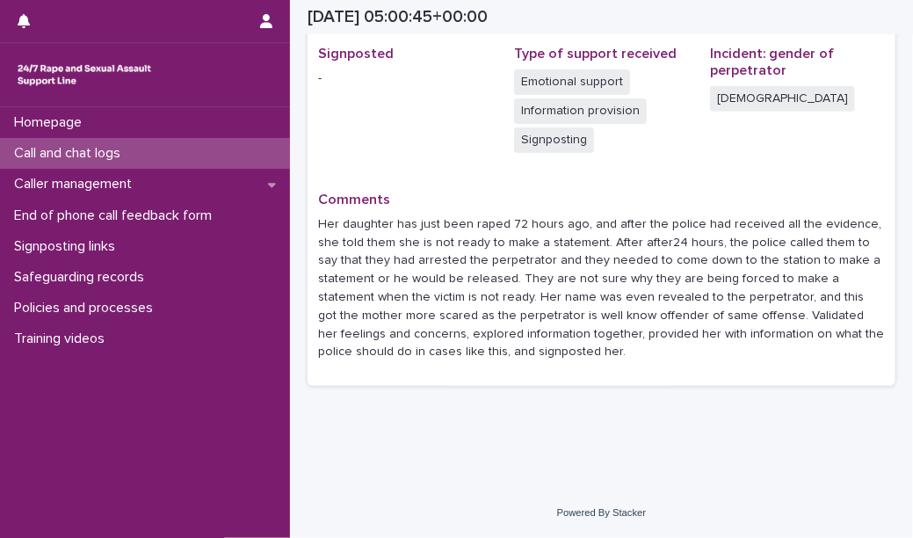
scroll to position [527, 0]
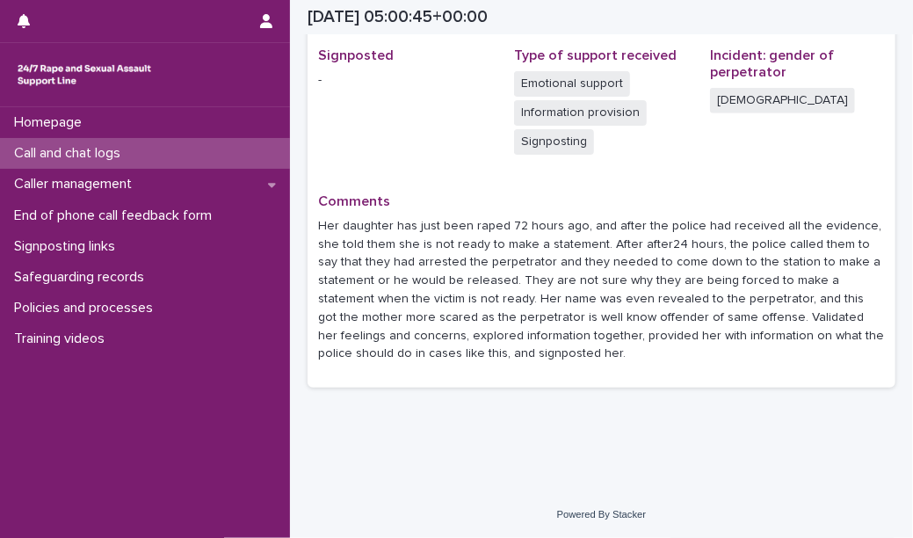
click at [183, 156] on div "Call and chat logs" at bounding box center [145, 153] width 290 height 31
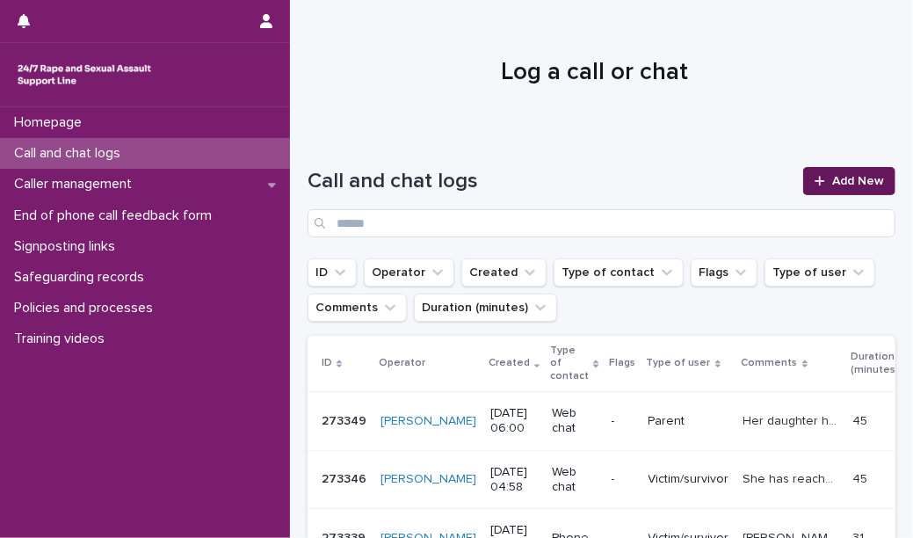
click at [848, 184] on span "Add New" at bounding box center [858, 181] width 52 height 12
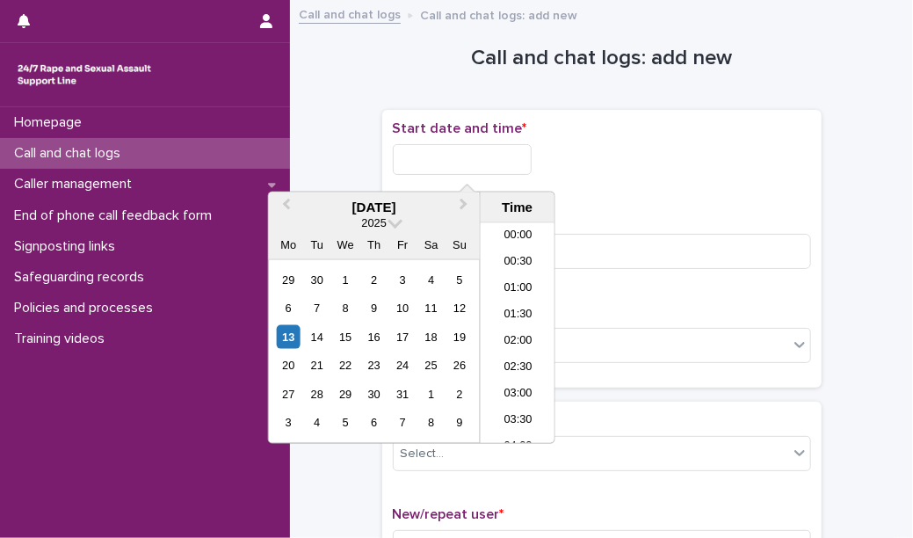
scroll to position [219, 0]
click at [517, 164] on input "text" at bounding box center [462, 159] width 139 height 31
click at [520, 335] on li "06:00" at bounding box center [518, 334] width 75 height 26
type input "**********"
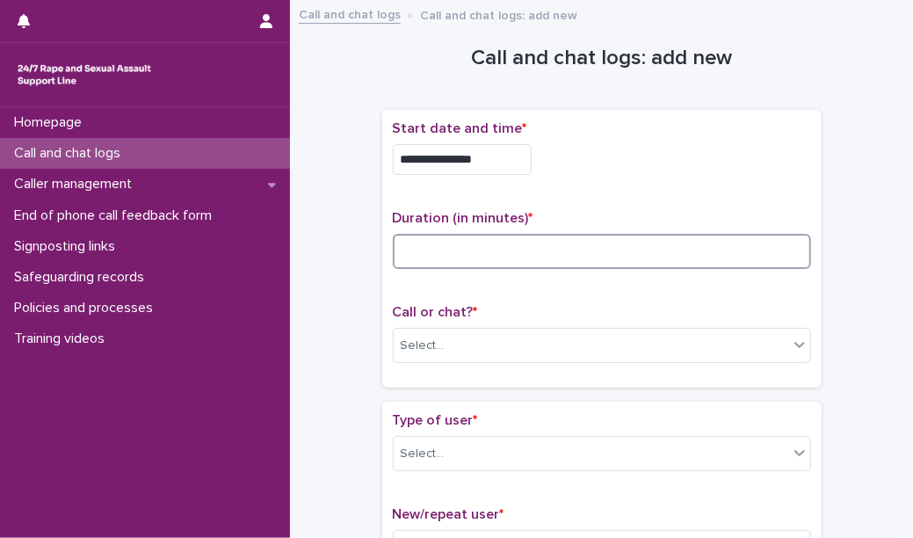
click at [471, 249] on input at bounding box center [602, 251] width 418 height 35
type input "*"
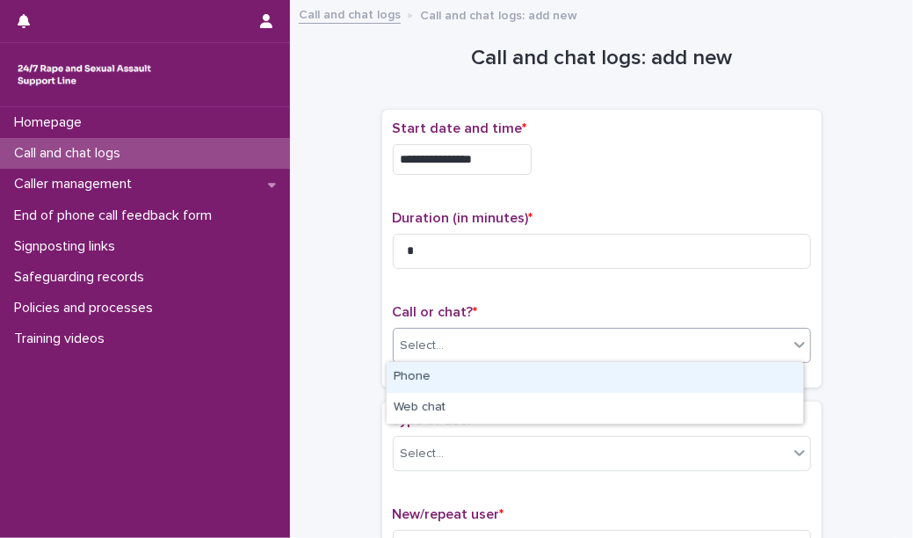
click at [510, 338] on div "Select..." at bounding box center [591, 345] width 394 height 29
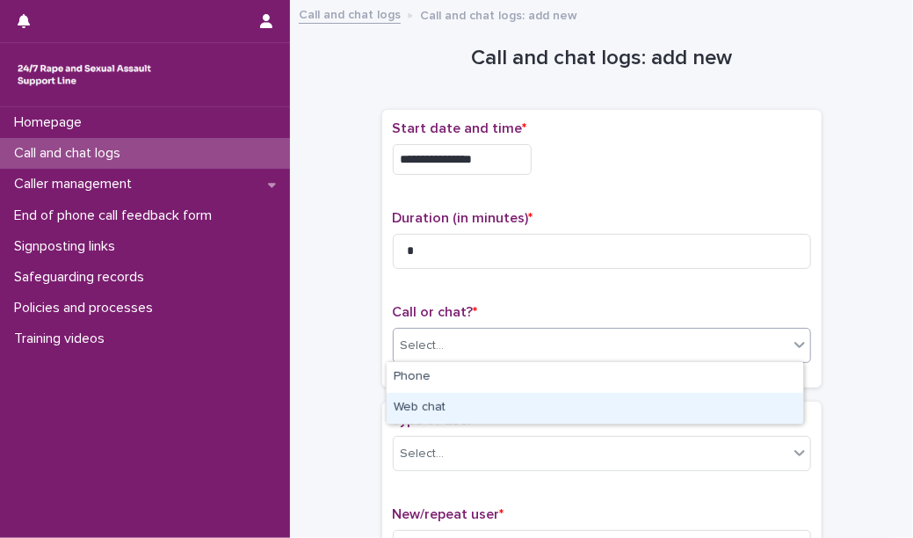
click at [507, 405] on div "Web chat" at bounding box center [595, 408] width 416 height 31
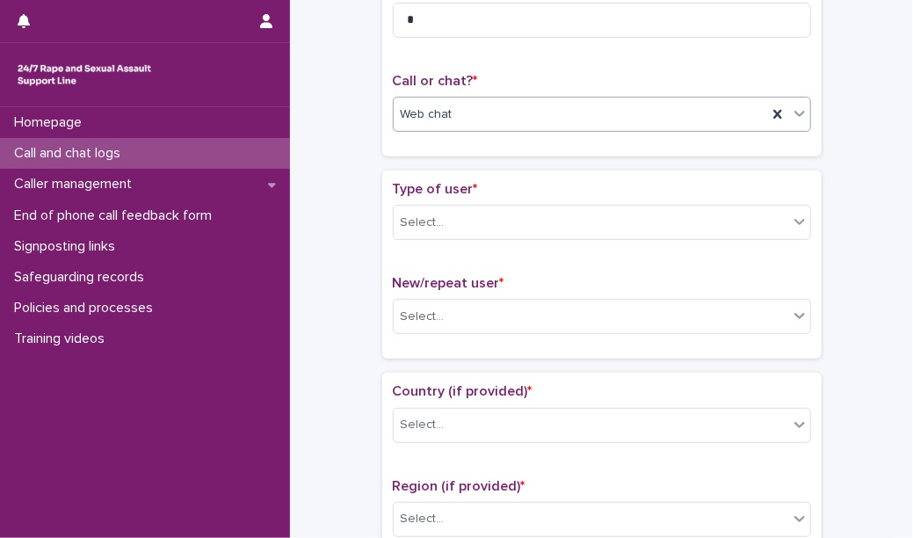
scroll to position [231, 0]
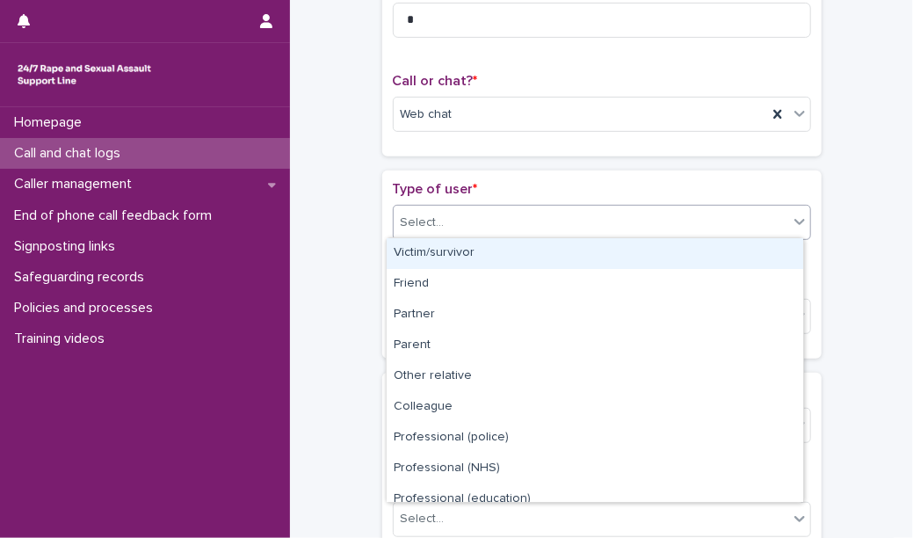
click at [519, 234] on div "Select..." at bounding box center [591, 222] width 394 height 29
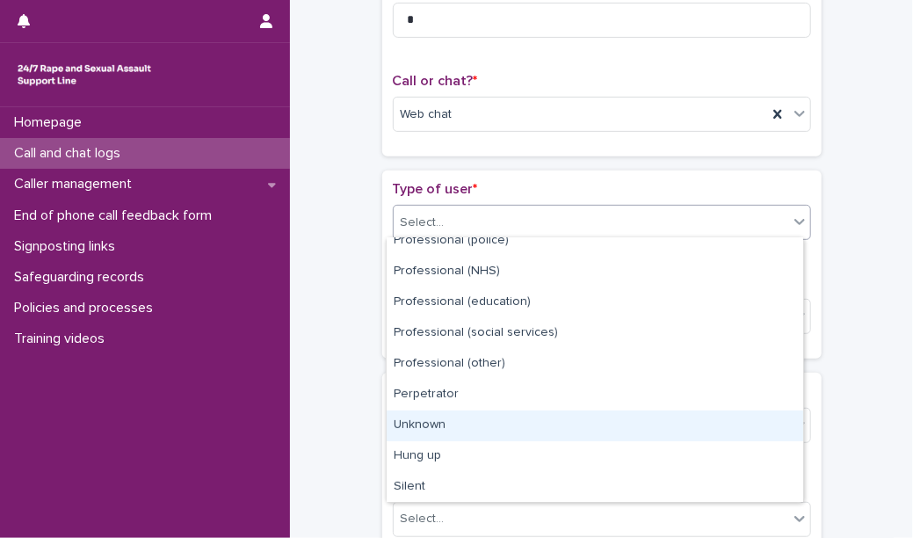
scroll to position [196, 0]
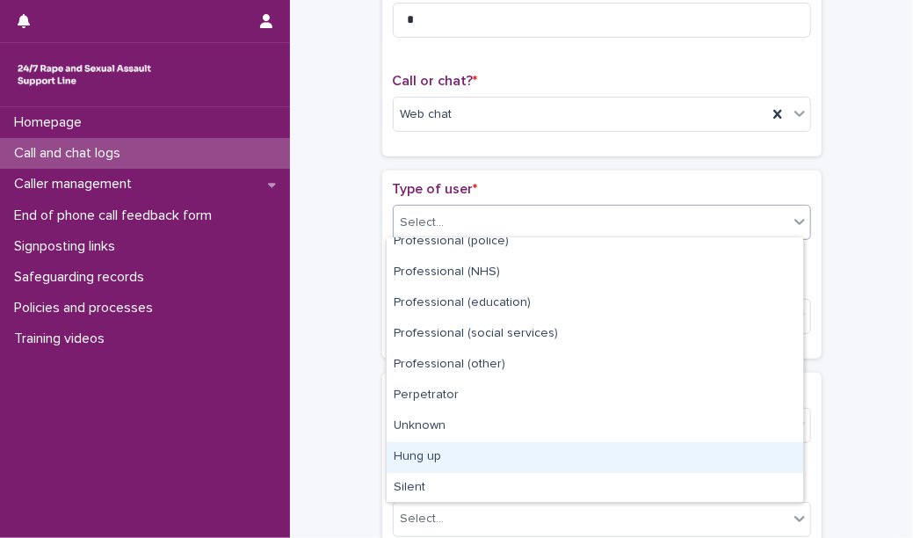
click at [516, 461] on div "Hung up" at bounding box center [595, 457] width 416 height 31
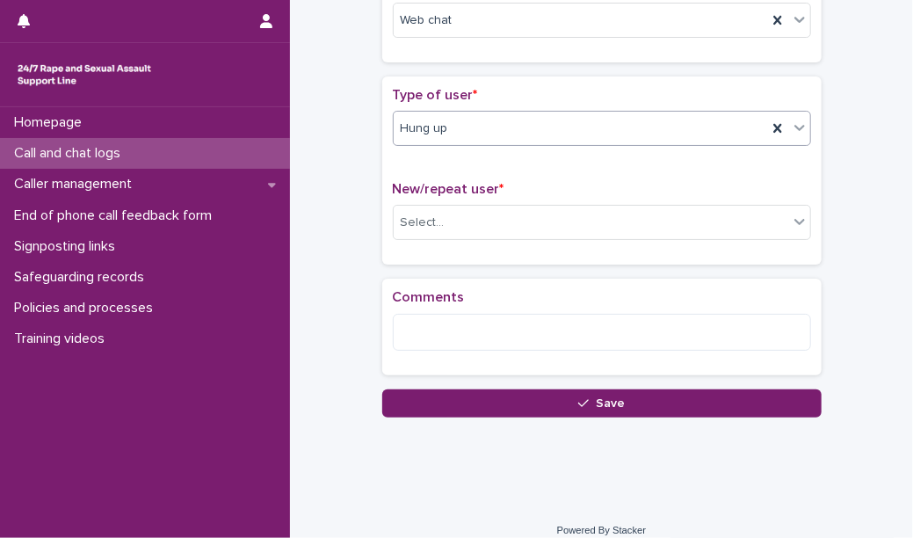
scroll to position [335, 0]
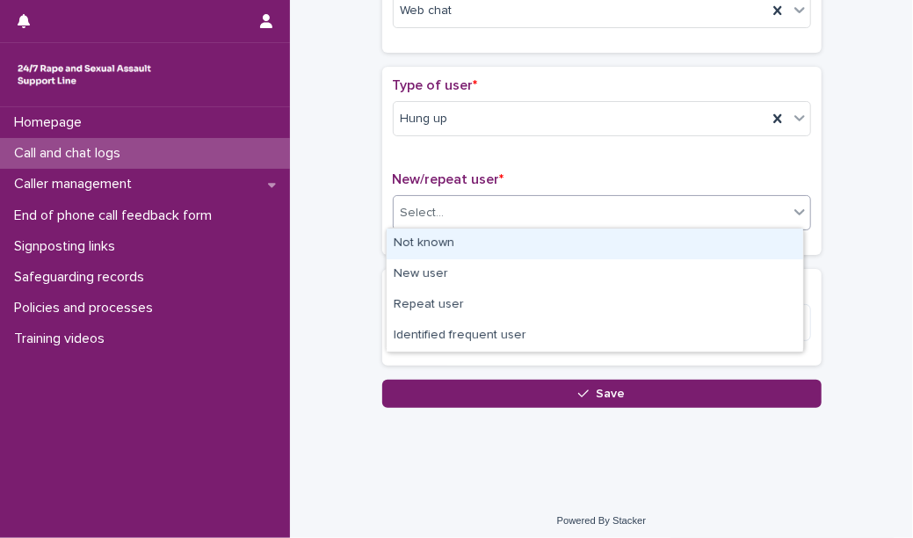
click at [503, 218] on div "Select..." at bounding box center [591, 213] width 394 height 29
click at [508, 241] on div "Not known" at bounding box center [595, 243] width 416 height 31
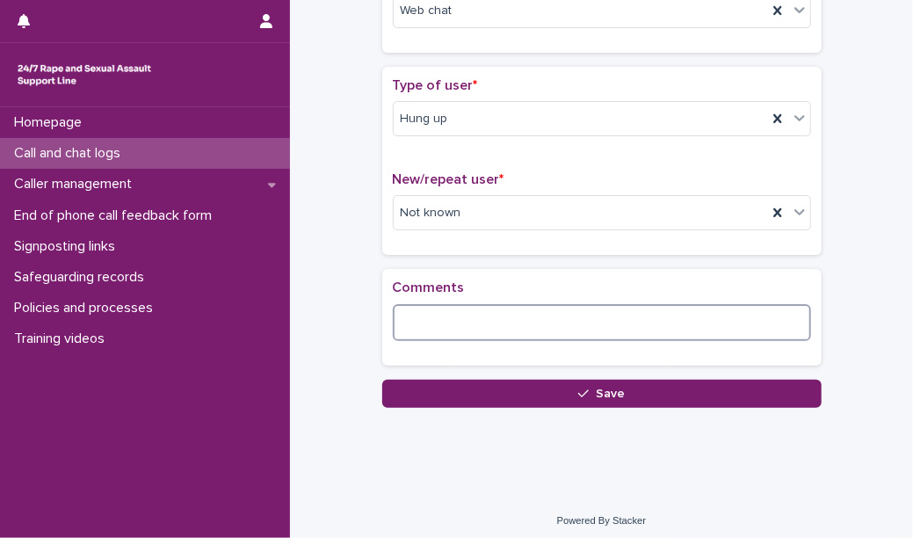
click at [498, 318] on textarea at bounding box center [602, 322] width 418 height 37
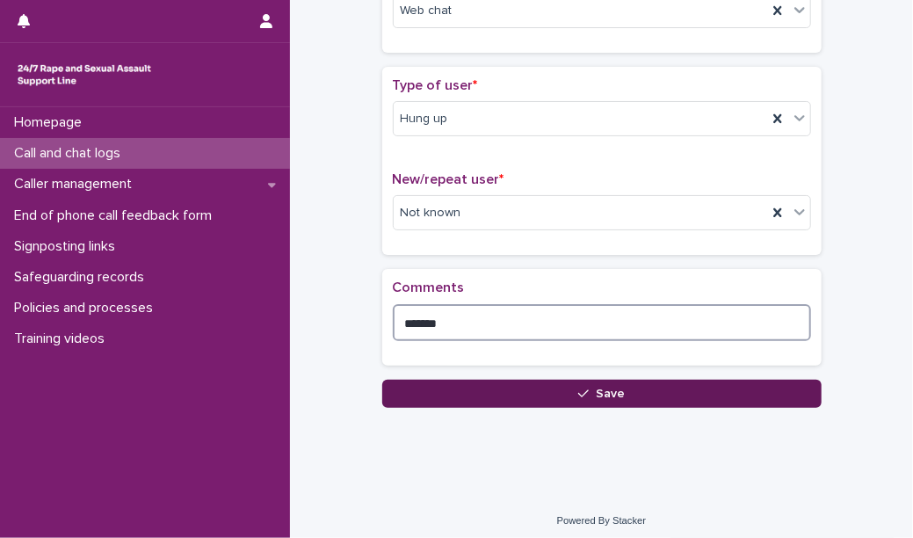
type textarea "*******"
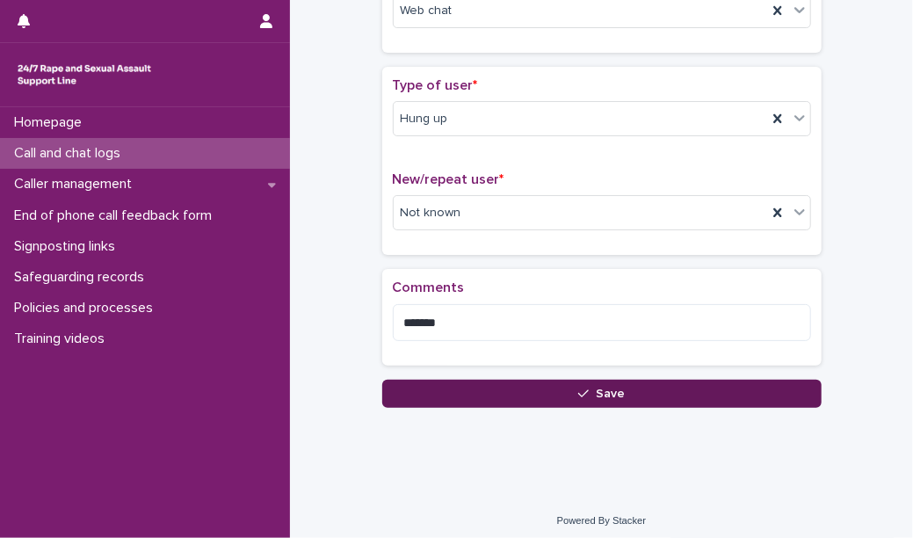
click at [481, 391] on button "Save" at bounding box center [601, 394] width 439 height 28
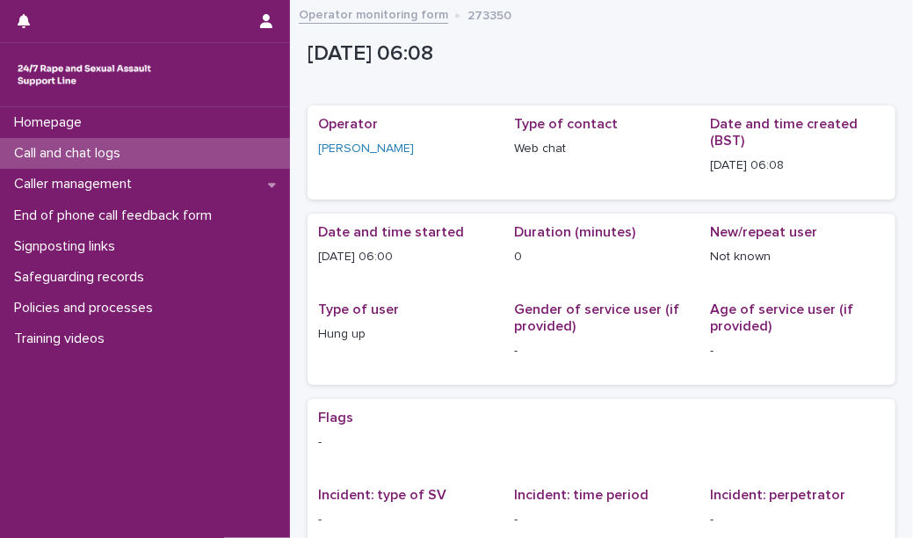
click at [226, 155] on div "Call and chat logs" at bounding box center [145, 153] width 290 height 31
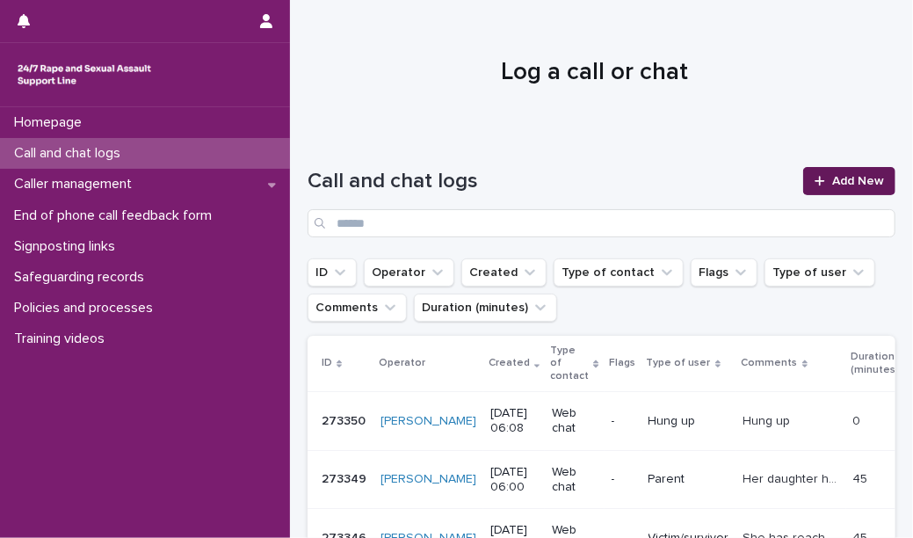
click at [862, 180] on span "Add New" at bounding box center [858, 181] width 52 height 12
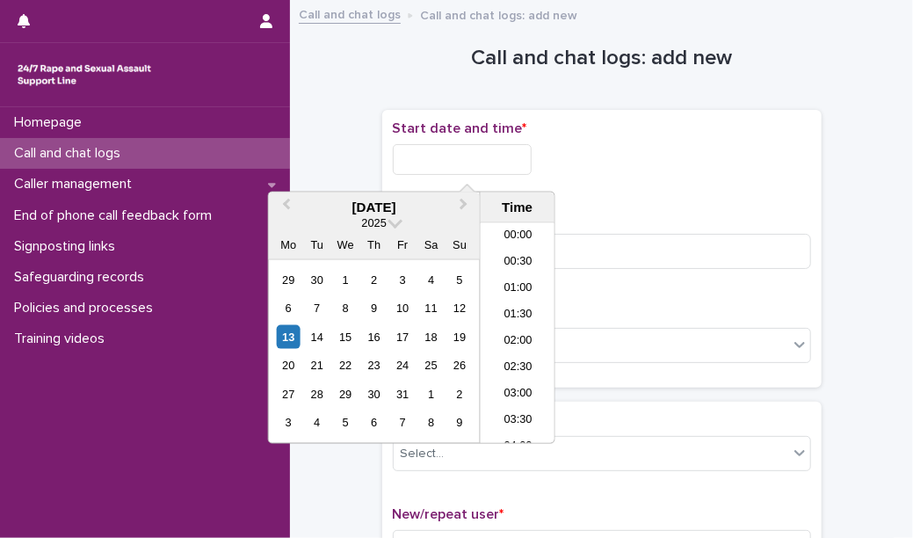
click at [514, 160] on input "text" at bounding box center [462, 159] width 139 height 31
click at [536, 335] on li "06:00" at bounding box center [518, 334] width 75 height 26
type input "**********"
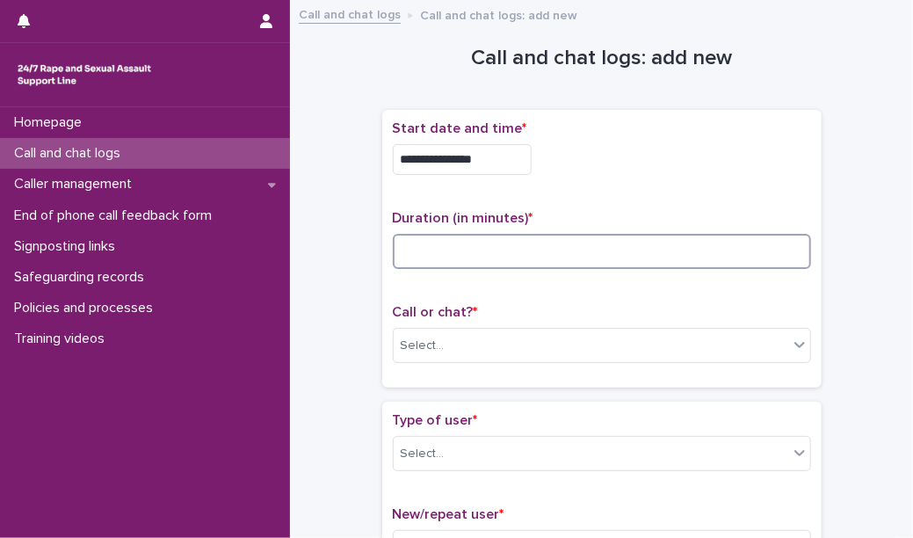
click at [490, 254] on input at bounding box center [602, 251] width 418 height 35
type input "*"
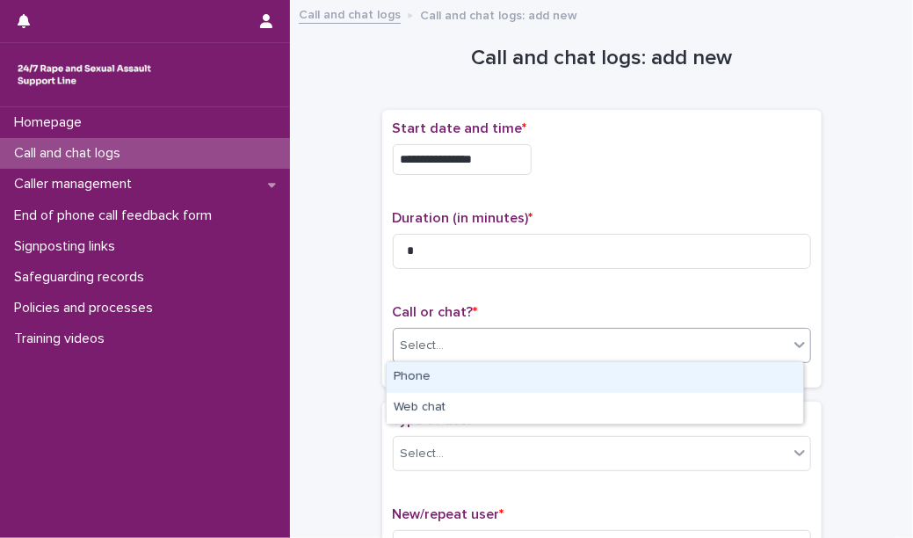
click at [505, 335] on div "Select..." at bounding box center [591, 345] width 394 height 29
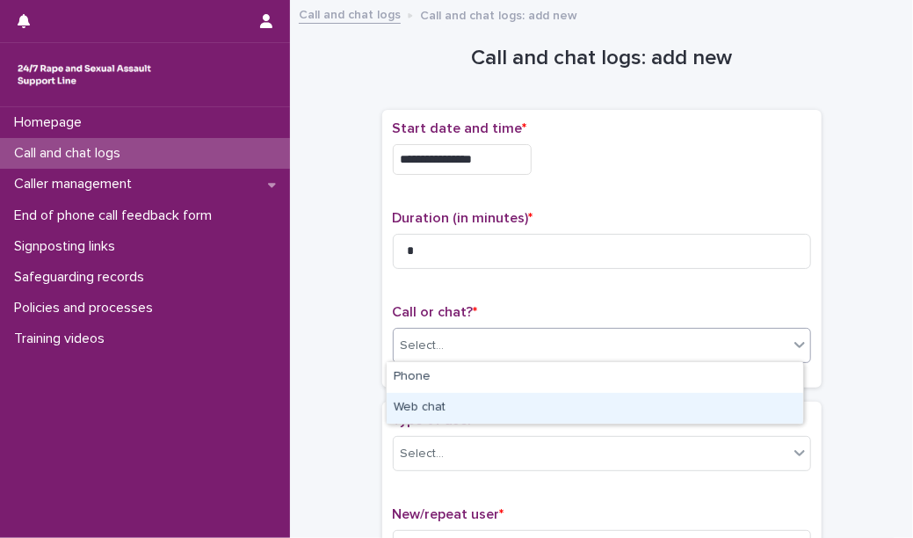
click at [503, 417] on div "Web chat" at bounding box center [595, 408] width 416 height 31
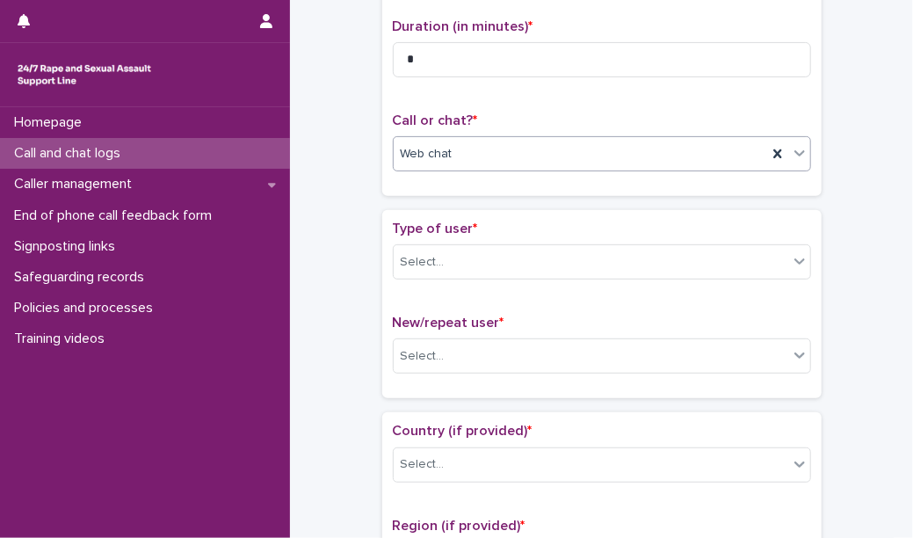
scroll to position [193, 0]
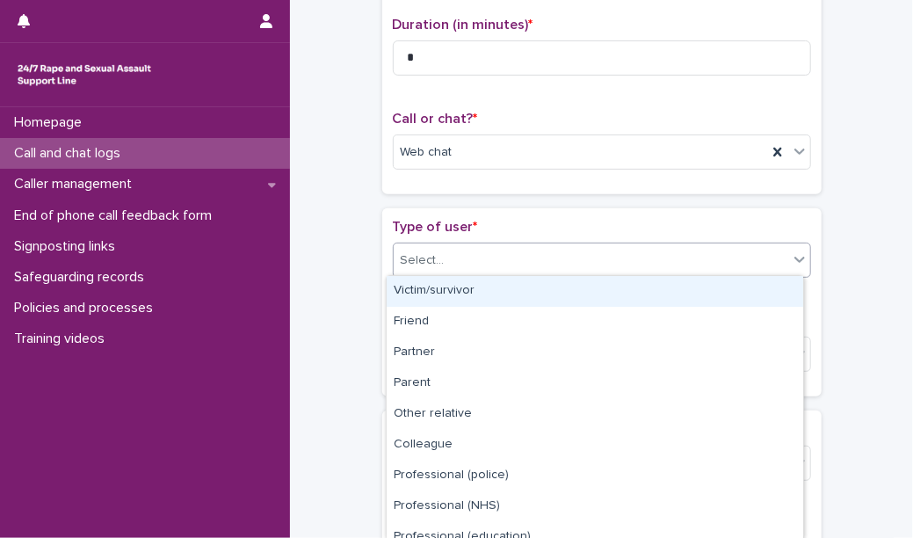
click at [495, 259] on div "Select..." at bounding box center [591, 260] width 394 height 29
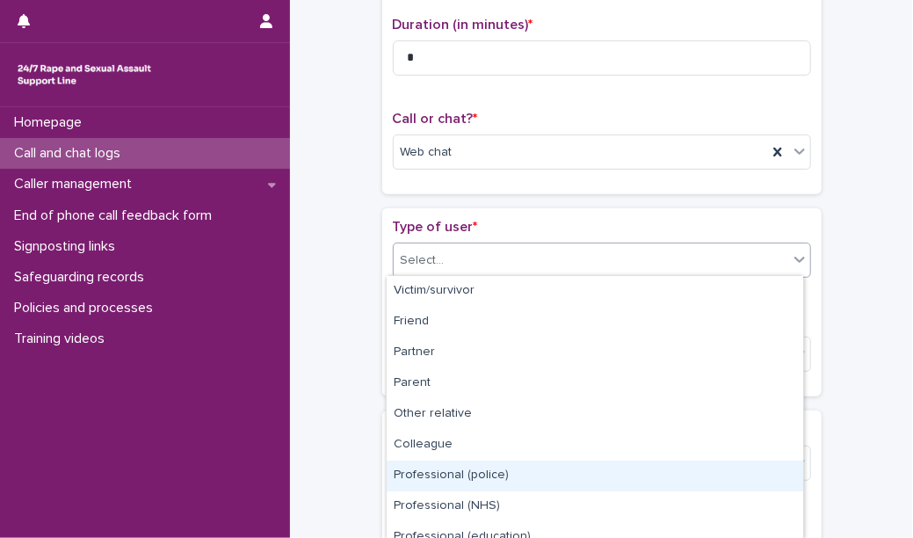
scroll to position [198, 0]
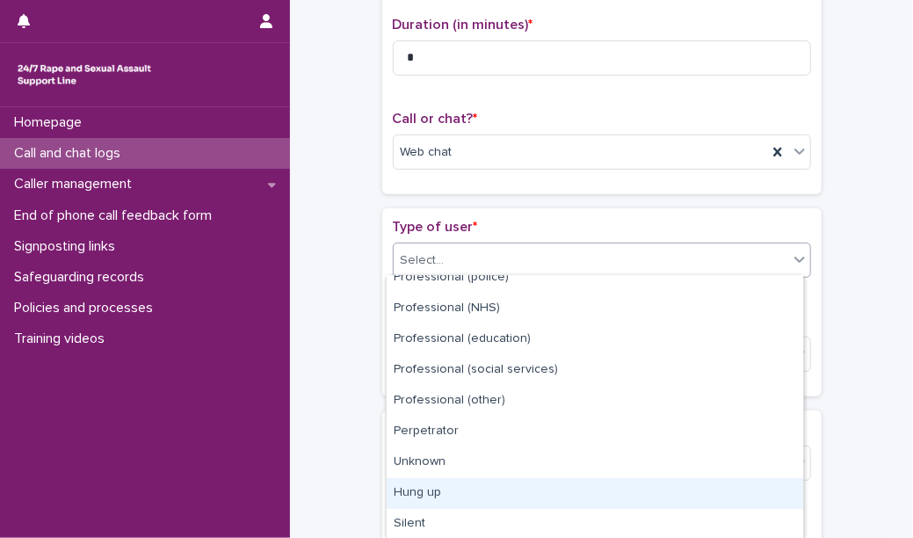
click at [489, 499] on div "Hung up" at bounding box center [595, 493] width 416 height 31
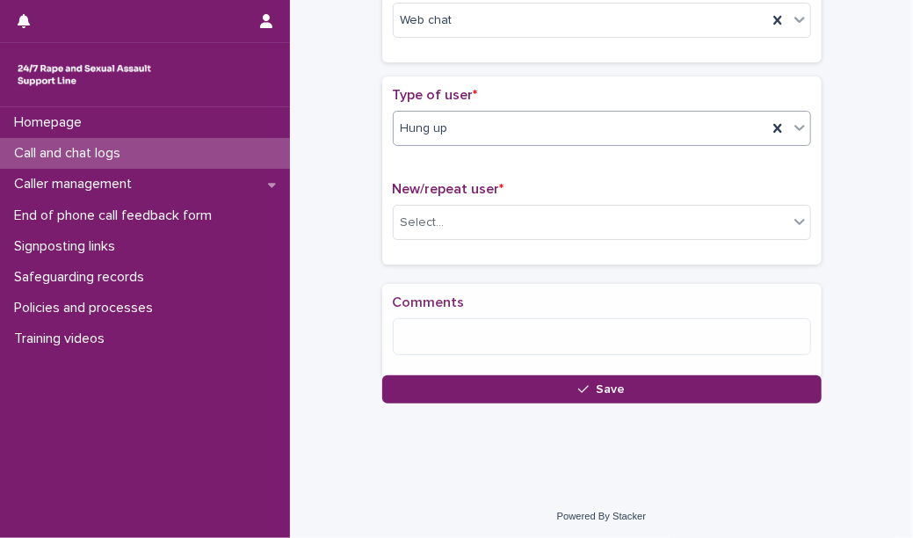
scroll to position [336, 0]
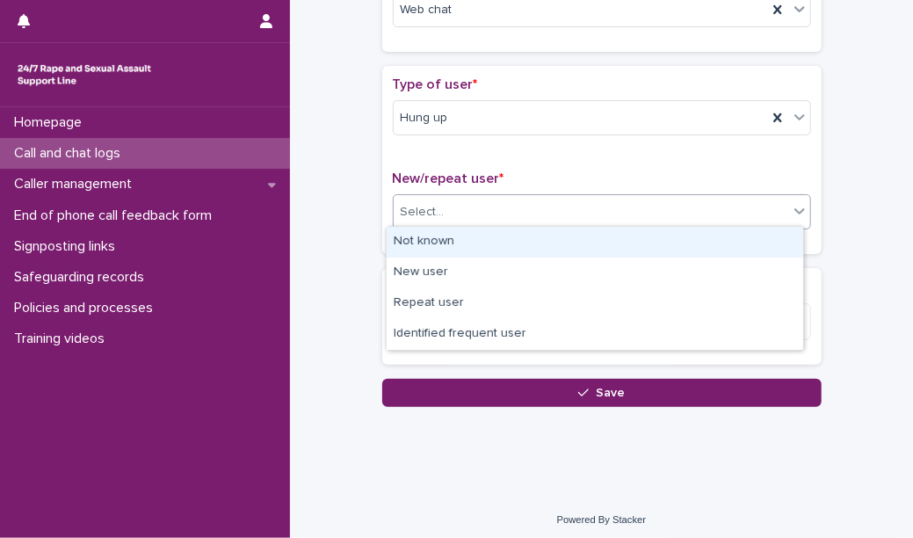
click at [449, 205] on div "Select..." at bounding box center [591, 212] width 394 height 29
click at [443, 235] on div "Not known" at bounding box center [595, 242] width 416 height 31
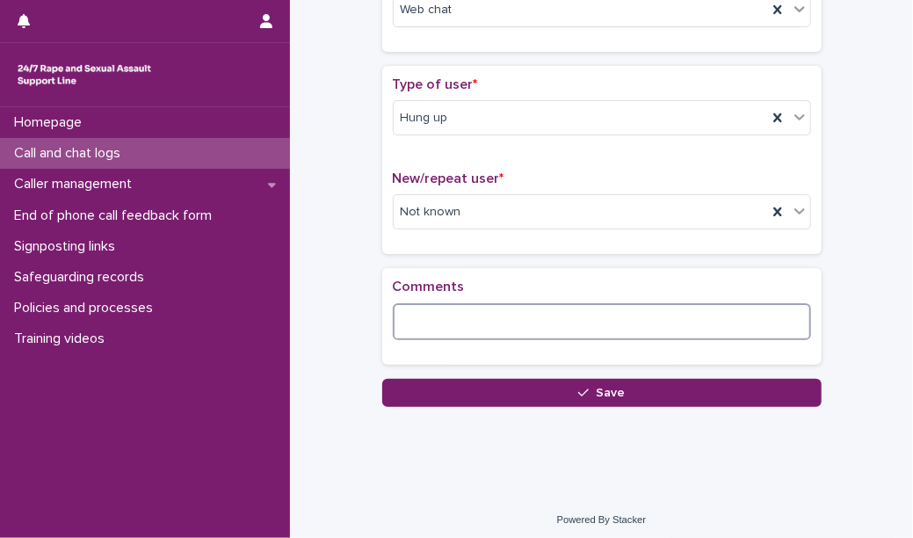
click at [418, 308] on textarea at bounding box center [602, 321] width 418 height 37
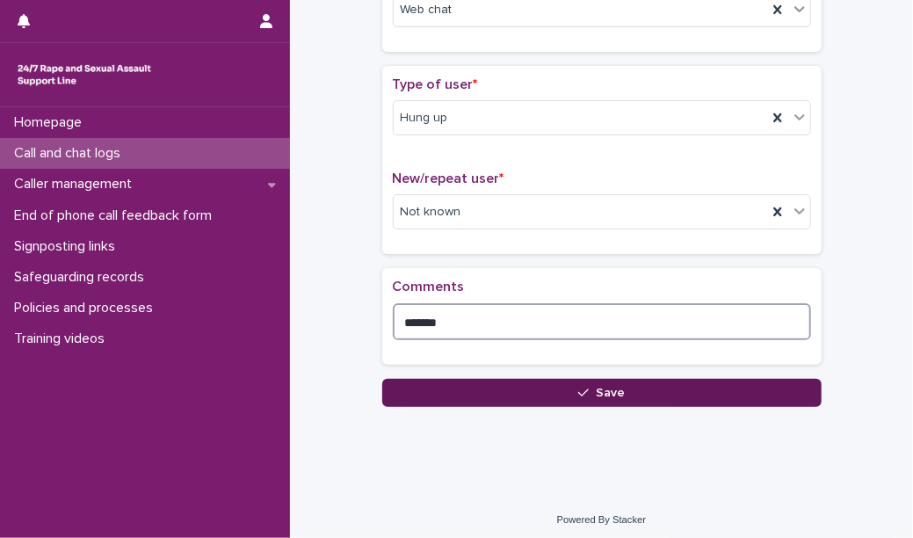
type textarea "*******"
click at [437, 381] on button "Save" at bounding box center [601, 393] width 439 height 28
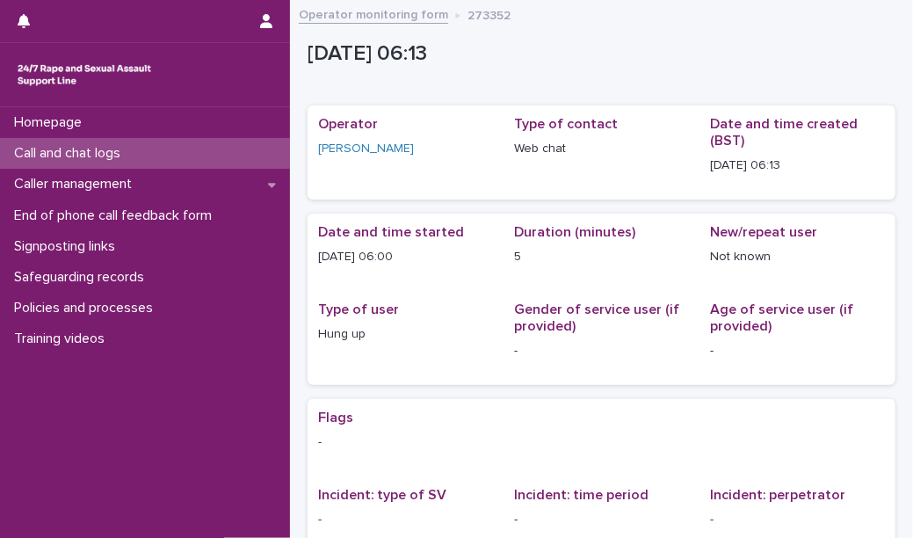
click at [215, 148] on div "Call and chat logs" at bounding box center [145, 153] width 290 height 31
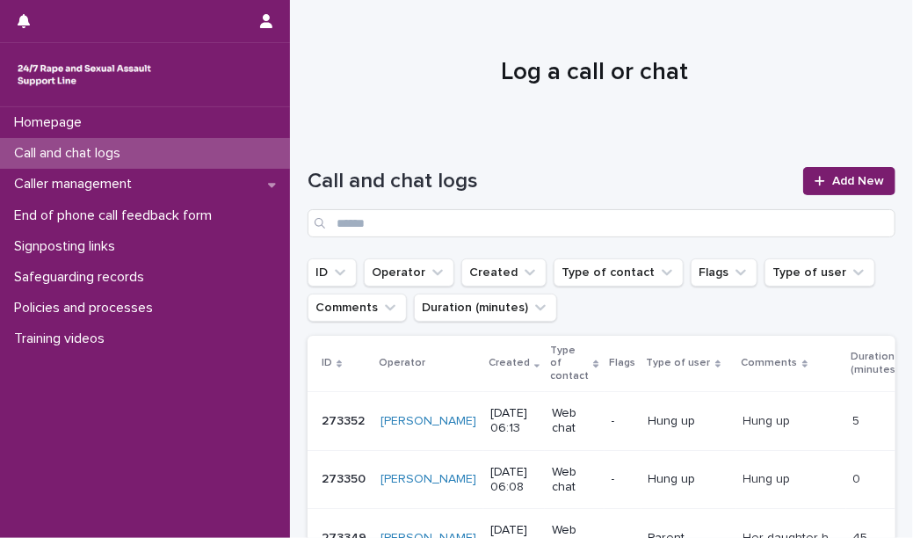
click at [172, 155] on div "Call and chat logs" at bounding box center [145, 153] width 290 height 31
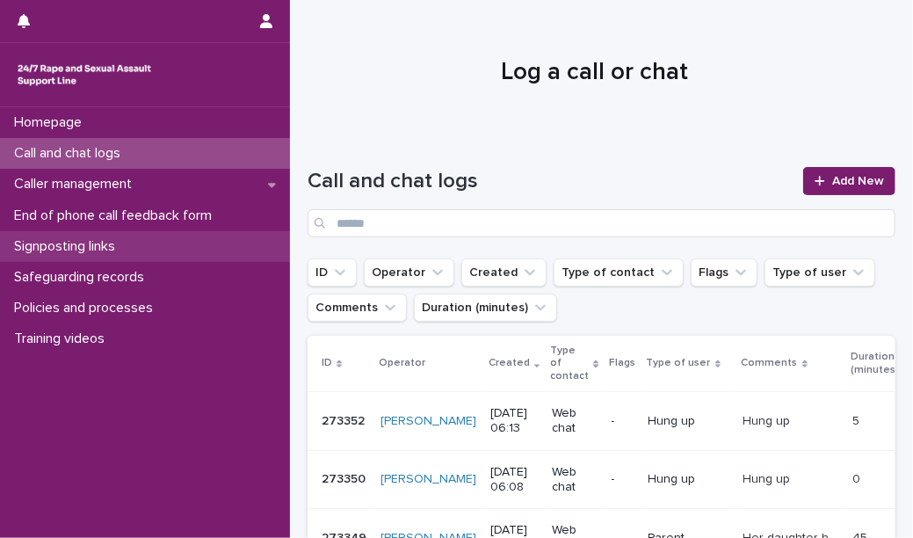
click at [153, 240] on div "Signposting links" at bounding box center [145, 246] width 290 height 31
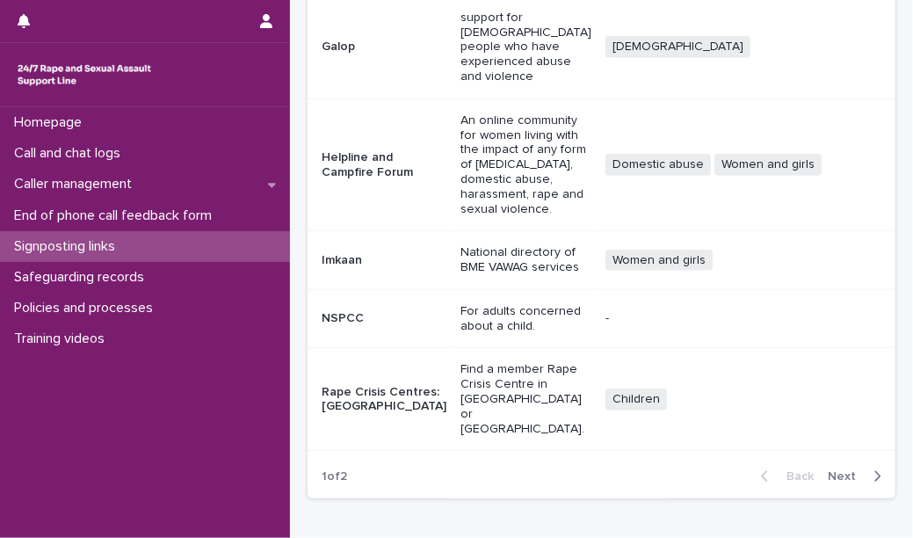
scroll to position [676, 0]
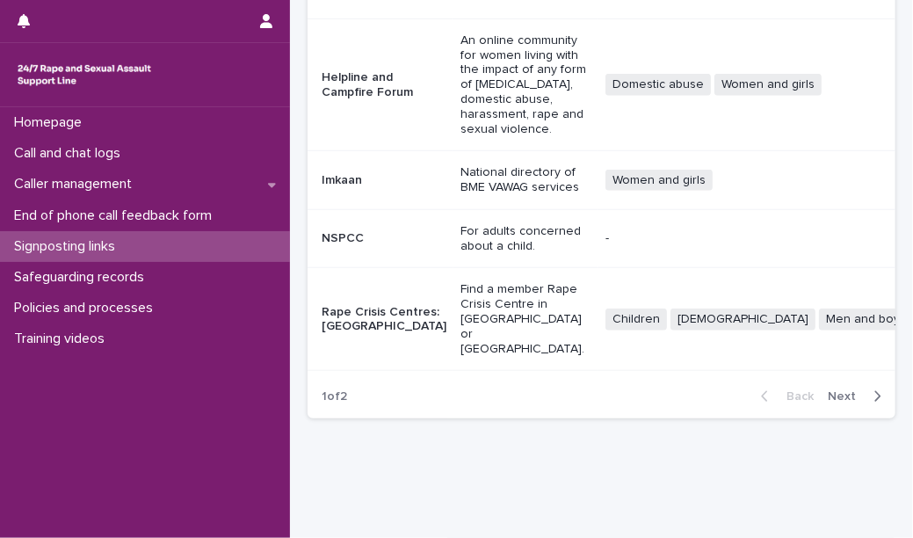
click at [842, 390] on span "Next" at bounding box center [847, 396] width 39 height 12
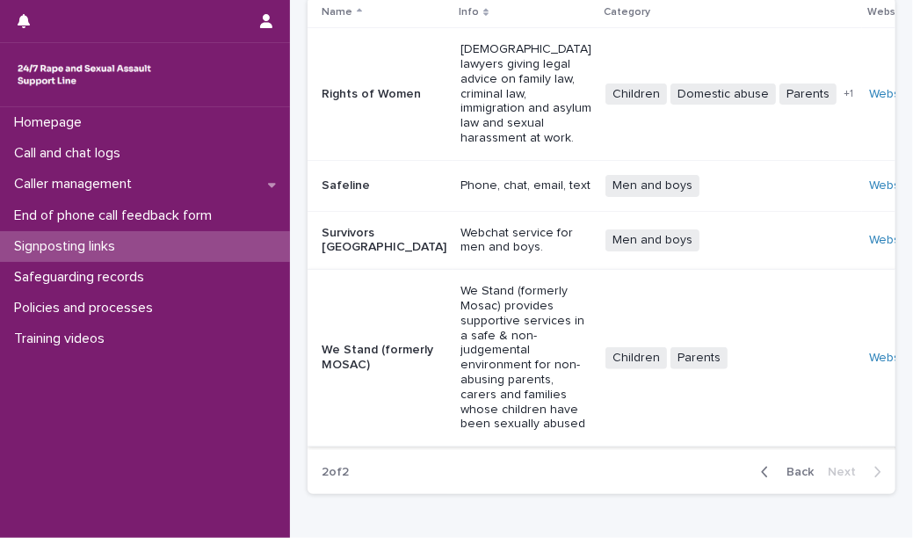
scroll to position [168, 0]
click at [869, 235] on link "Website" at bounding box center [891, 241] width 45 height 12
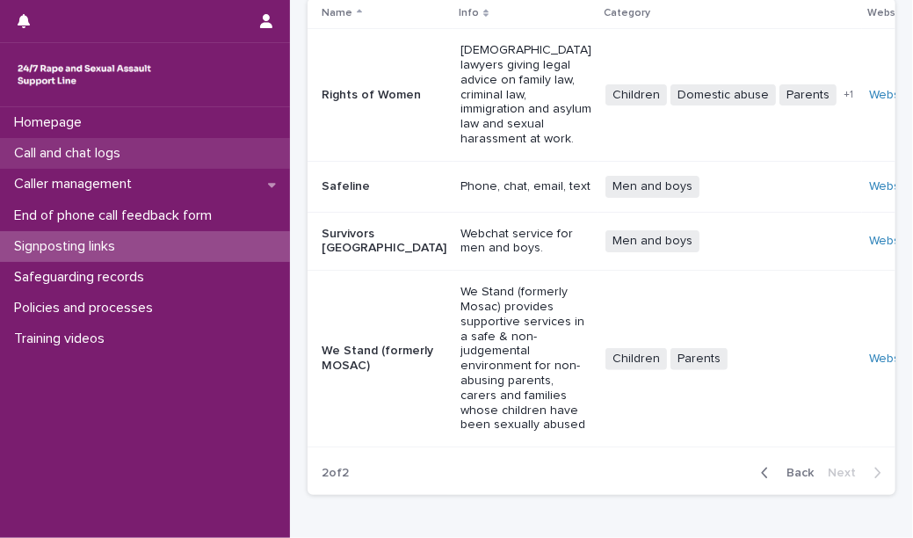
click at [195, 149] on div "Call and chat logs" at bounding box center [145, 153] width 290 height 31
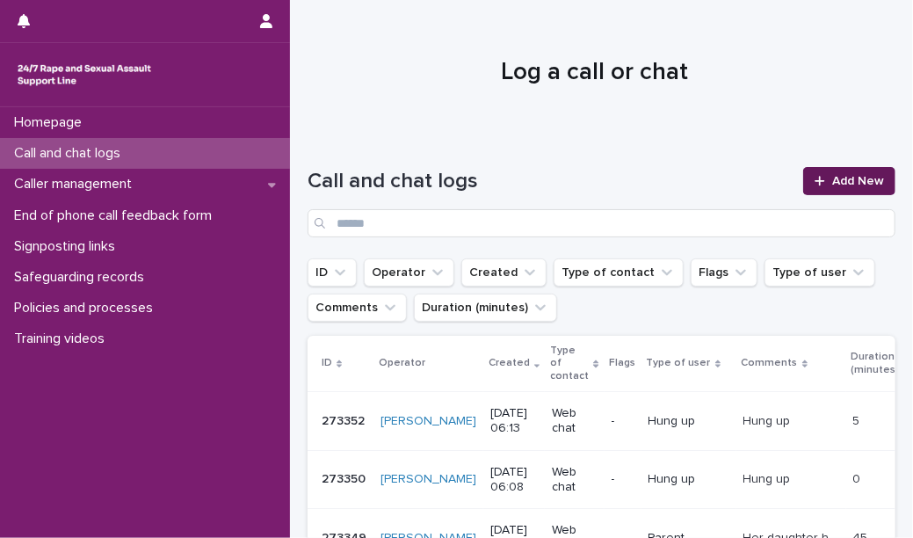
click at [832, 180] on span "Add New" at bounding box center [858, 181] width 52 height 12
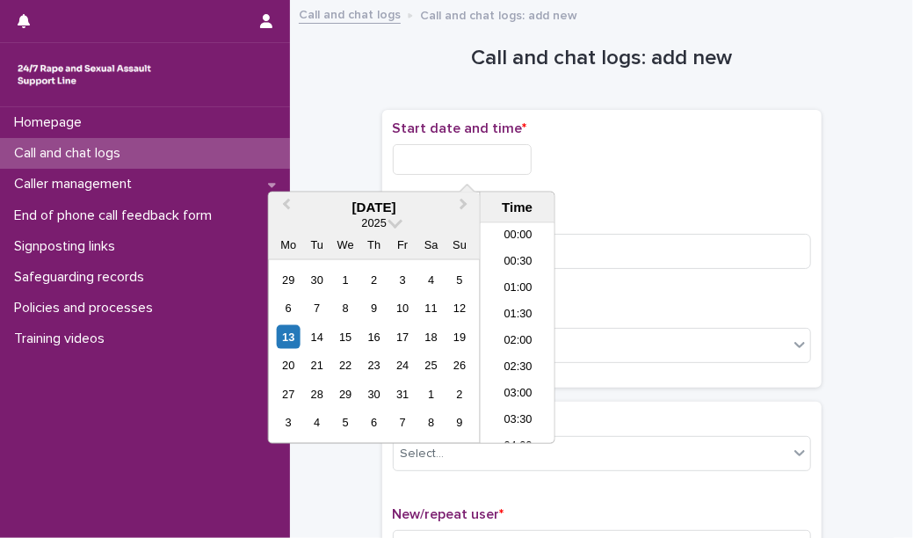
scroll to position [246, 0]
click at [510, 159] on input "text" at bounding box center [462, 159] width 139 height 31
click at [523, 303] on li "06:00" at bounding box center [518, 306] width 75 height 26
type input "**********"
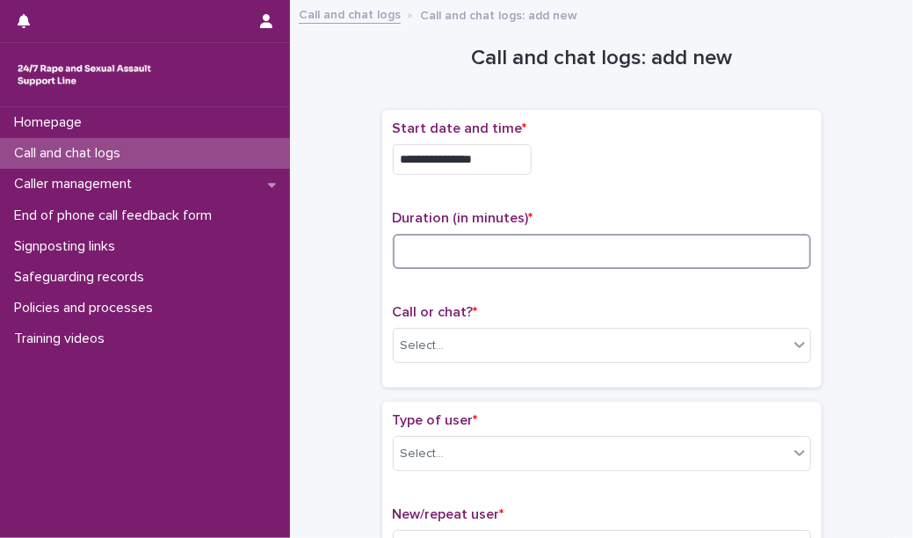
click at [474, 250] on input at bounding box center [602, 251] width 418 height 35
type input "**"
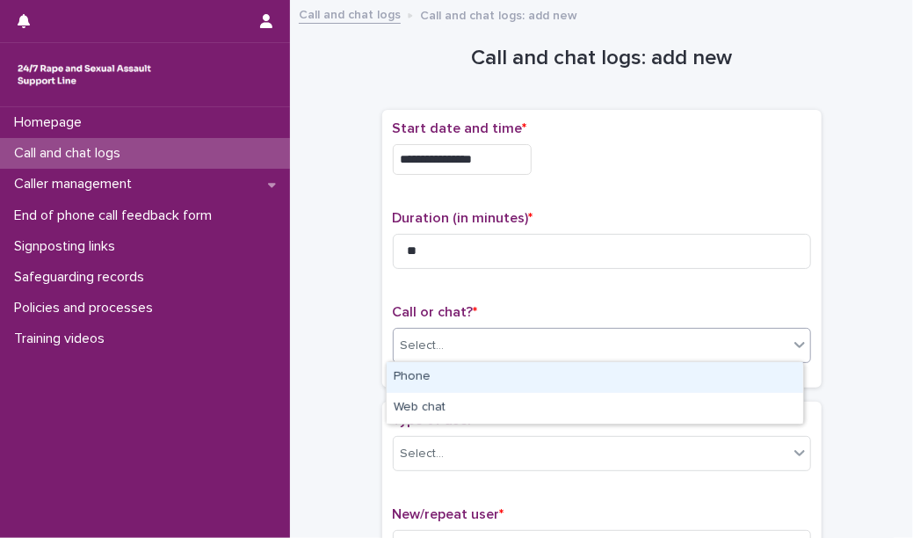
click at [467, 349] on div "Select..." at bounding box center [591, 345] width 394 height 29
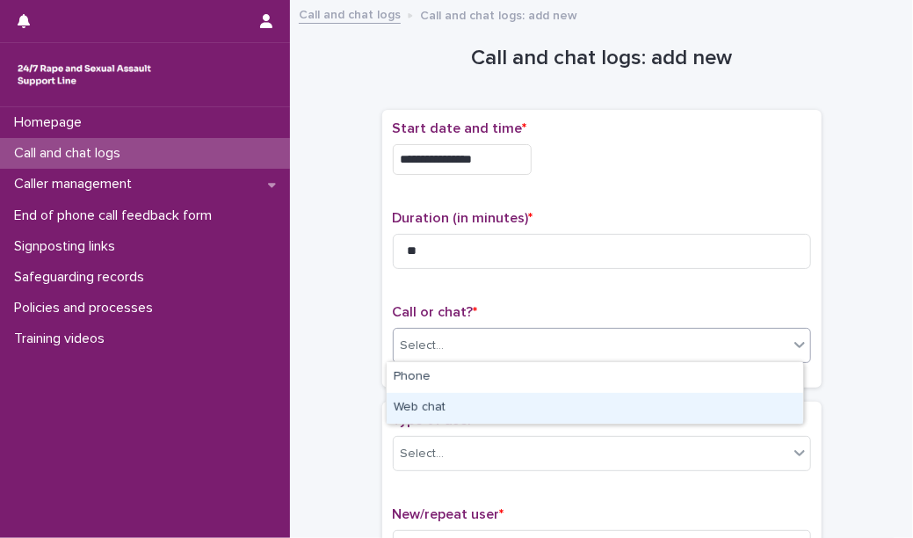
click at [480, 407] on div "Web chat" at bounding box center [595, 408] width 416 height 31
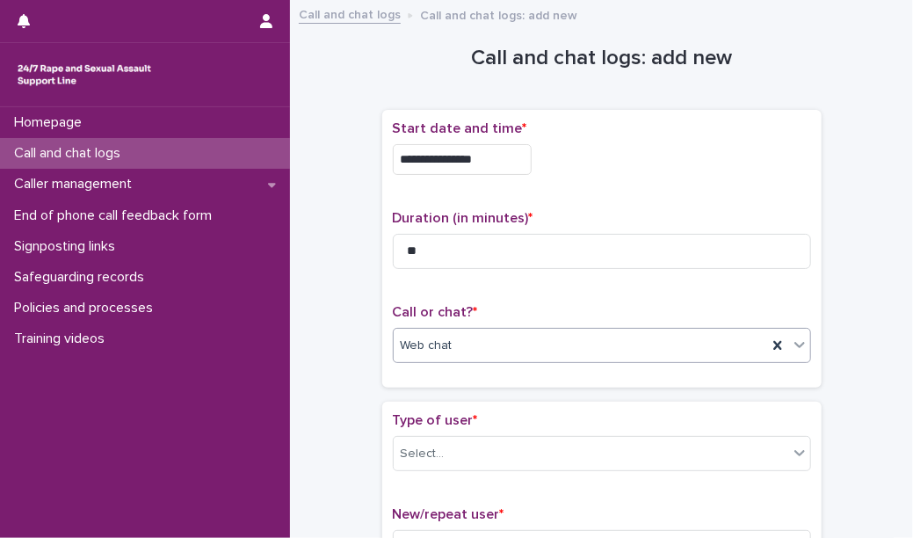
scroll to position [103, 0]
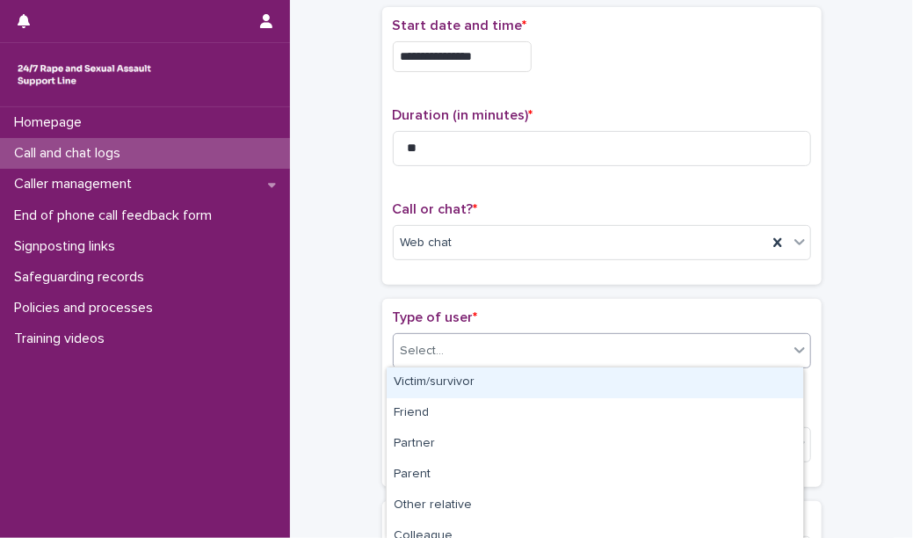
drag, startPoint x: 514, startPoint y: 357, endPoint x: 501, endPoint y: 388, distance: 34.3
click at [501, 388] on body "**********" at bounding box center [456, 269] width 913 height 538
click at [501, 388] on div "Victim/survivor" at bounding box center [595, 382] width 416 height 31
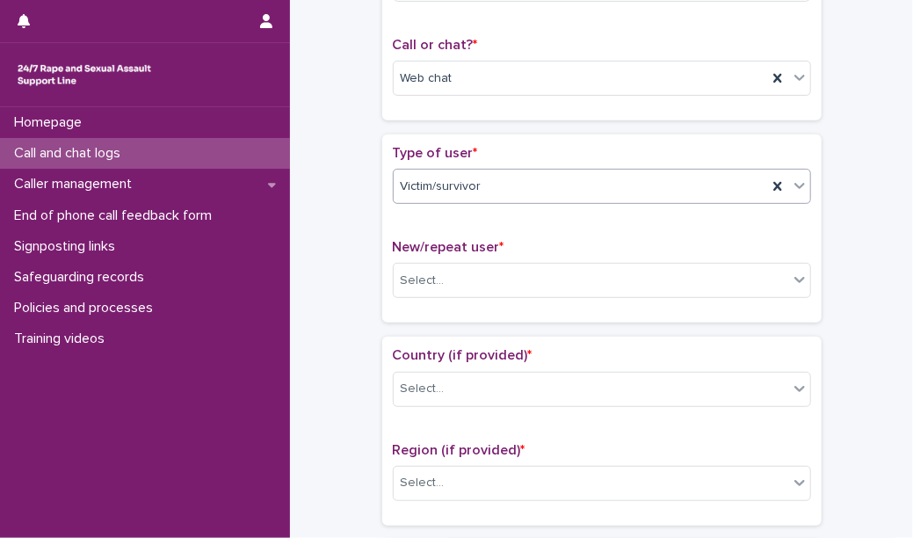
scroll to position [322, 0]
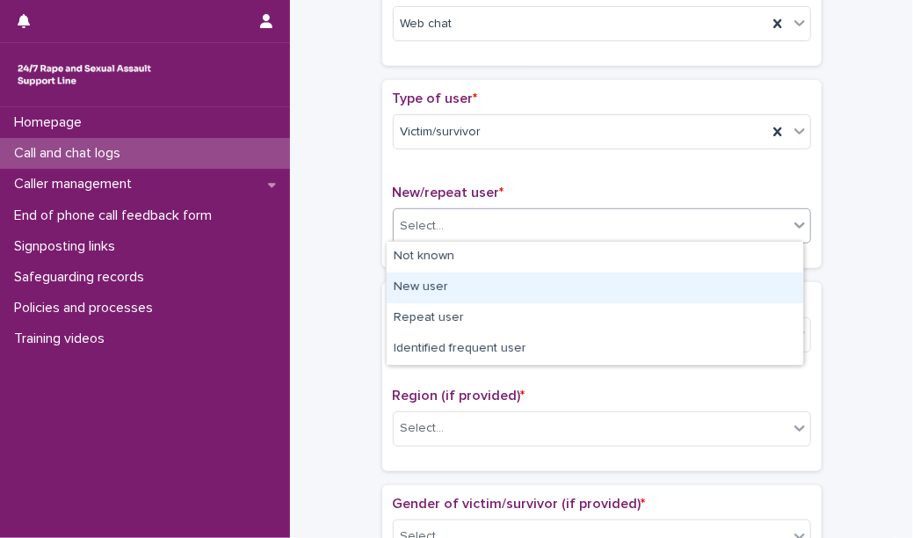
drag, startPoint x: 524, startPoint y: 213, endPoint x: 498, endPoint y: 271, distance: 63.7
click at [489, 290] on body "**********" at bounding box center [456, 269] width 913 height 538
click at [489, 290] on div "New user" at bounding box center [595, 287] width 416 height 31
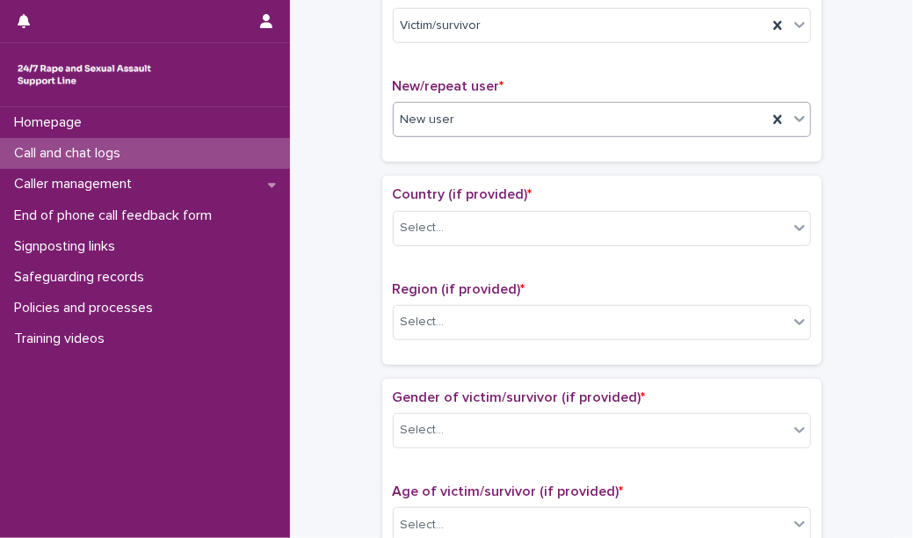
scroll to position [430, 0]
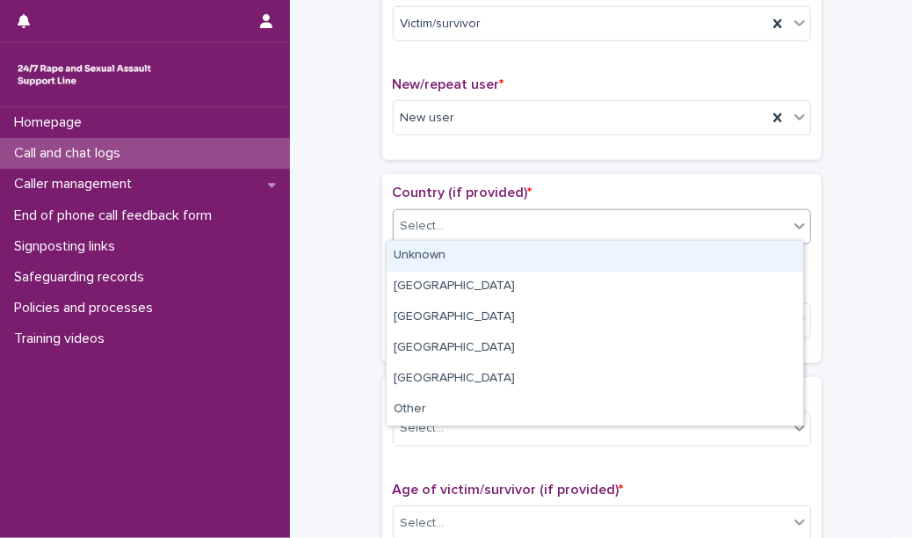
click at [523, 225] on div "Select..." at bounding box center [591, 226] width 394 height 29
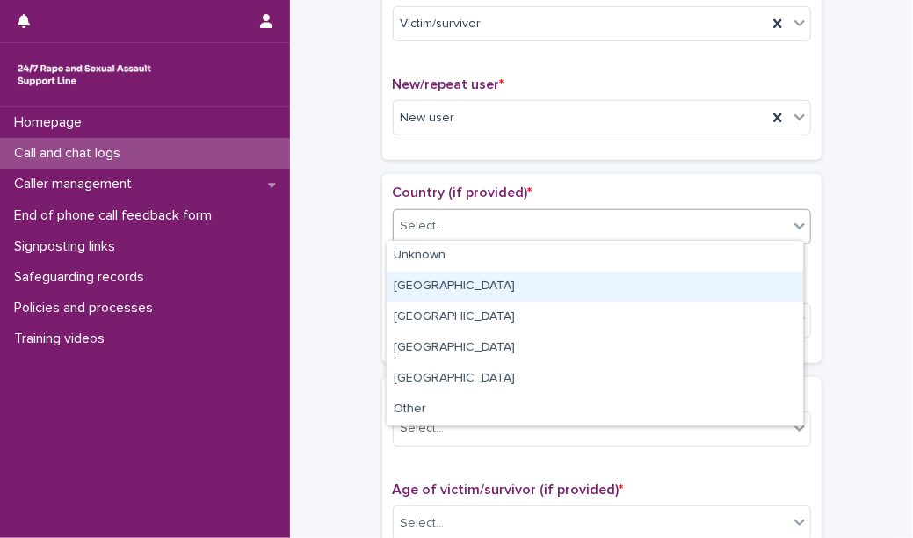
click at [496, 277] on div "[GEOGRAPHIC_DATA]" at bounding box center [595, 286] width 416 height 31
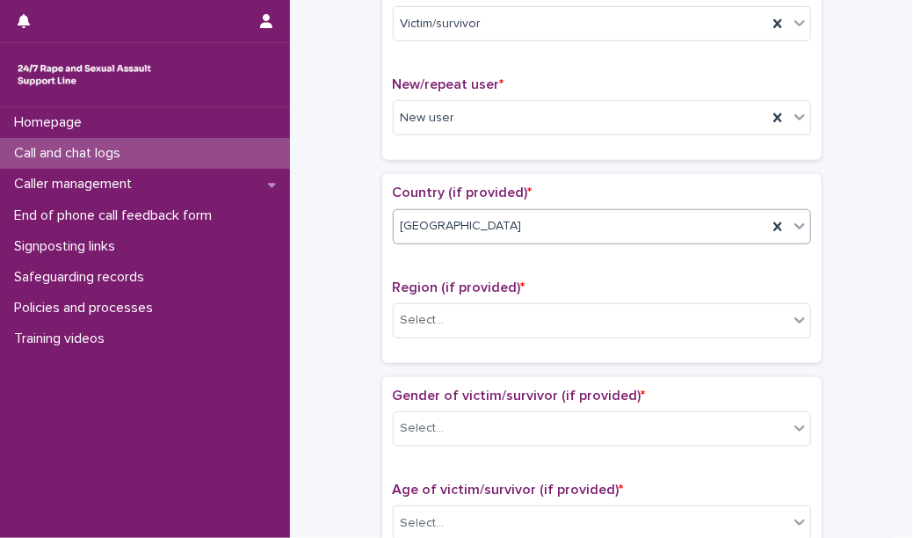
scroll to position [466, 0]
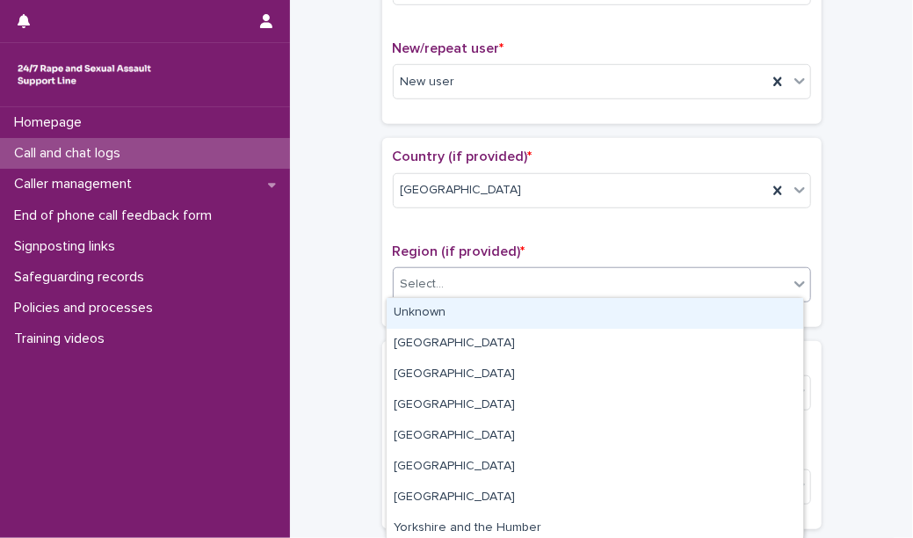
click at [492, 288] on div "Select..." at bounding box center [591, 284] width 394 height 29
click at [434, 275] on div "Select..." at bounding box center [423, 284] width 44 height 18
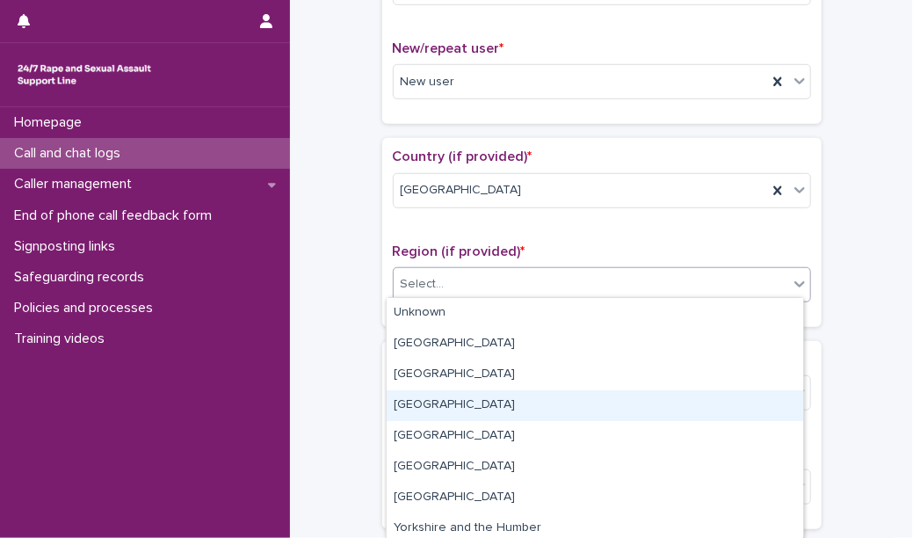
click at [464, 412] on div "[GEOGRAPHIC_DATA]" at bounding box center [595, 405] width 416 height 31
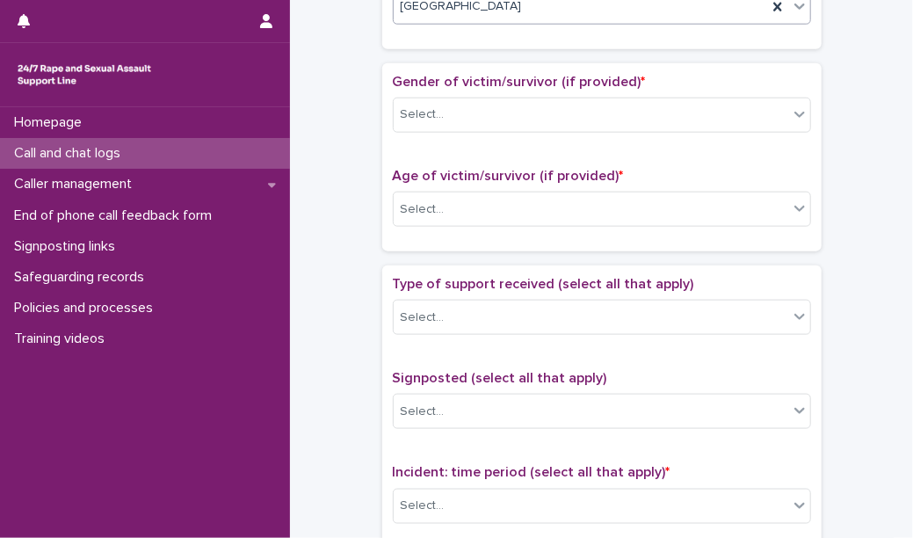
scroll to position [745, 0]
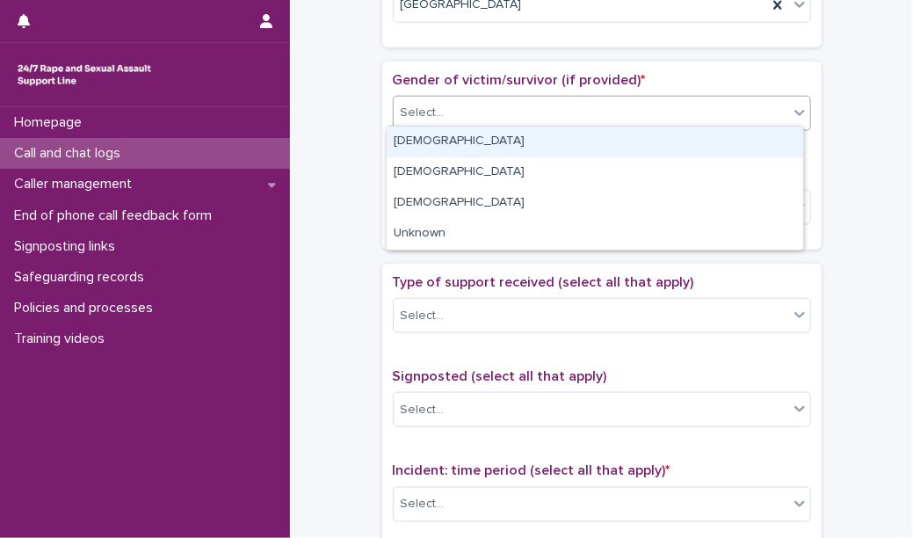
click at [469, 107] on div "Select..." at bounding box center [591, 112] width 394 height 29
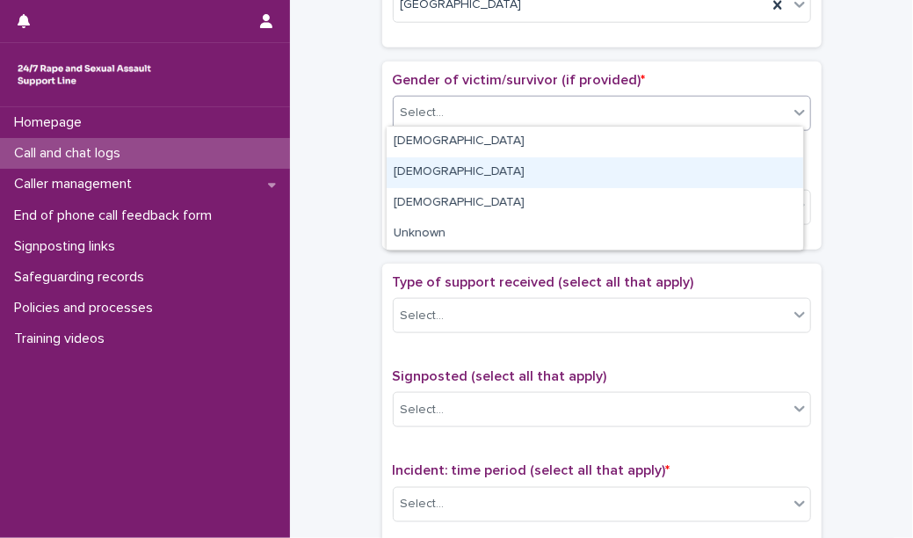
click at [459, 169] on div "[DEMOGRAPHIC_DATA]" at bounding box center [595, 172] width 416 height 31
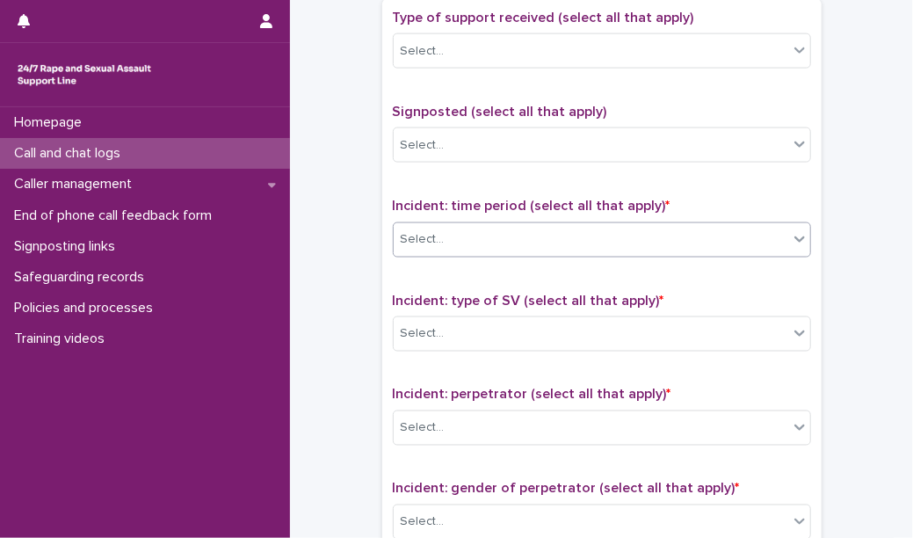
scroll to position [1018, 0]
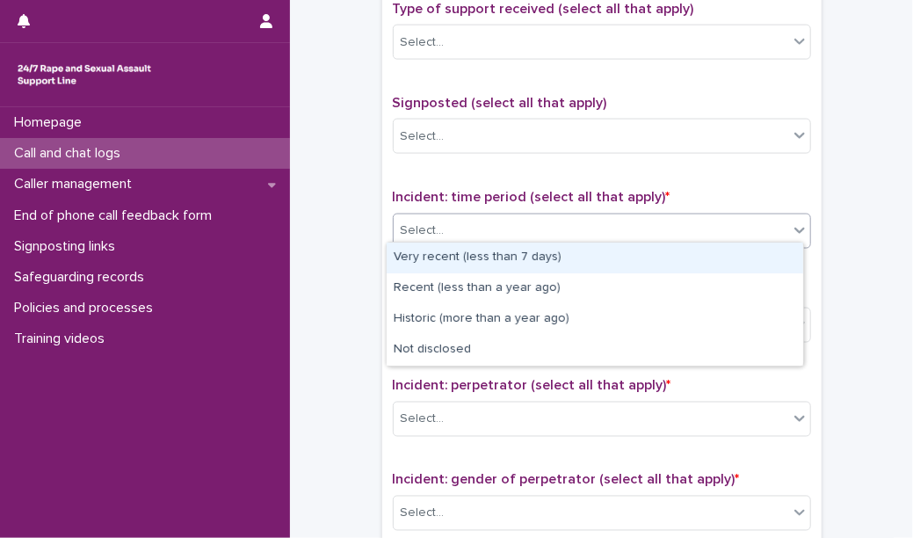
click at [538, 239] on div "Select..." at bounding box center [602, 230] width 418 height 35
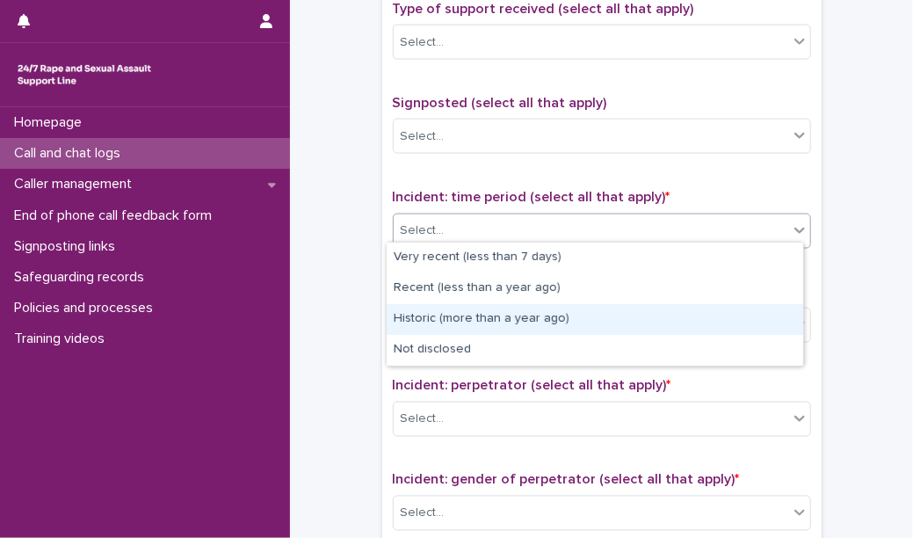
click at [524, 321] on div "Historic (more than a year ago)" at bounding box center [595, 319] width 416 height 31
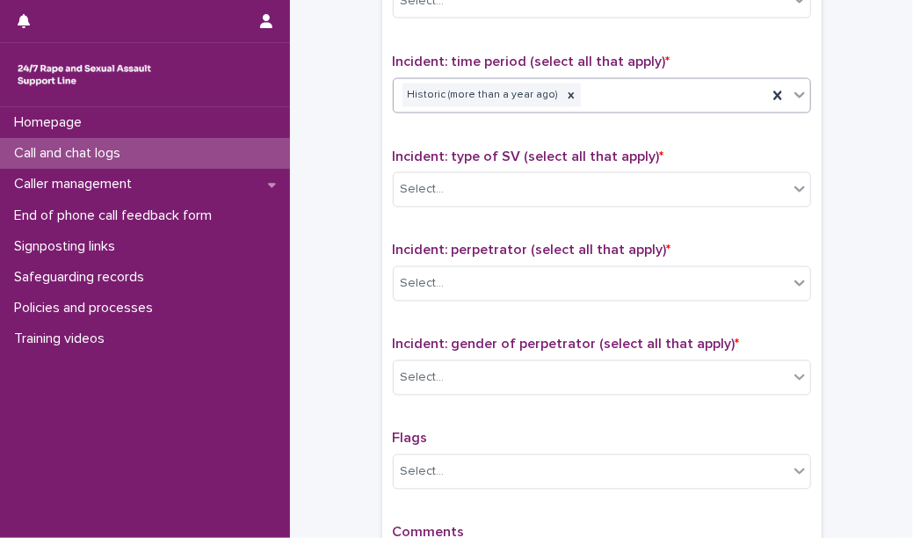
scroll to position [1155, 0]
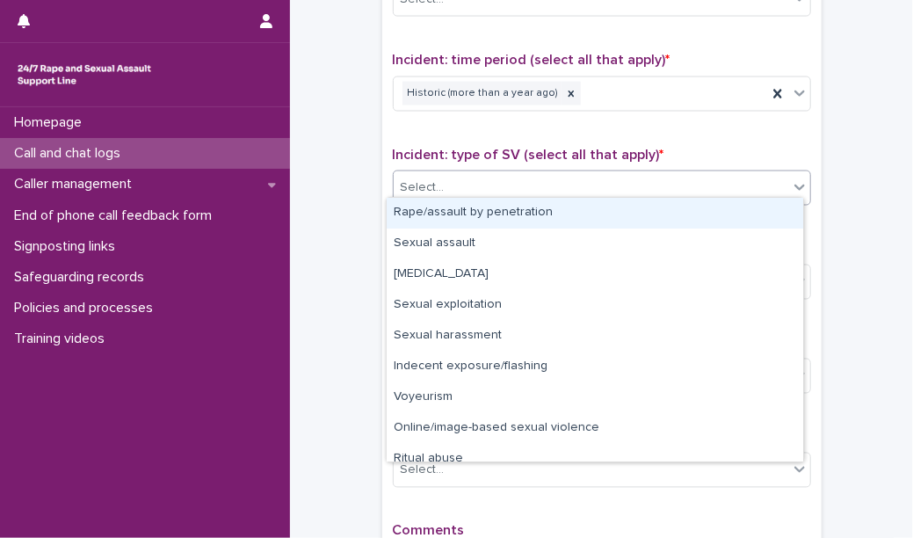
drag, startPoint x: 543, startPoint y: 187, endPoint x: 532, endPoint y: 223, distance: 37.5
click at [532, 223] on body "**********" at bounding box center [456, 269] width 913 height 538
click at [532, 223] on div "Rape/assault by penetration" at bounding box center [595, 213] width 416 height 31
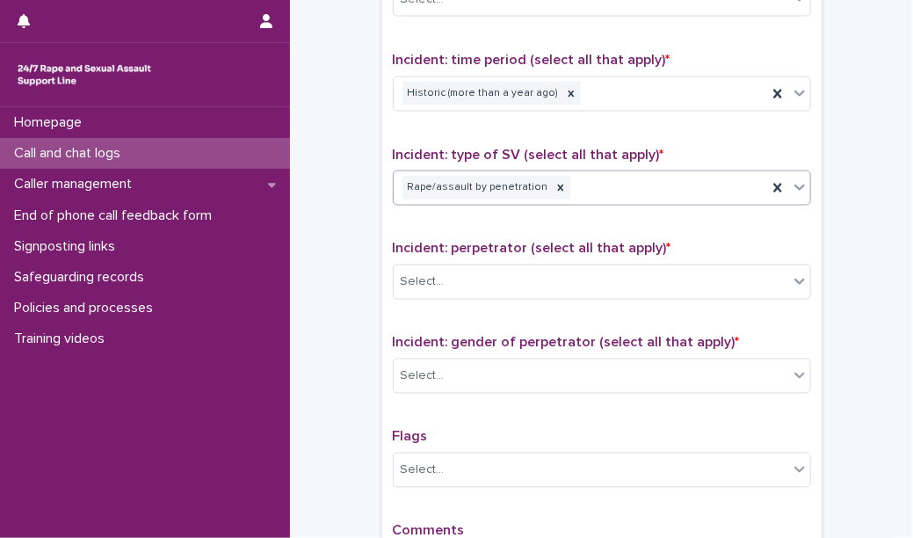
scroll to position [1165, 0]
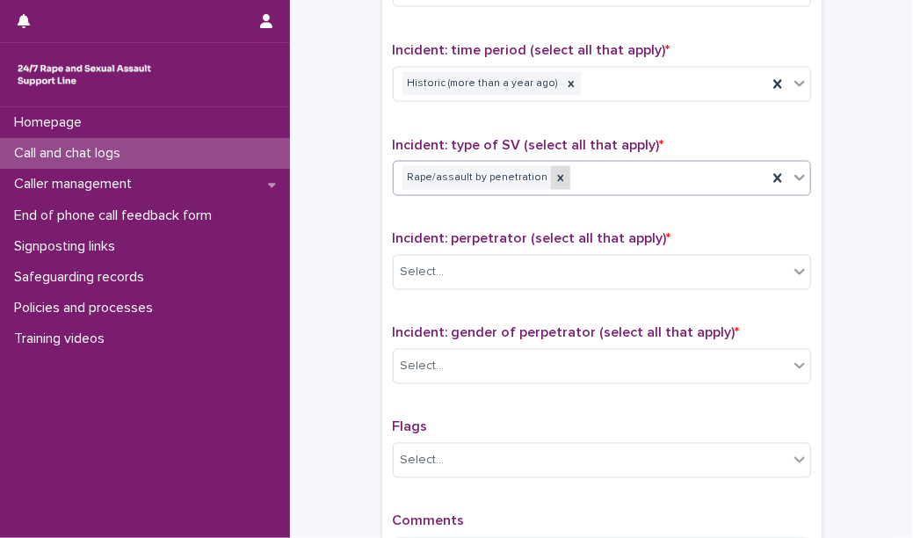
click at [554, 172] on icon at bounding box center [560, 178] width 12 height 12
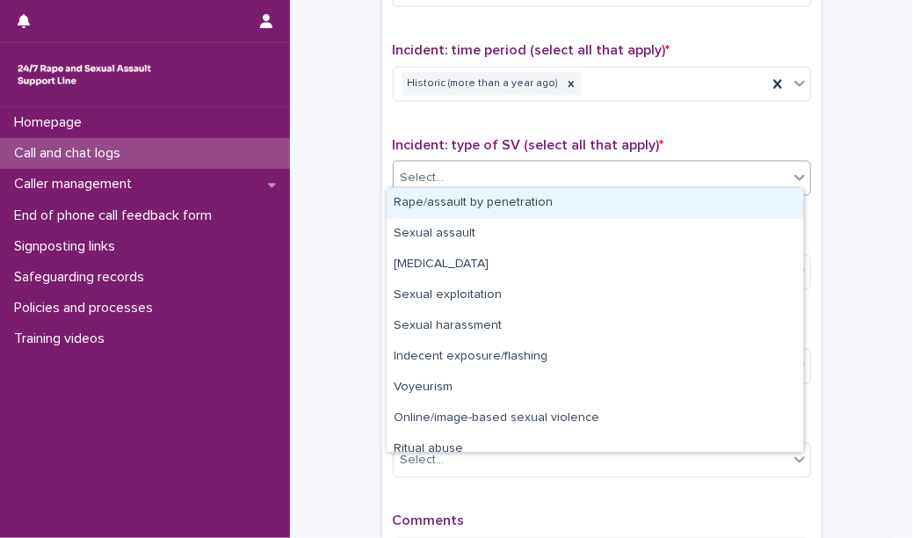
click at [531, 169] on div "Select..." at bounding box center [591, 177] width 394 height 29
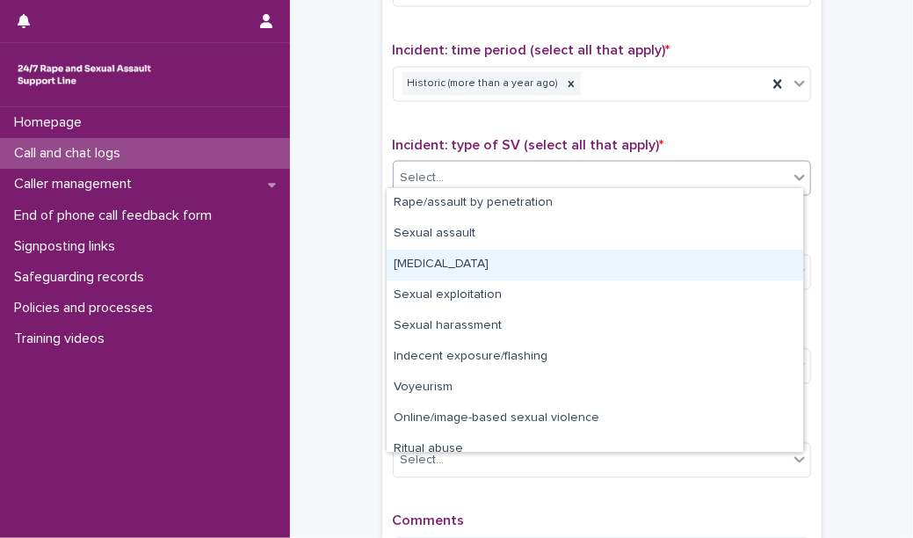
click at [501, 250] on div "[MEDICAL_DATA]" at bounding box center [595, 265] width 416 height 31
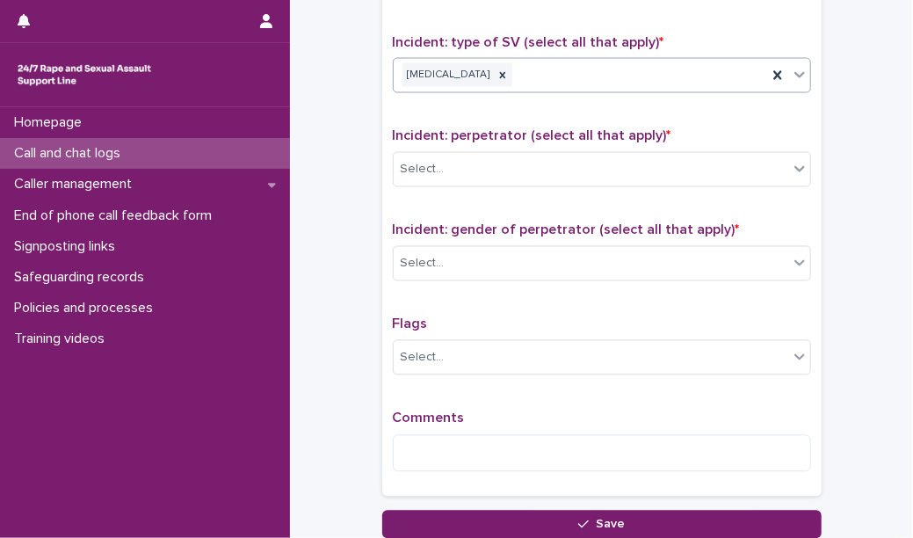
scroll to position [1271, 0]
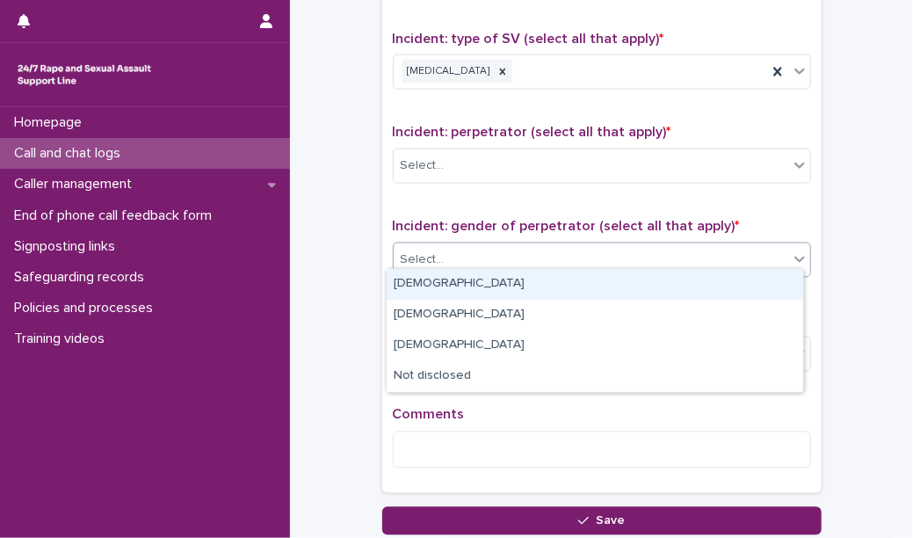
click at [501, 249] on div "Select..." at bounding box center [591, 260] width 394 height 29
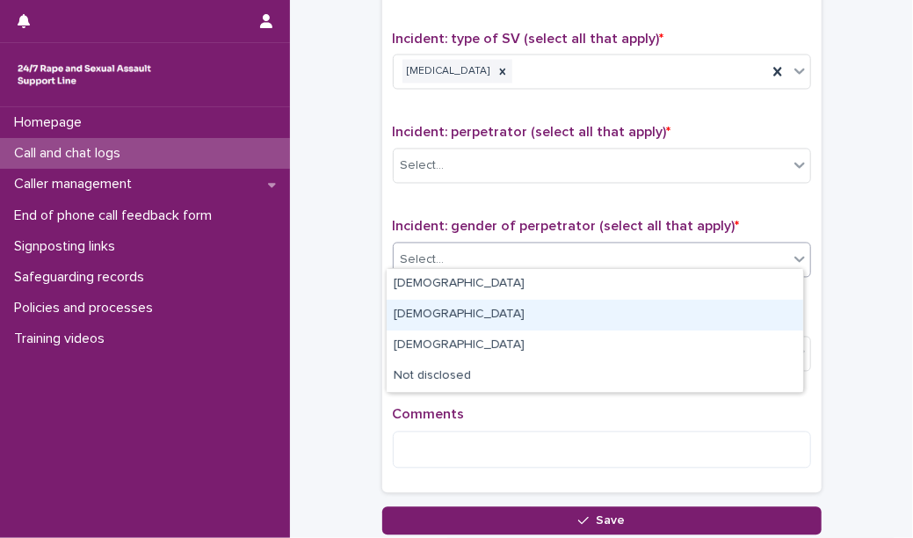
click at [506, 323] on div "[DEMOGRAPHIC_DATA]" at bounding box center [595, 315] width 416 height 31
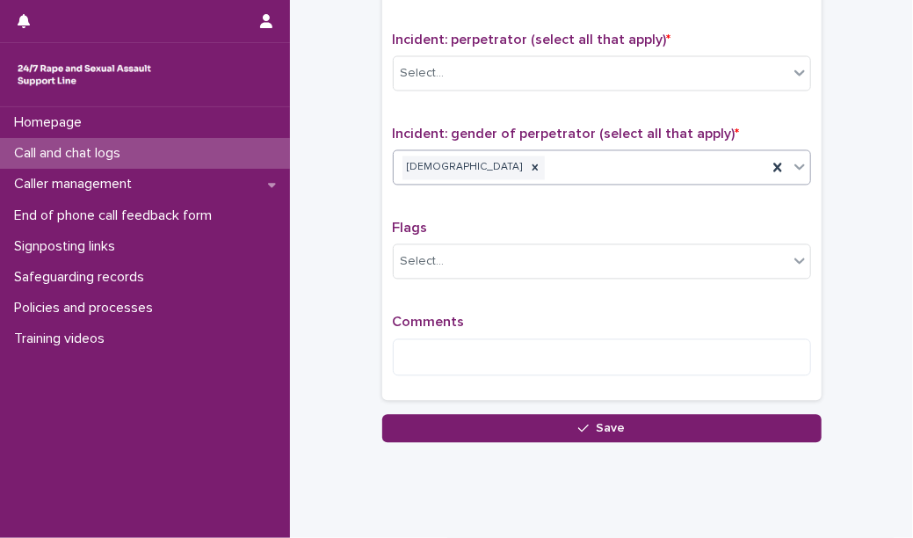
scroll to position [1366, 0]
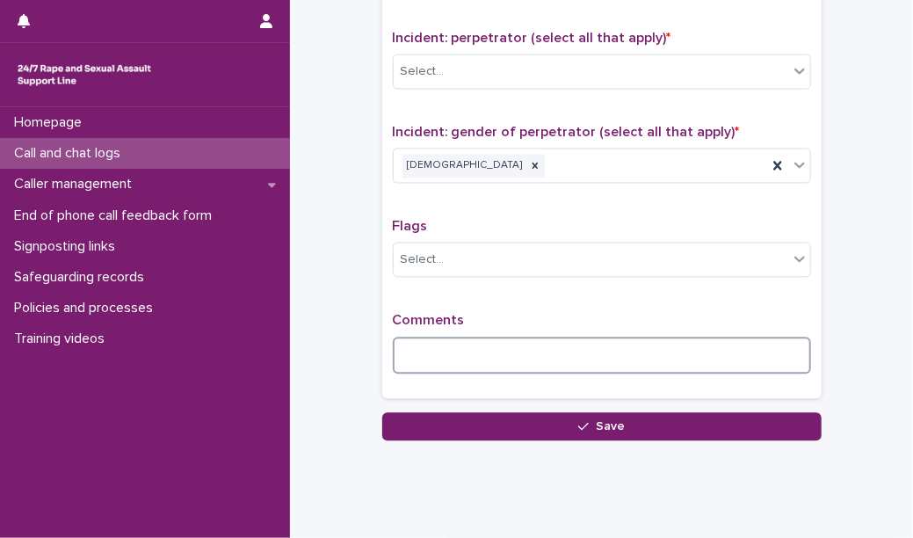
click at [503, 337] on textarea at bounding box center [602, 354] width 418 height 37
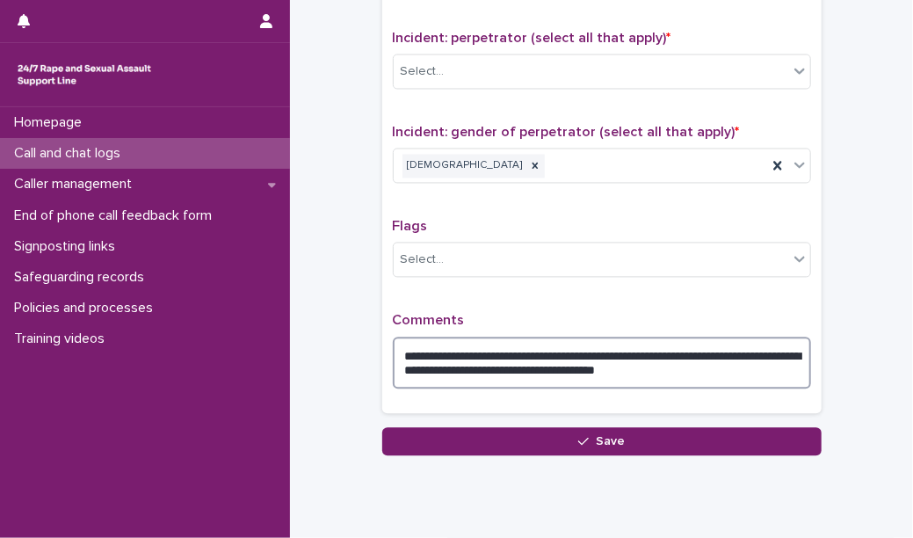
click at [443, 360] on textarea "**********" at bounding box center [602, 362] width 418 height 52
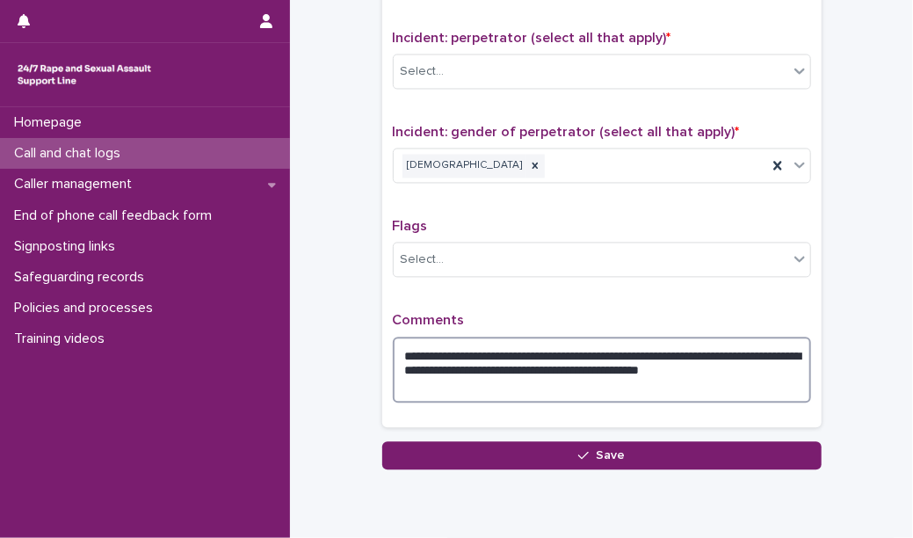
click at [491, 381] on textarea "**********" at bounding box center [602, 369] width 418 height 66
click at [670, 377] on textarea "**********" at bounding box center [602, 369] width 418 height 66
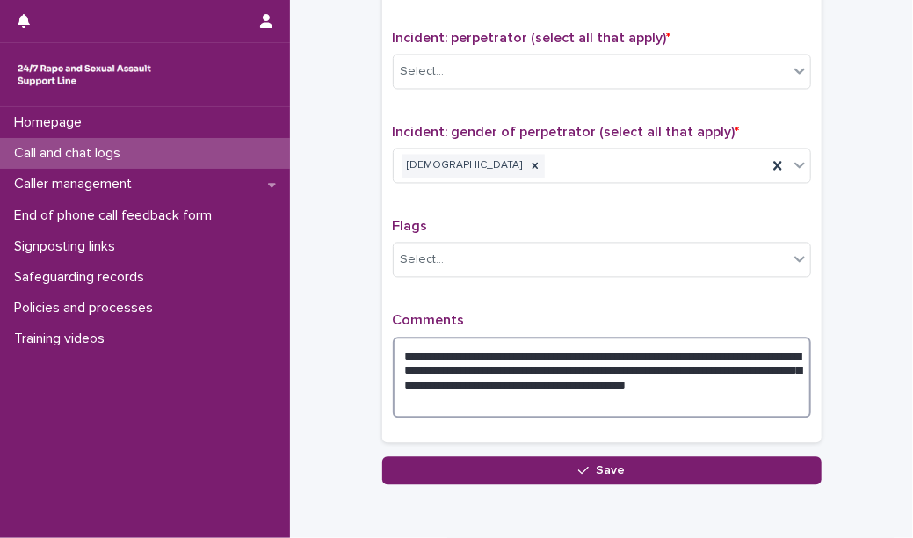
click at [516, 392] on textarea "**********" at bounding box center [602, 376] width 418 height 81
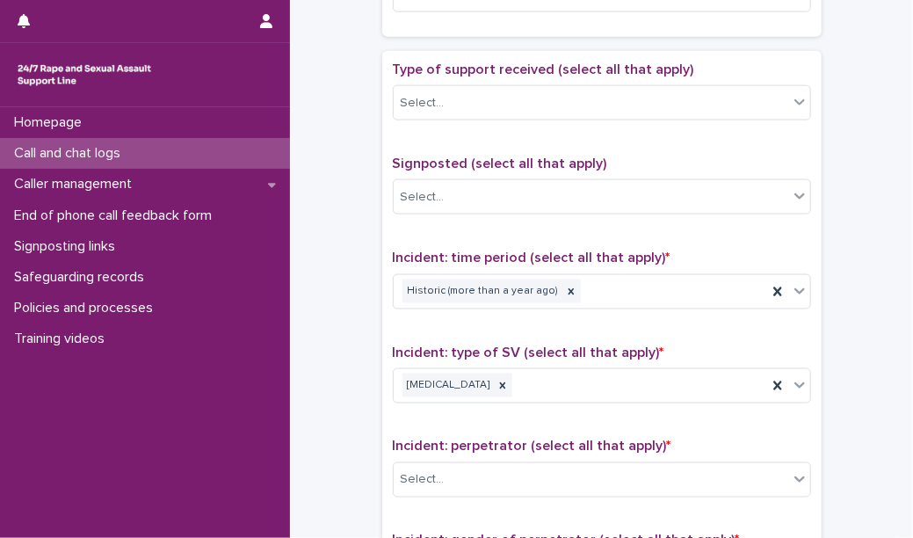
scroll to position [954, 0]
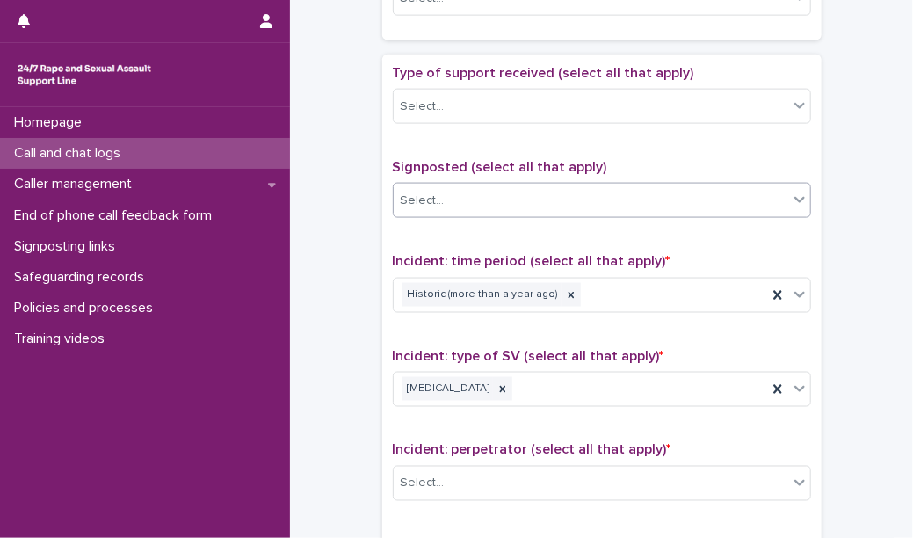
type textarea "**********"
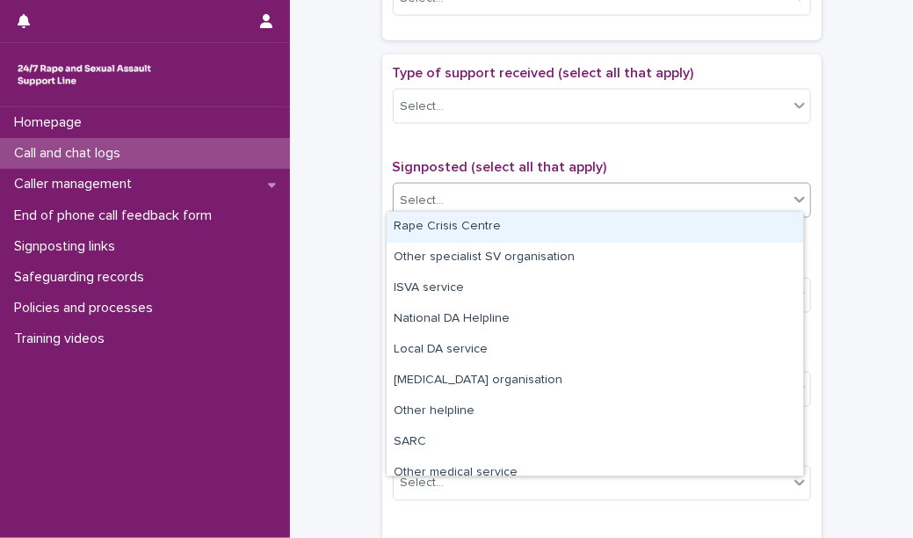
click at [510, 193] on div "Select..." at bounding box center [591, 200] width 394 height 29
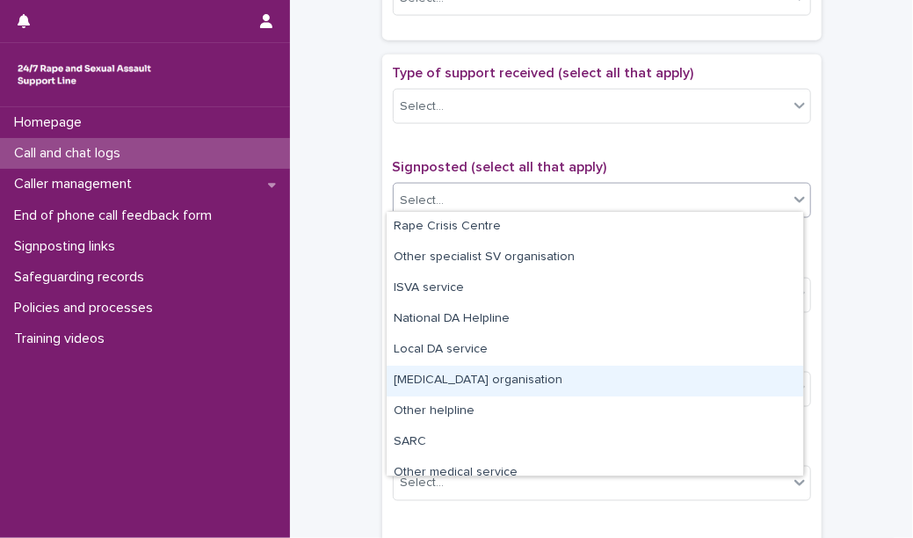
click at [534, 374] on div "[MEDICAL_DATA] organisation" at bounding box center [595, 380] width 416 height 31
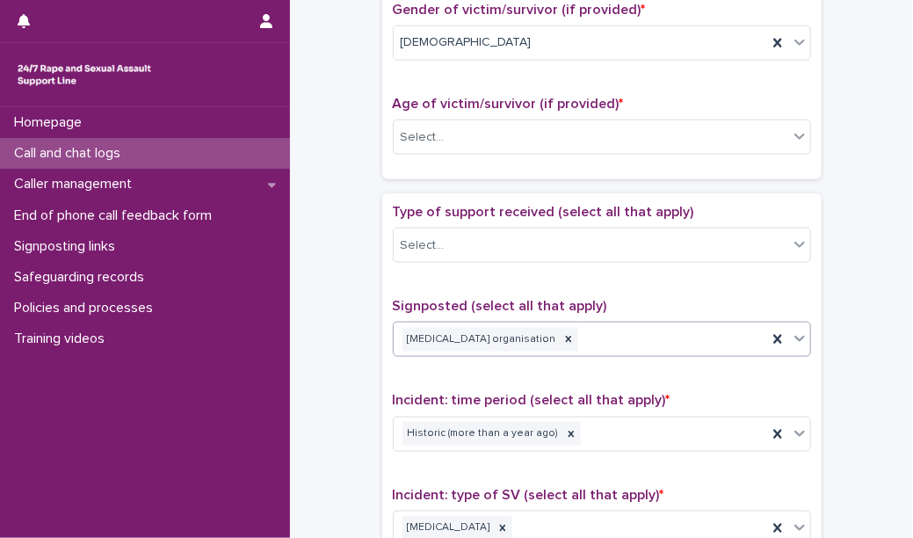
scroll to position [810, 0]
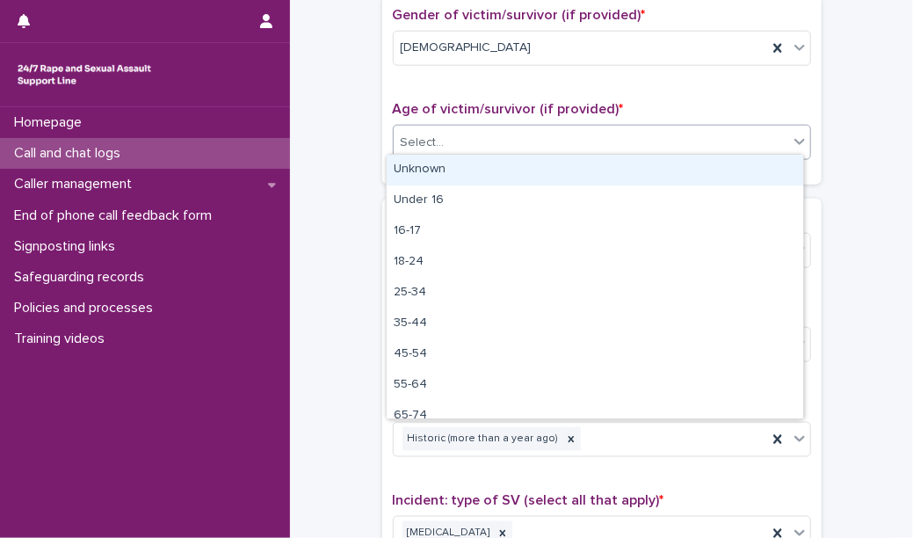
click at [536, 151] on div "Select..." at bounding box center [602, 142] width 418 height 35
drag, startPoint x: 495, startPoint y: 185, endPoint x: 493, endPoint y: 174, distance: 11.6
click at [493, 174] on div "Unknown" at bounding box center [595, 170] width 416 height 31
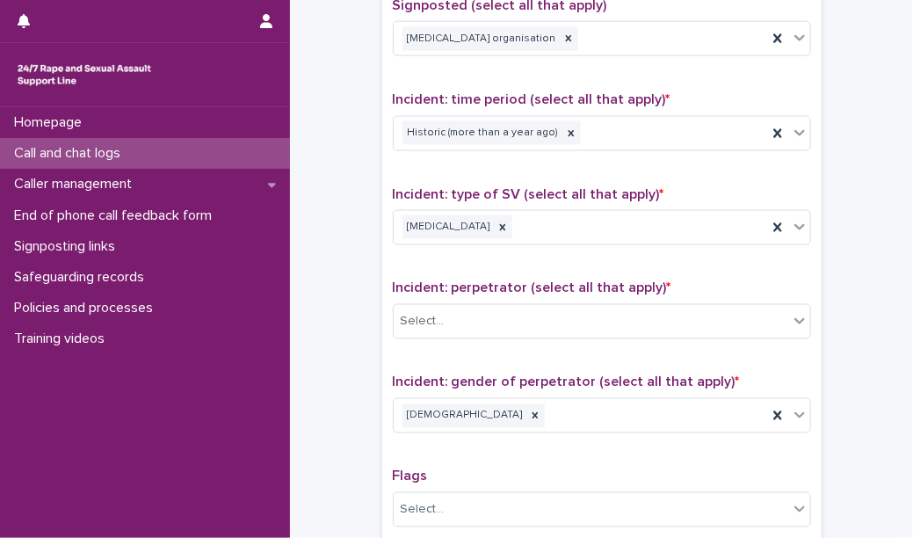
scroll to position [1440, 0]
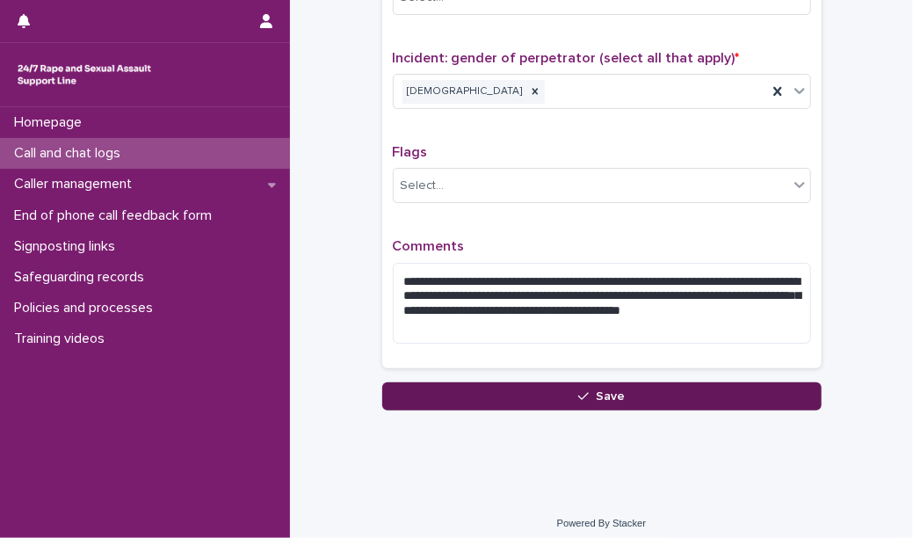
click at [446, 394] on button "Save" at bounding box center [601, 396] width 439 height 28
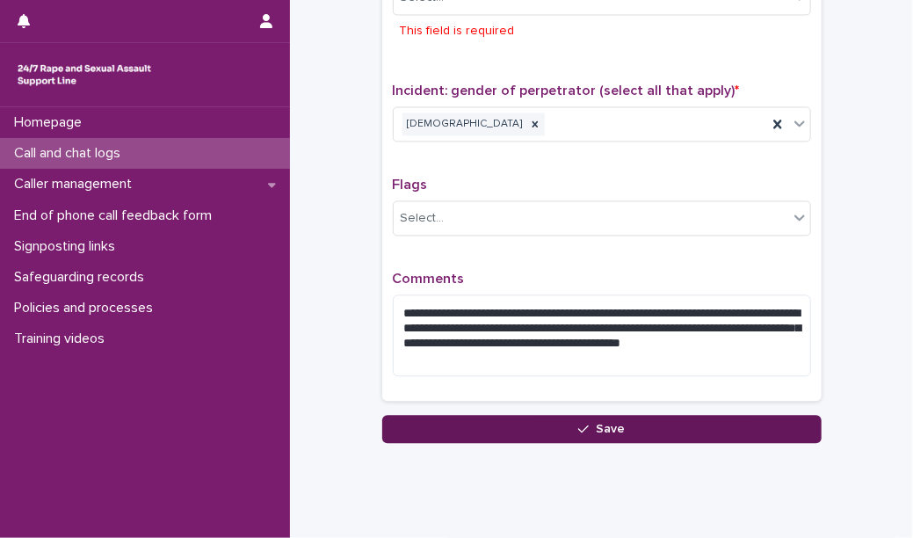
scroll to position [1388, 0]
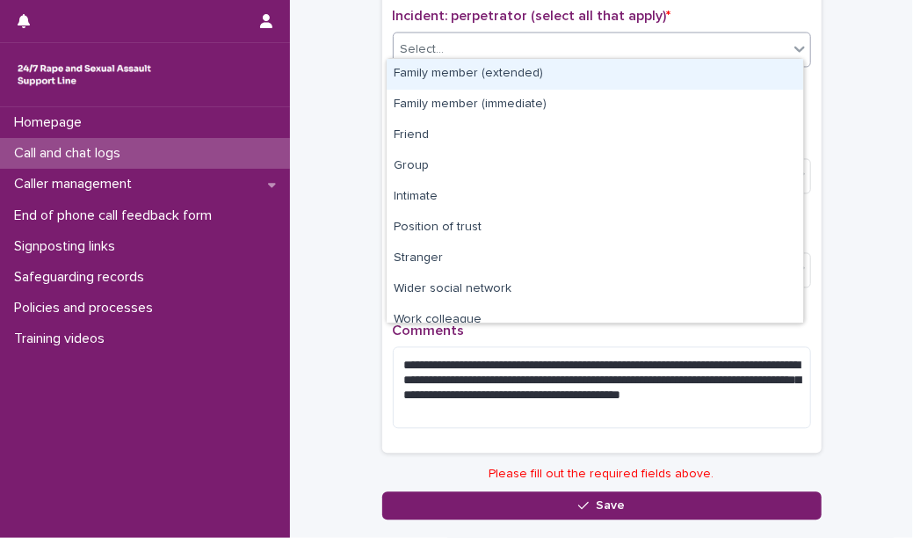
click at [495, 50] on div "Select..." at bounding box center [591, 49] width 394 height 29
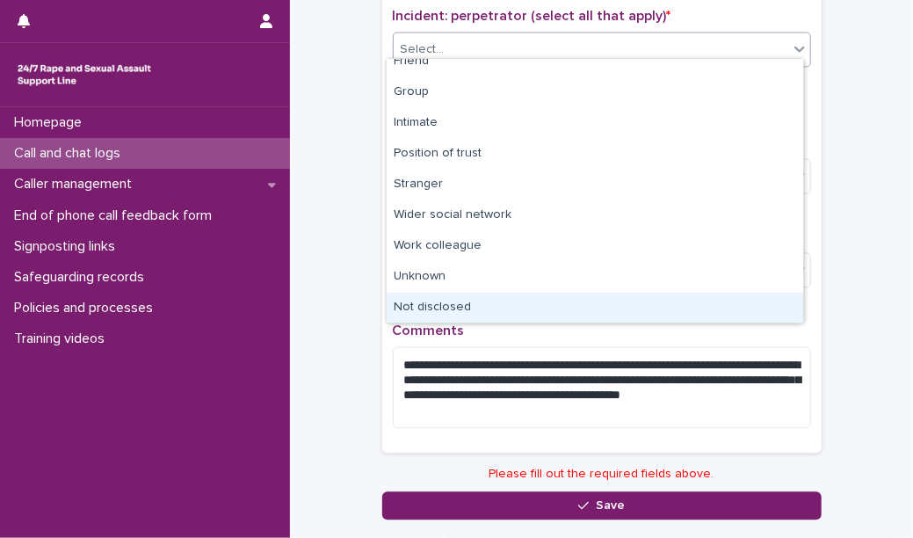
scroll to position [0, 0]
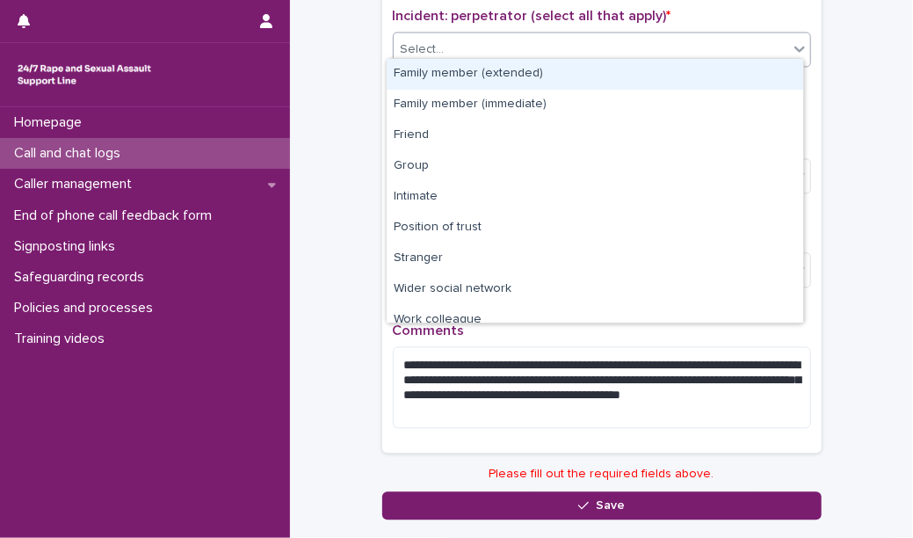
click at [460, 78] on div "Family member (extended)" at bounding box center [595, 74] width 416 height 31
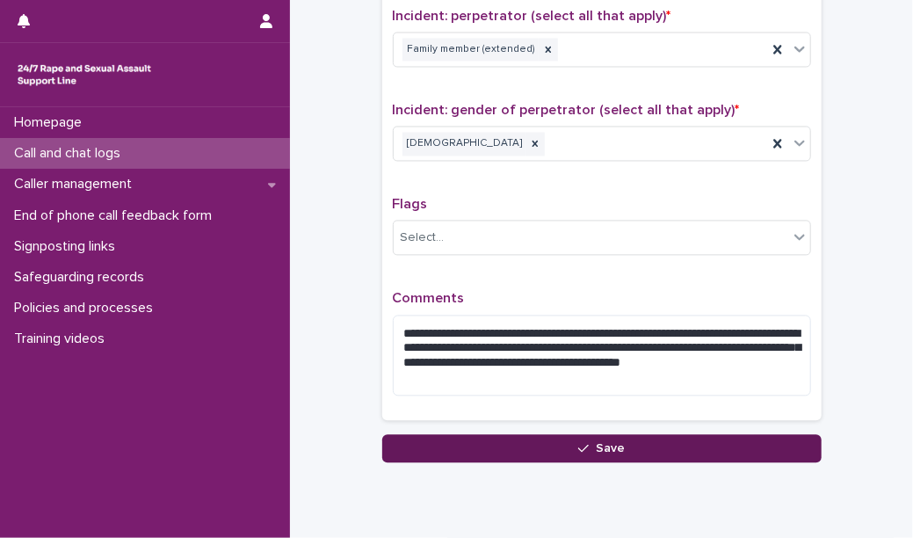
click at [507, 434] on button "Save" at bounding box center [601, 448] width 439 height 28
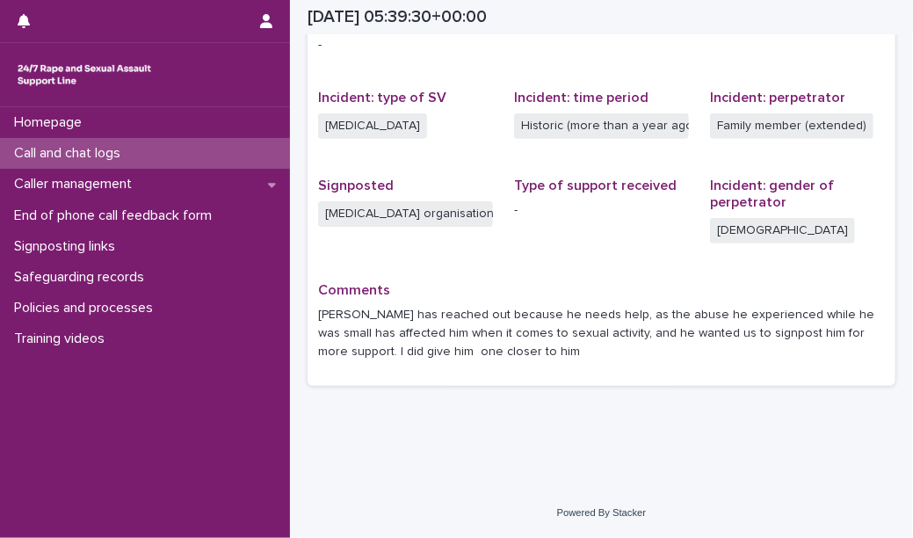
scroll to position [395, 0]
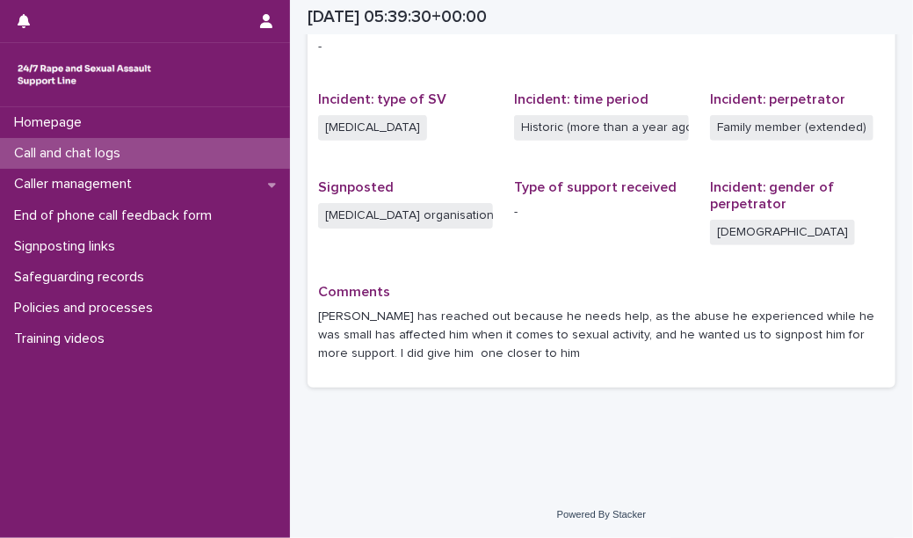
click at [223, 155] on div "Call and chat logs" at bounding box center [145, 153] width 290 height 31
